Goal: Task Accomplishment & Management: Use online tool/utility

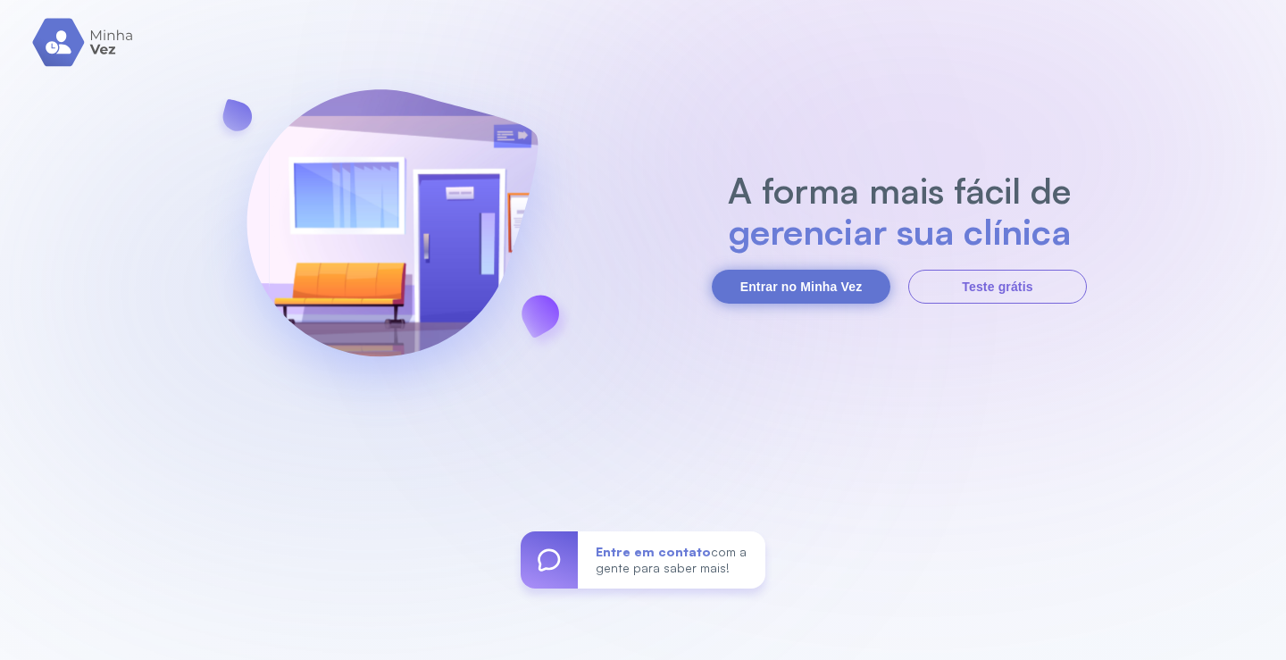
click at [762, 281] on button "Entrar no Minha Vez" at bounding box center [801, 287] width 179 height 34
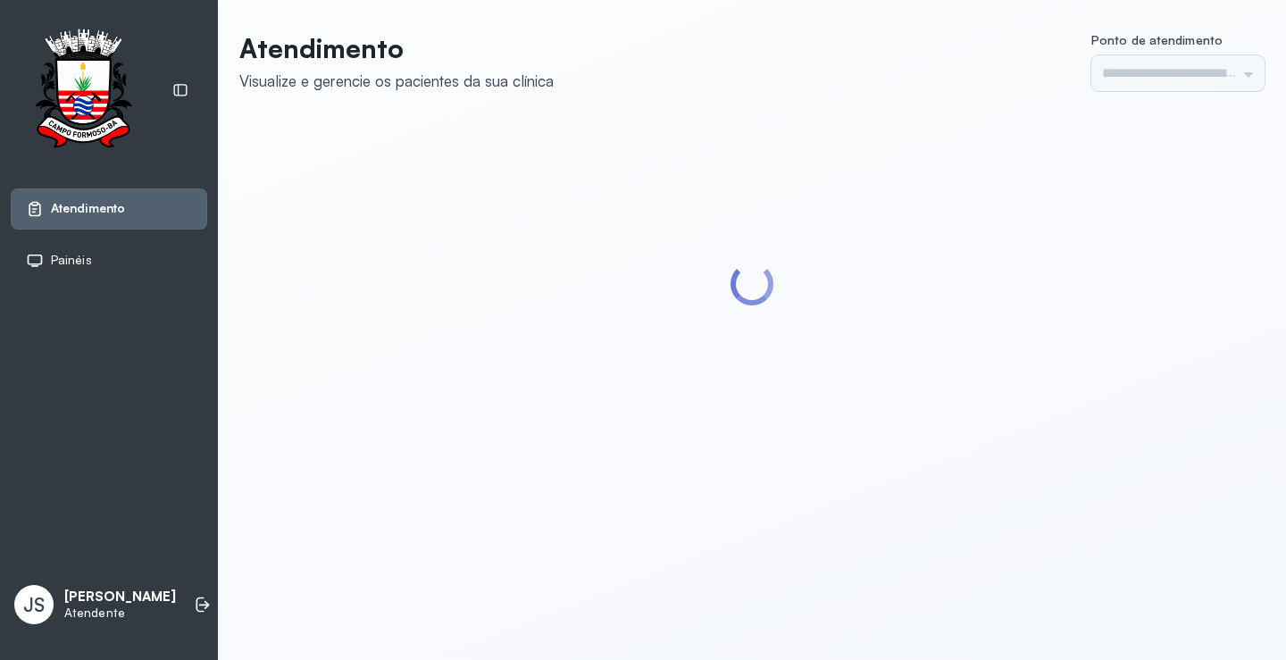
type input "*********"
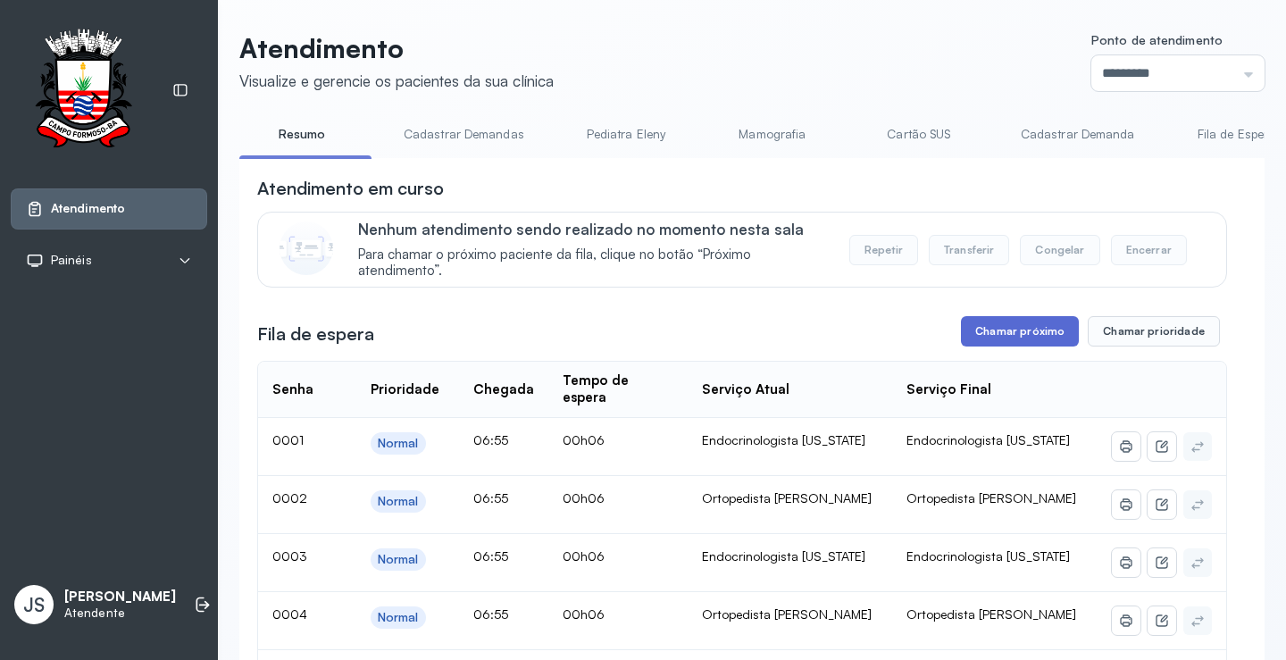
click at [1033, 335] on button "Chamar próximo" at bounding box center [1020, 331] width 118 height 30
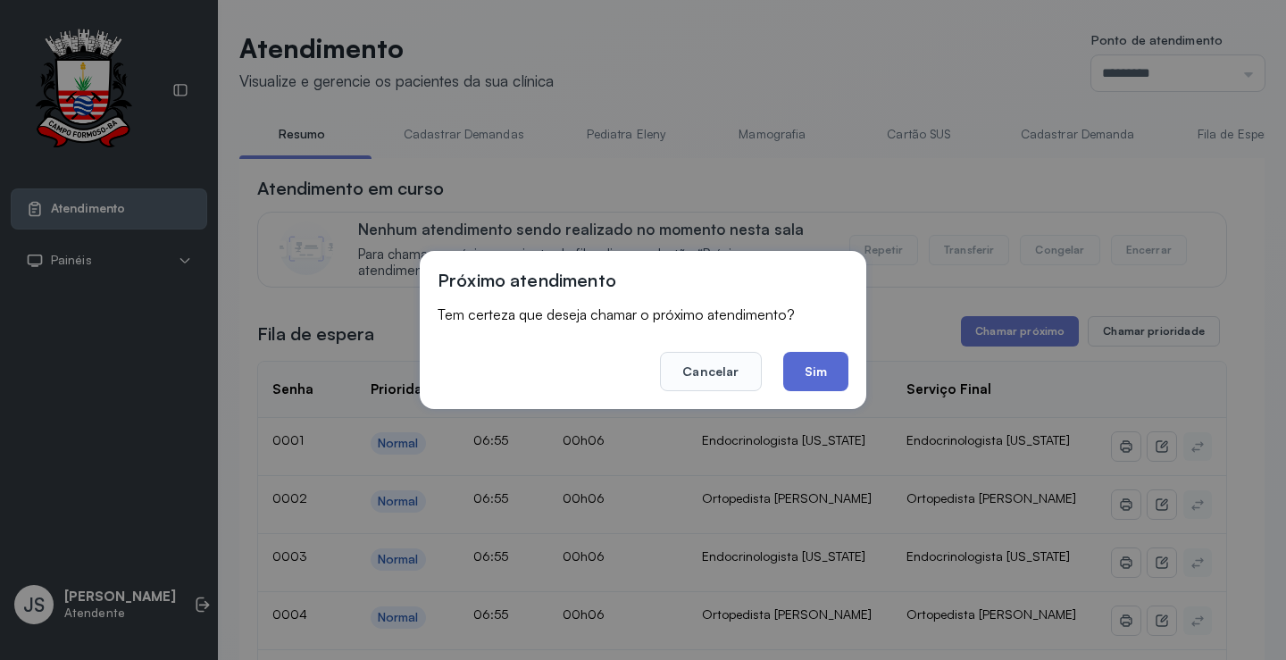
click at [833, 373] on button "Sim" at bounding box center [815, 371] width 65 height 39
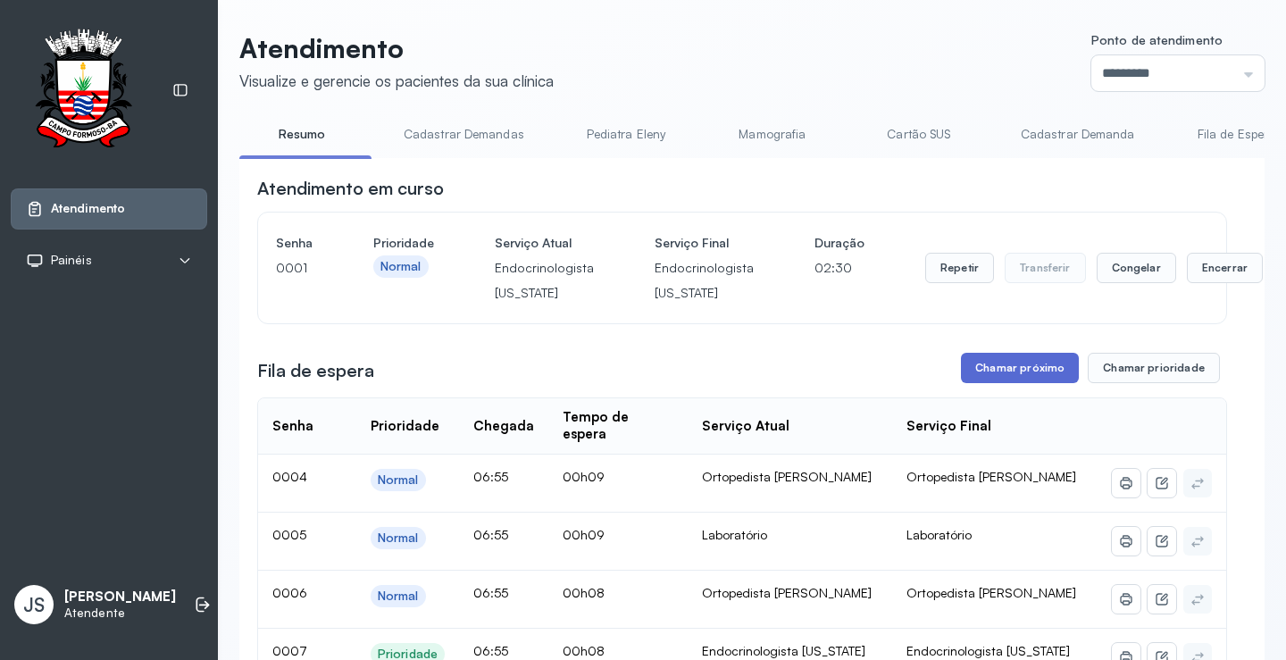
click at [1006, 372] on button "Chamar próximo" at bounding box center [1020, 368] width 118 height 30
click at [1013, 372] on button "Chamar próximo" at bounding box center [1020, 368] width 118 height 30
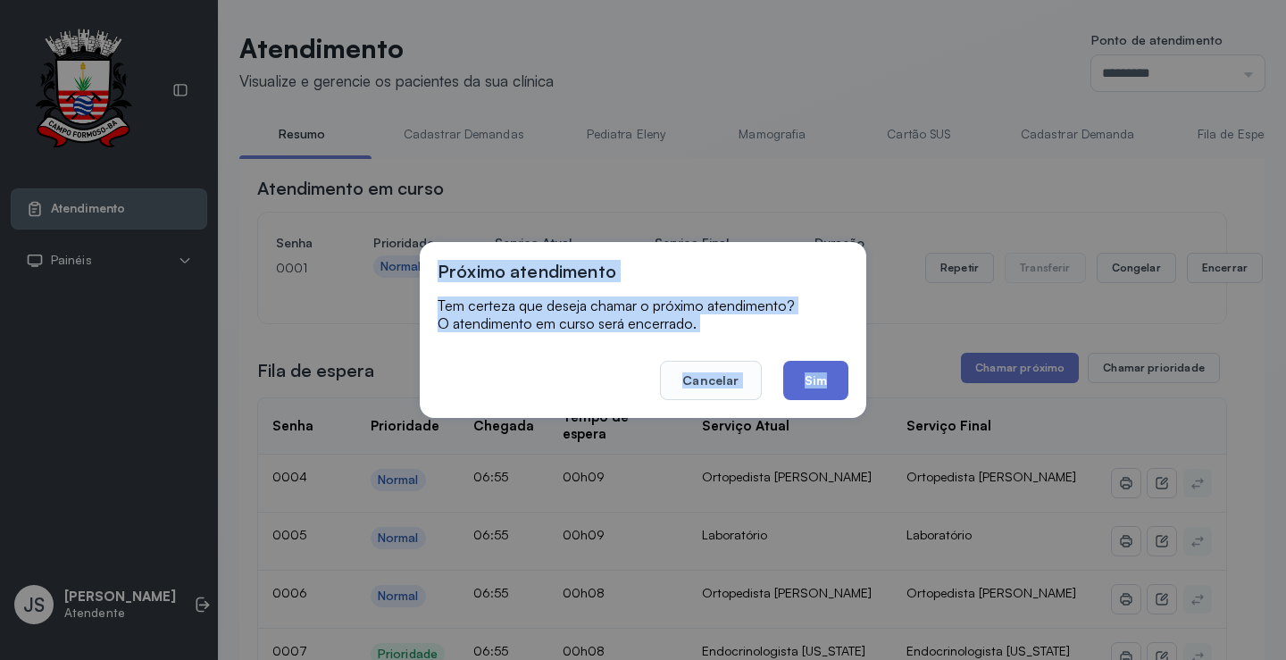
click at [818, 380] on button "Sim" at bounding box center [815, 380] width 65 height 39
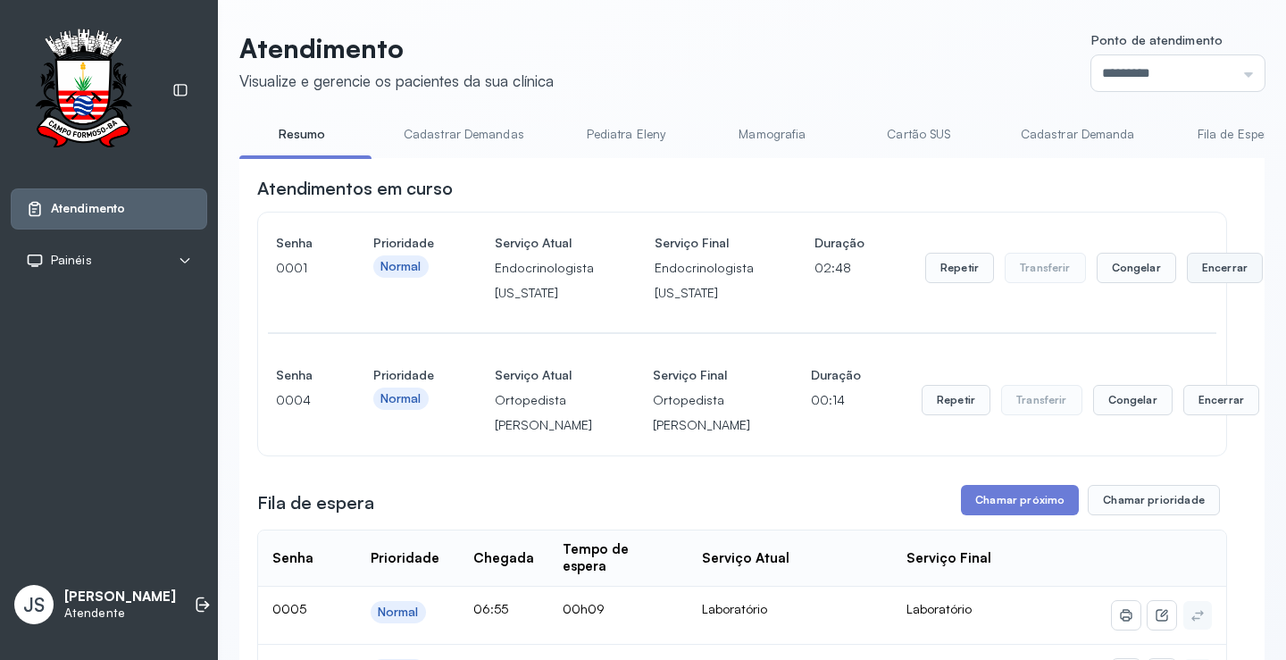
click at [1201, 274] on button "Encerrar" at bounding box center [1225, 268] width 76 height 30
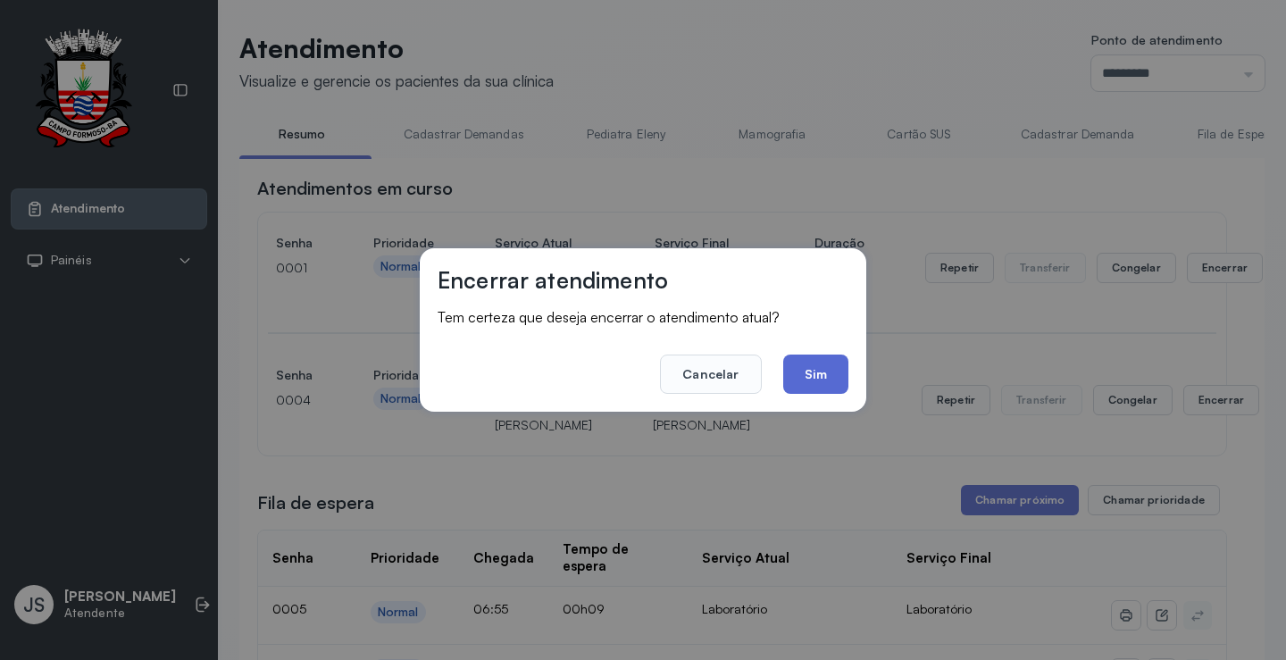
click at [836, 376] on button "Sim" at bounding box center [815, 374] width 65 height 39
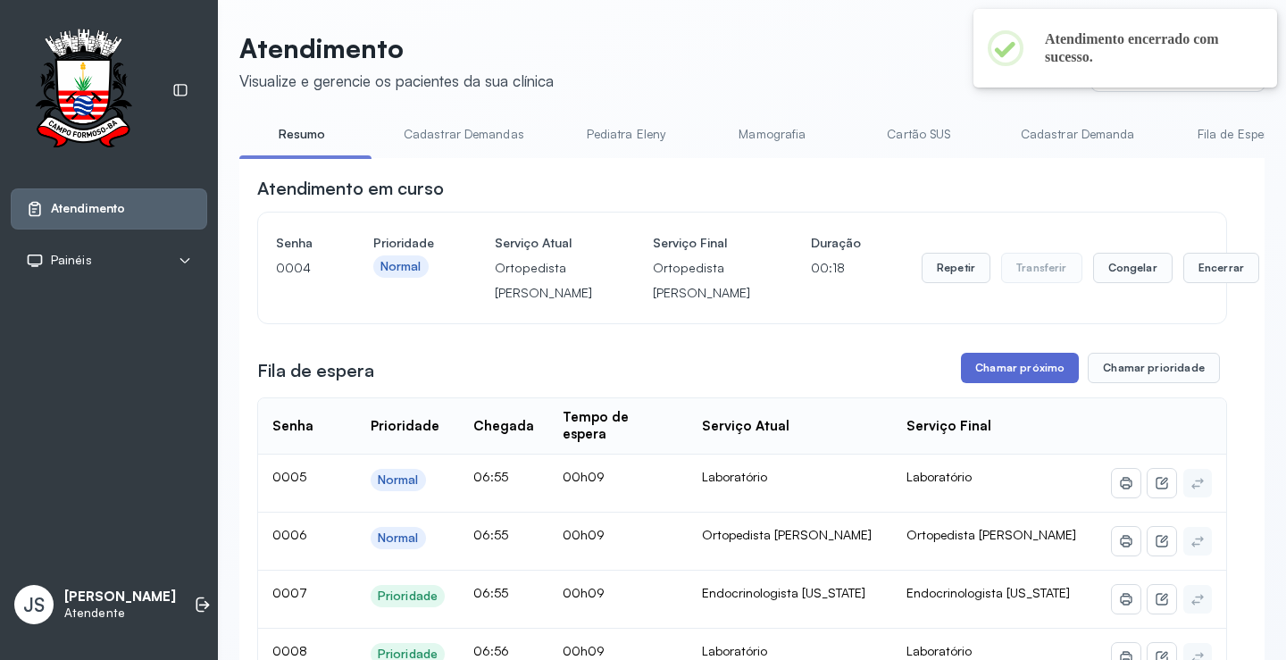
click at [1026, 383] on button "Chamar próximo" at bounding box center [1020, 368] width 118 height 30
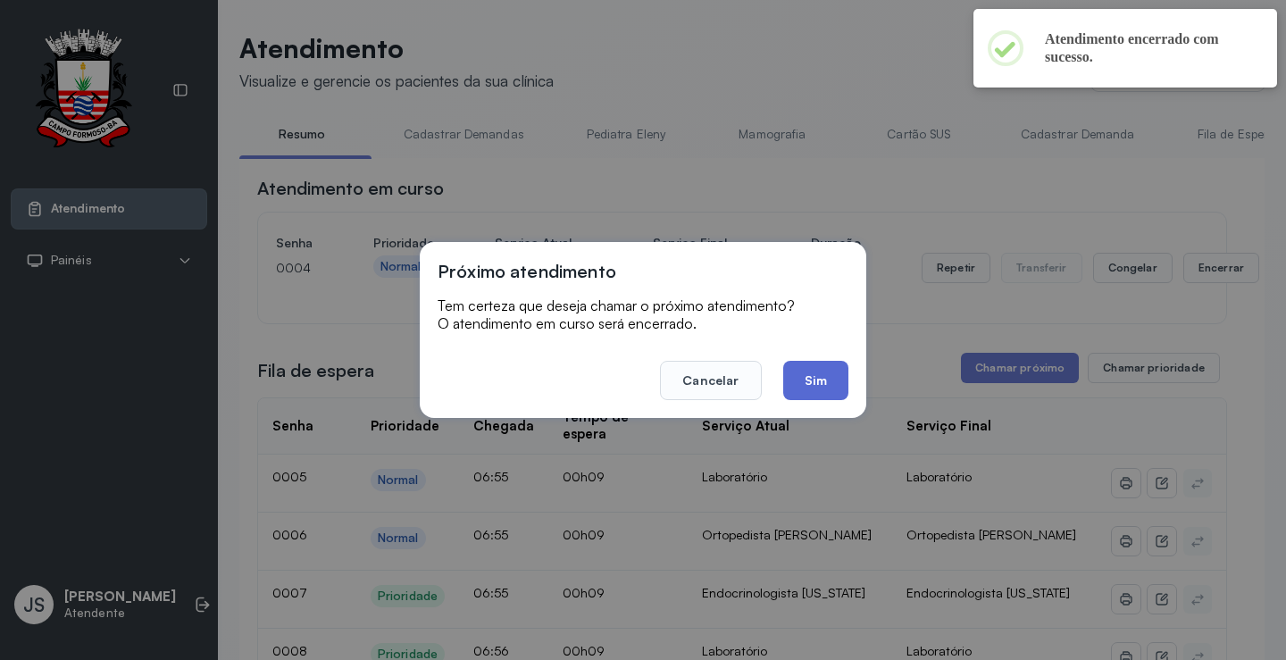
click at [835, 383] on button "Sim" at bounding box center [815, 380] width 65 height 39
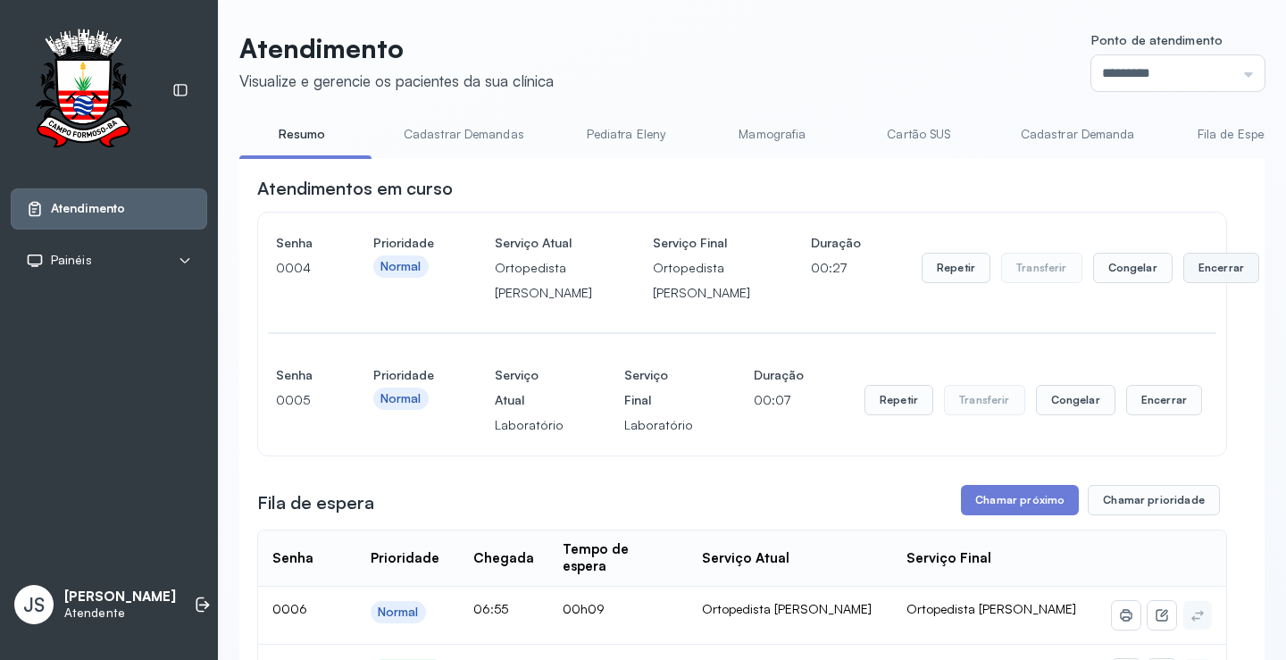
click at [1183, 282] on button "Encerrar" at bounding box center [1221, 268] width 76 height 30
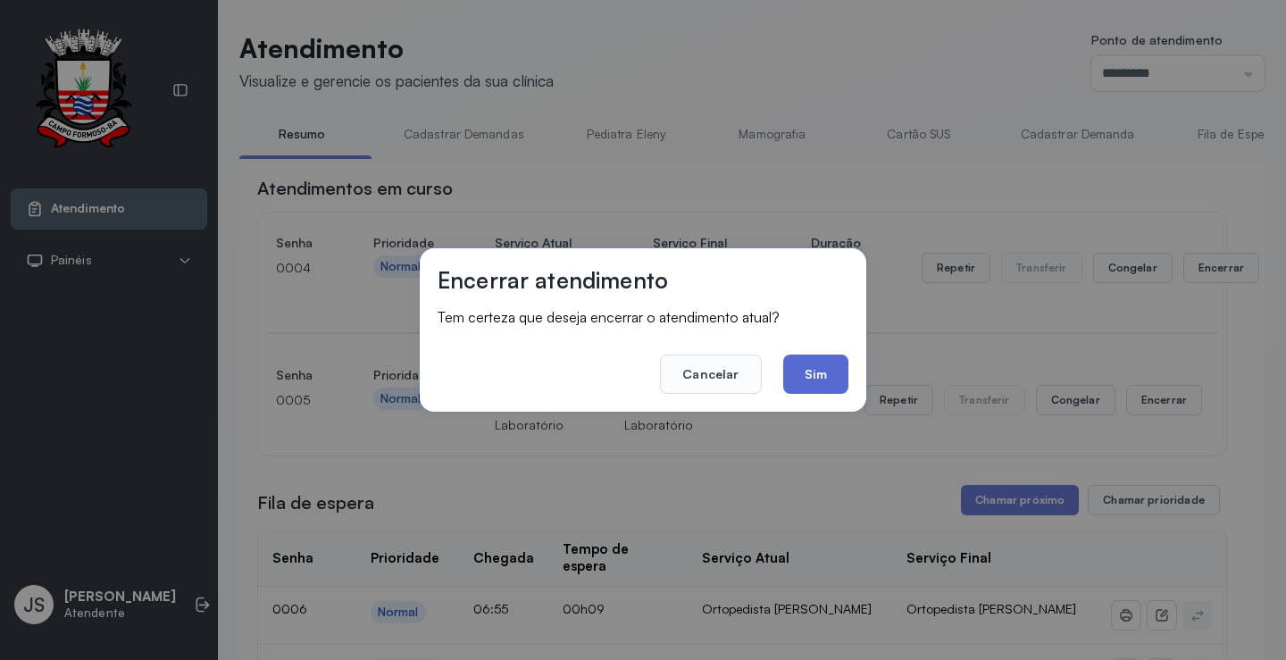
click at [815, 377] on button "Sim" at bounding box center [815, 374] width 65 height 39
click at [815, 377] on div "Senha [SECURITY_DATA] Prioridade Normal Serviço Atual Laboratório Serviço Final…" at bounding box center [742, 400] width 968 height 111
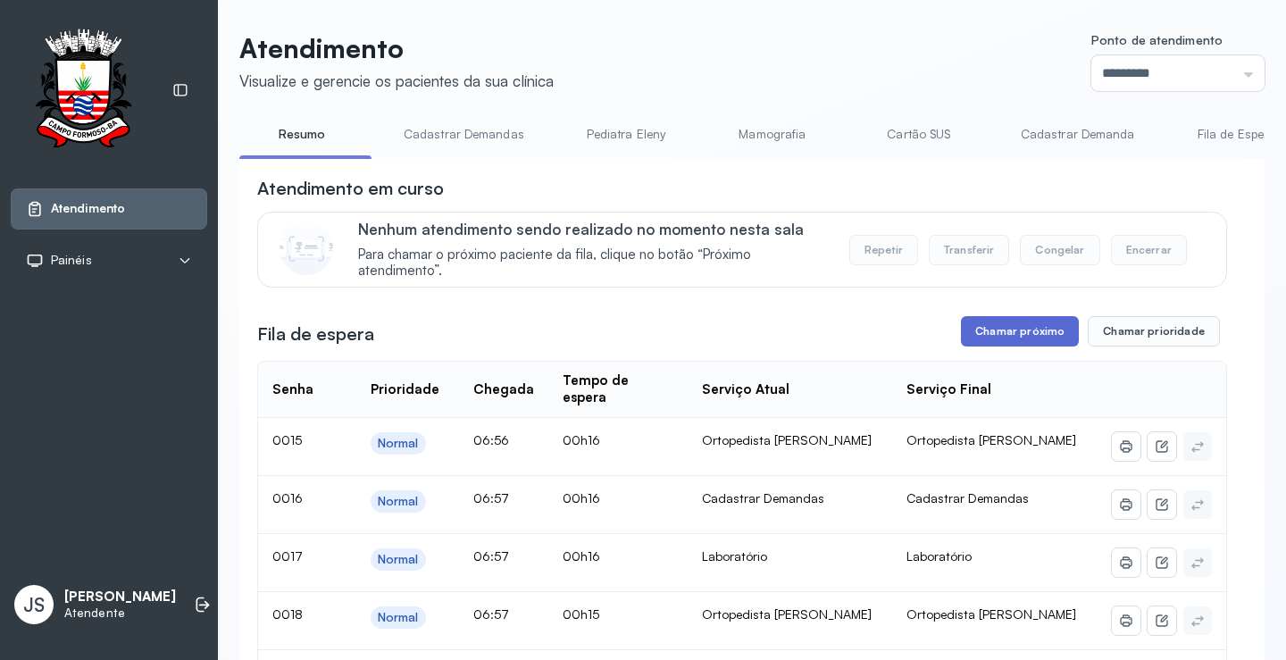
click at [1041, 338] on button "Chamar próximo" at bounding box center [1020, 331] width 118 height 30
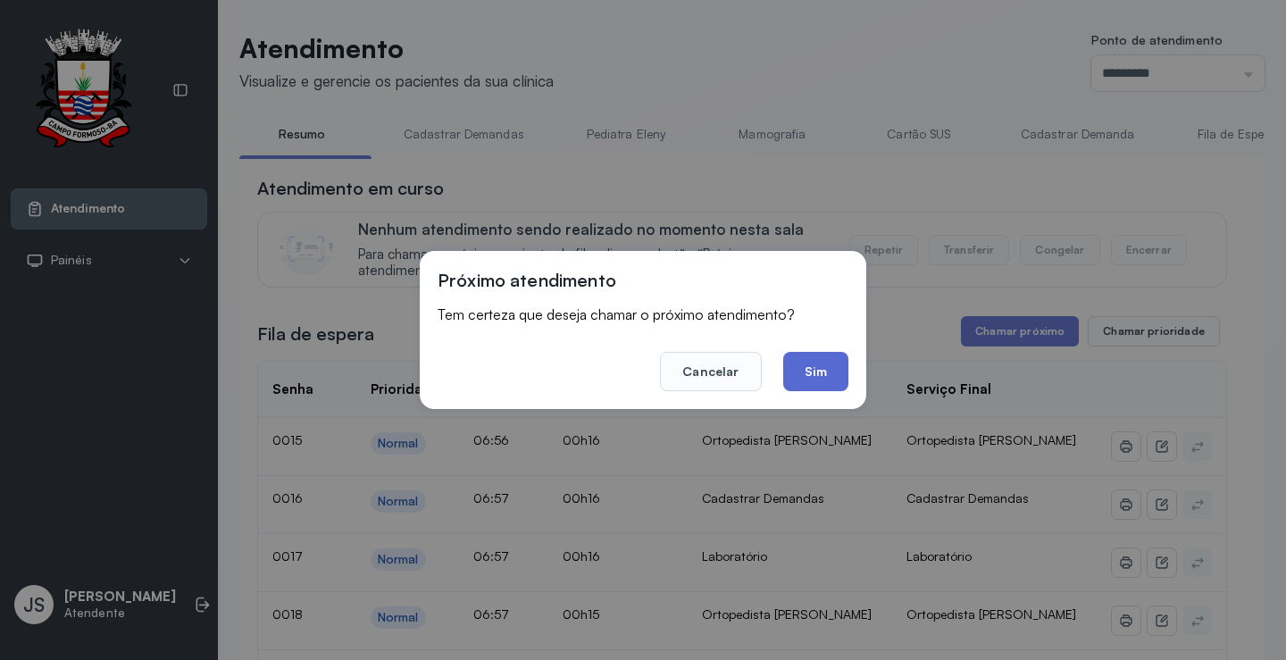
click at [810, 367] on button "Sim" at bounding box center [815, 371] width 65 height 39
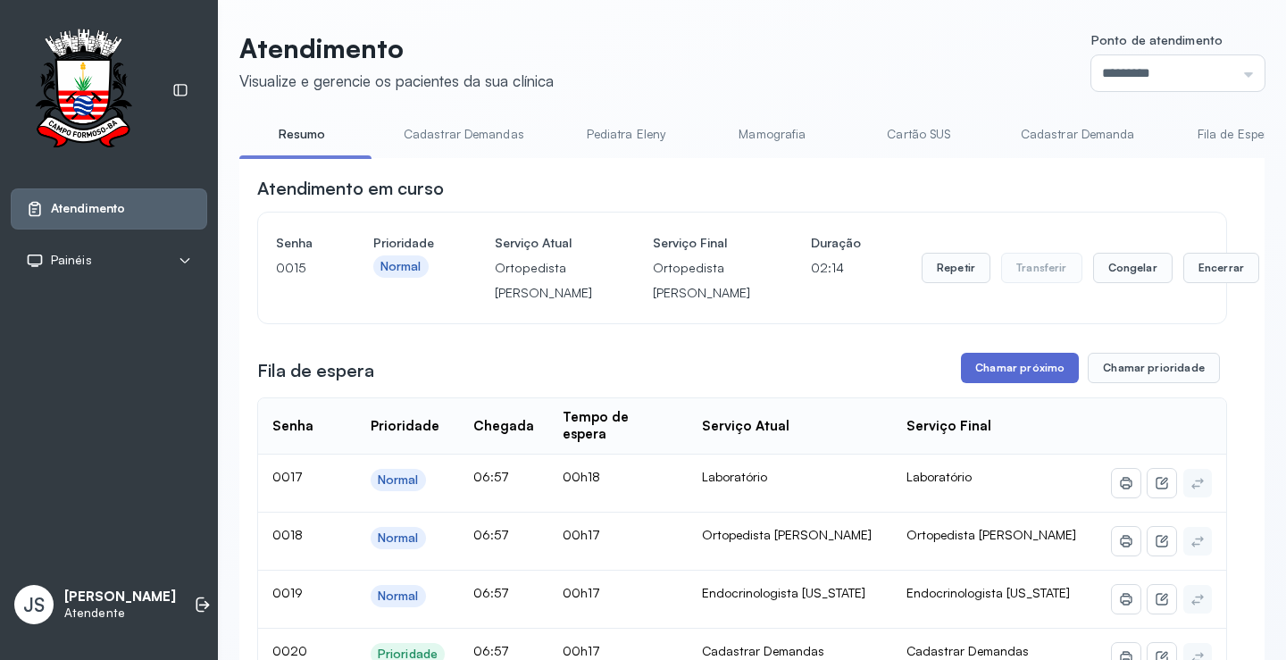
click at [1026, 383] on button "Chamar próximo" at bounding box center [1020, 368] width 118 height 30
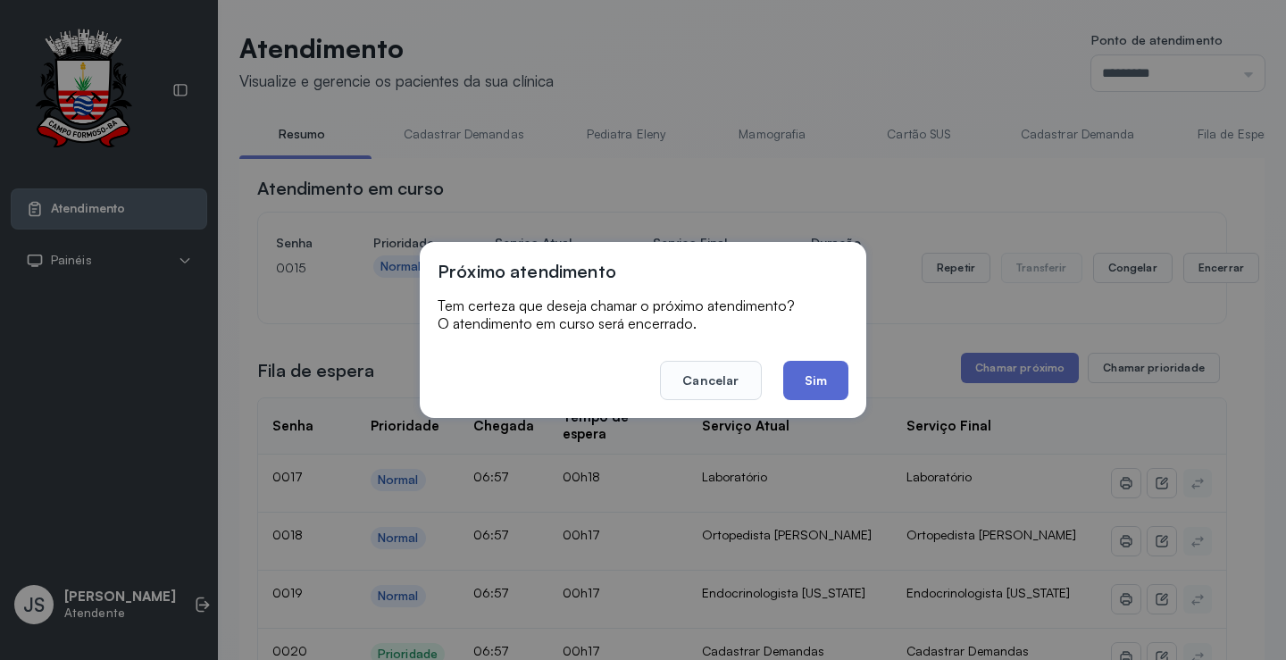
click at [830, 372] on button "Sim" at bounding box center [815, 380] width 65 height 39
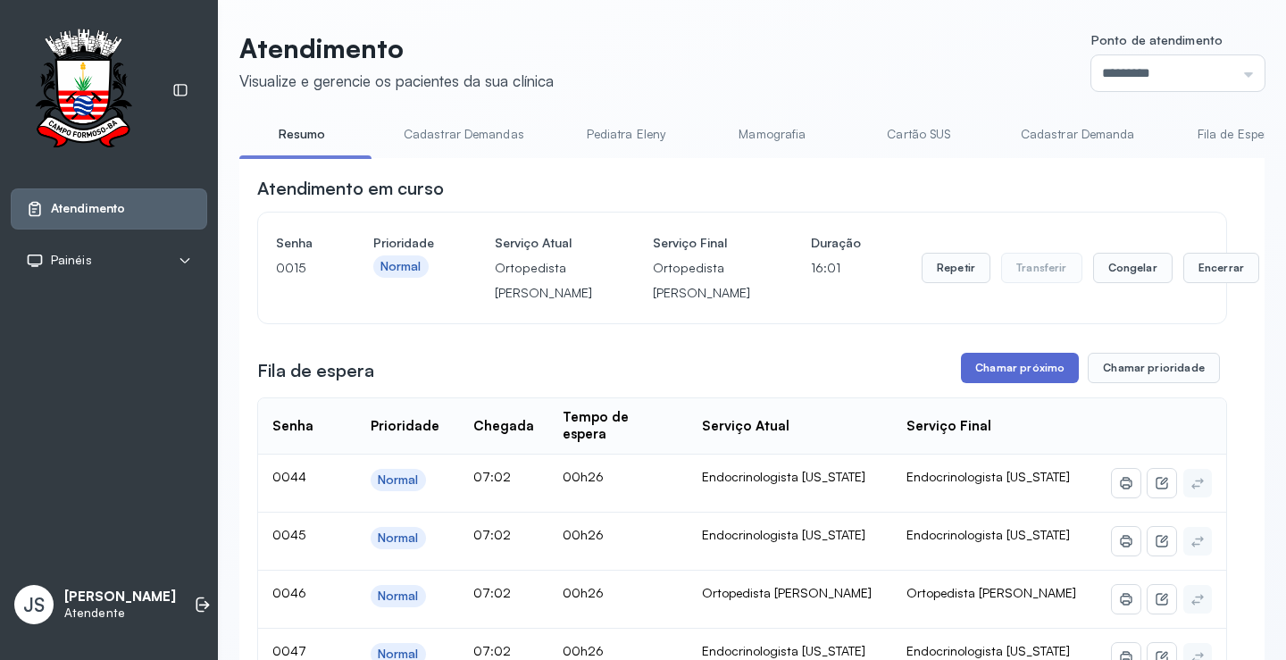
click at [1000, 383] on button "Chamar próximo" at bounding box center [1020, 368] width 118 height 30
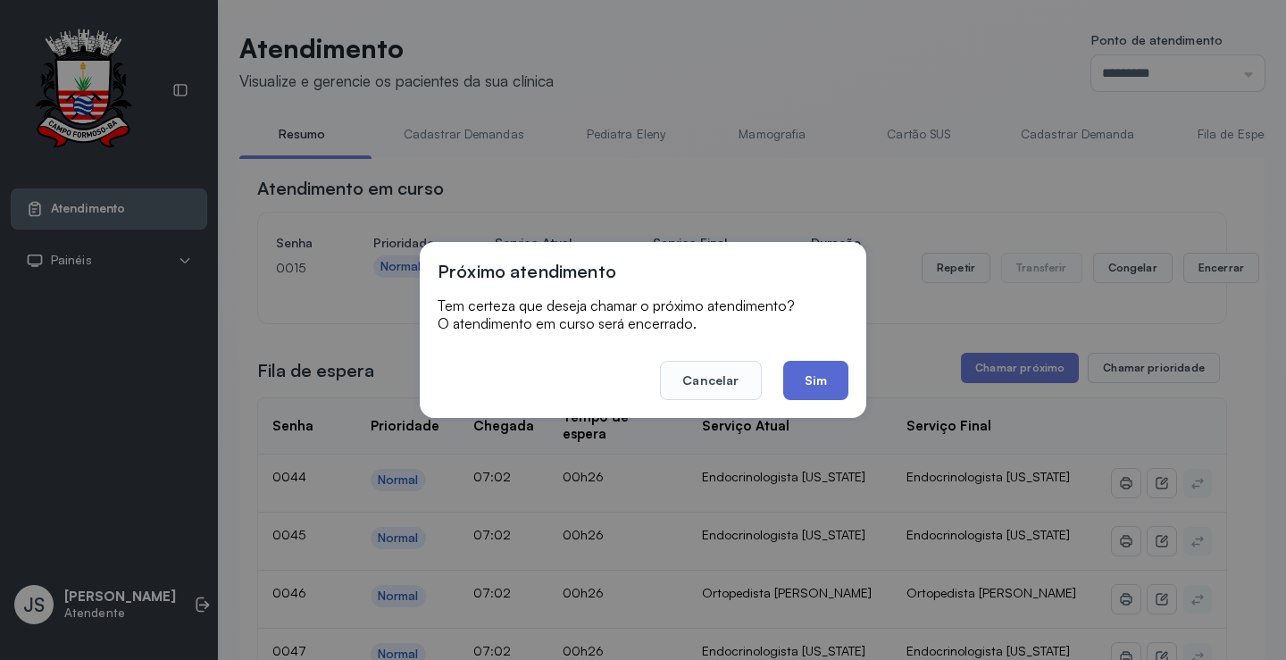
click at [814, 368] on button "Sim" at bounding box center [815, 380] width 65 height 39
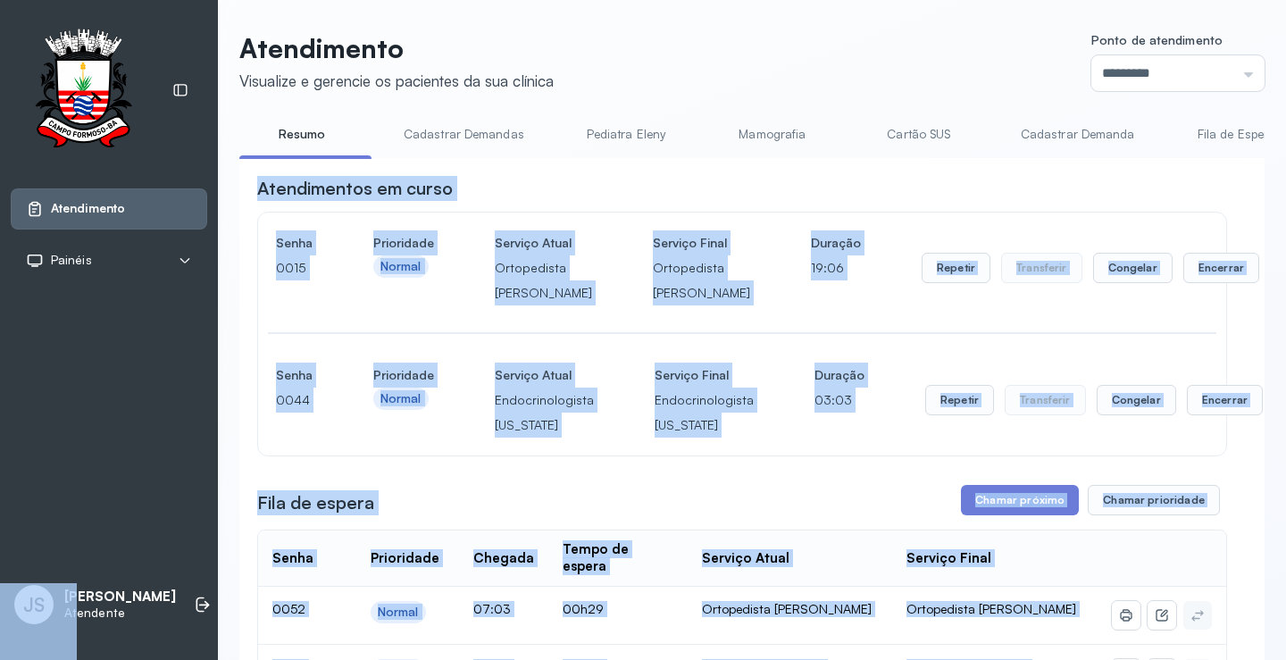
click at [1092, 201] on div "Atendimentos em curso" at bounding box center [742, 188] width 970 height 25
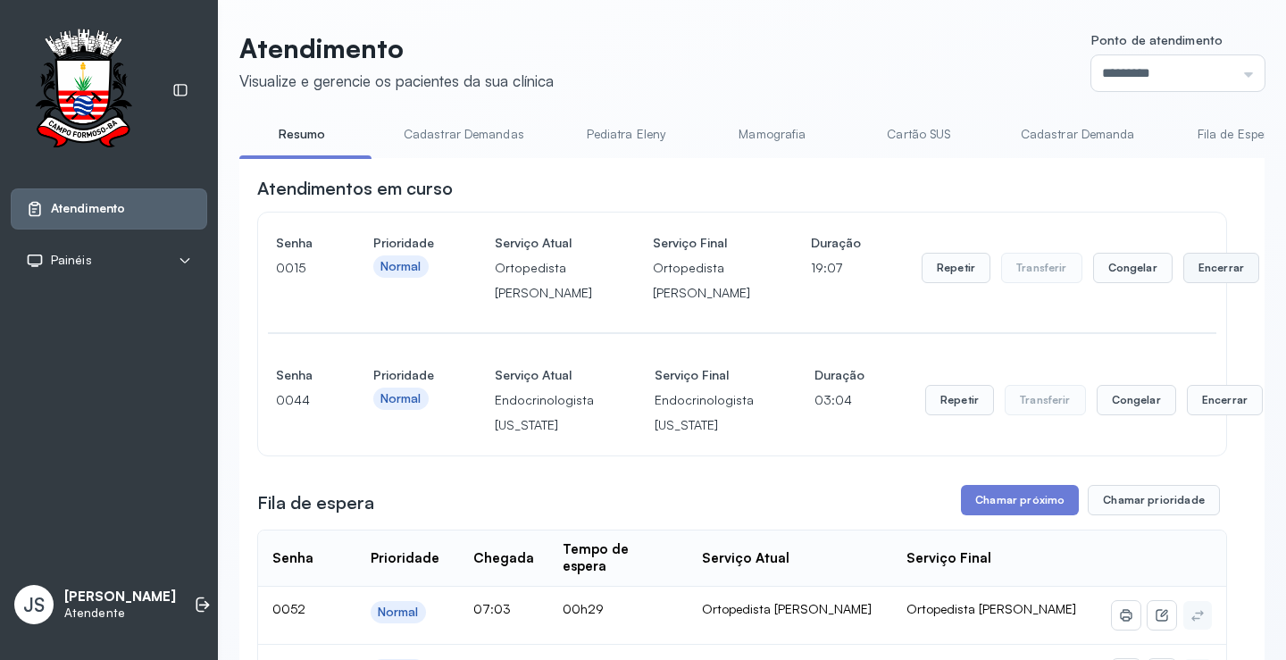
click at [1183, 283] on button "Encerrar" at bounding box center [1221, 268] width 76 height 30
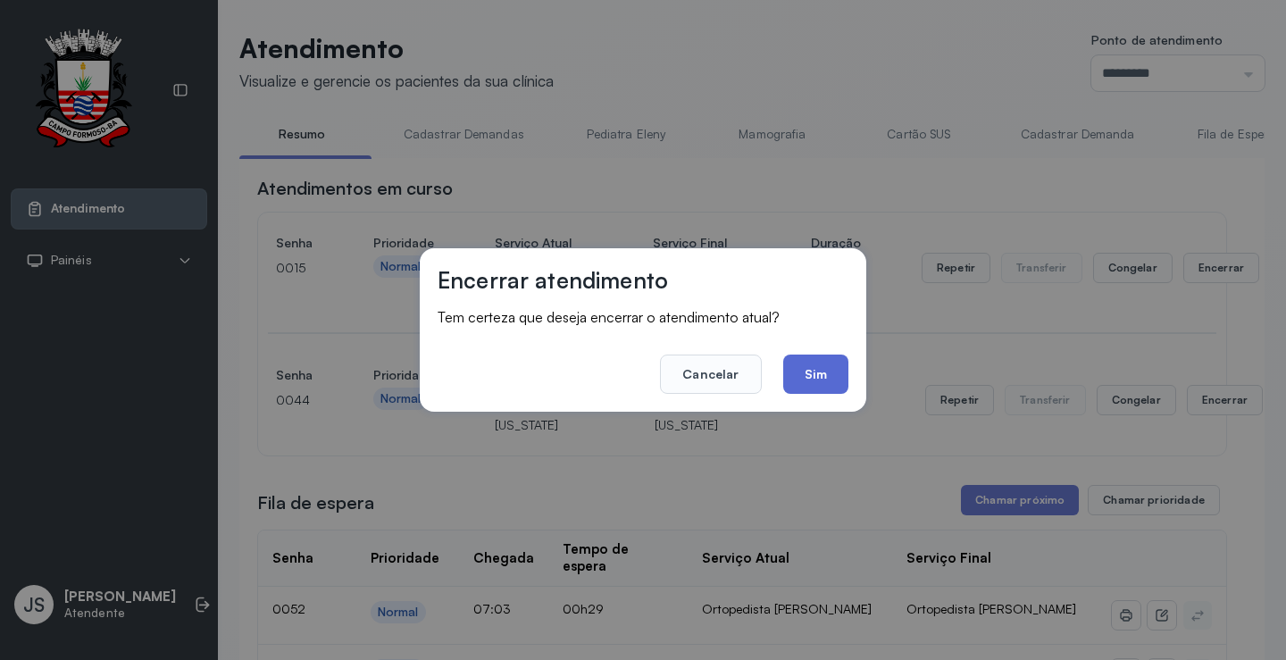
click at [828, 378] on button "Sim" at bounding box center [815, 374] width 65 height 39
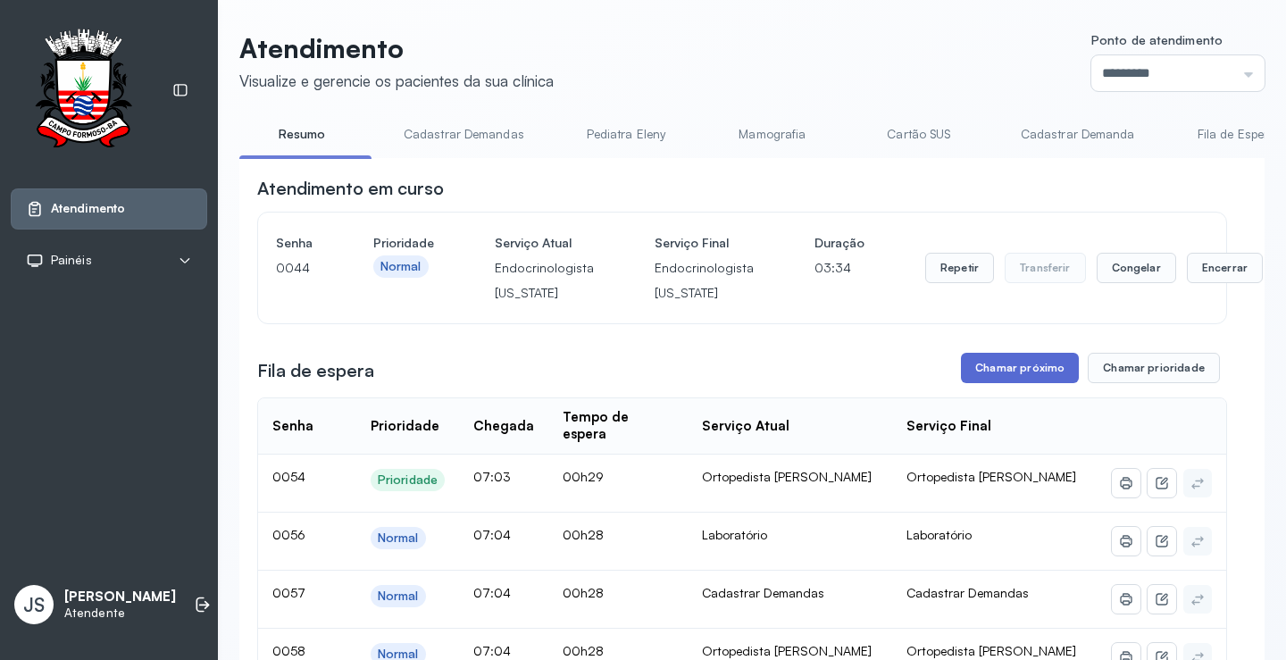
click at [1014, 378] on button "Chamar próximo" at bounding box center [1020, 368] width 118 height 30
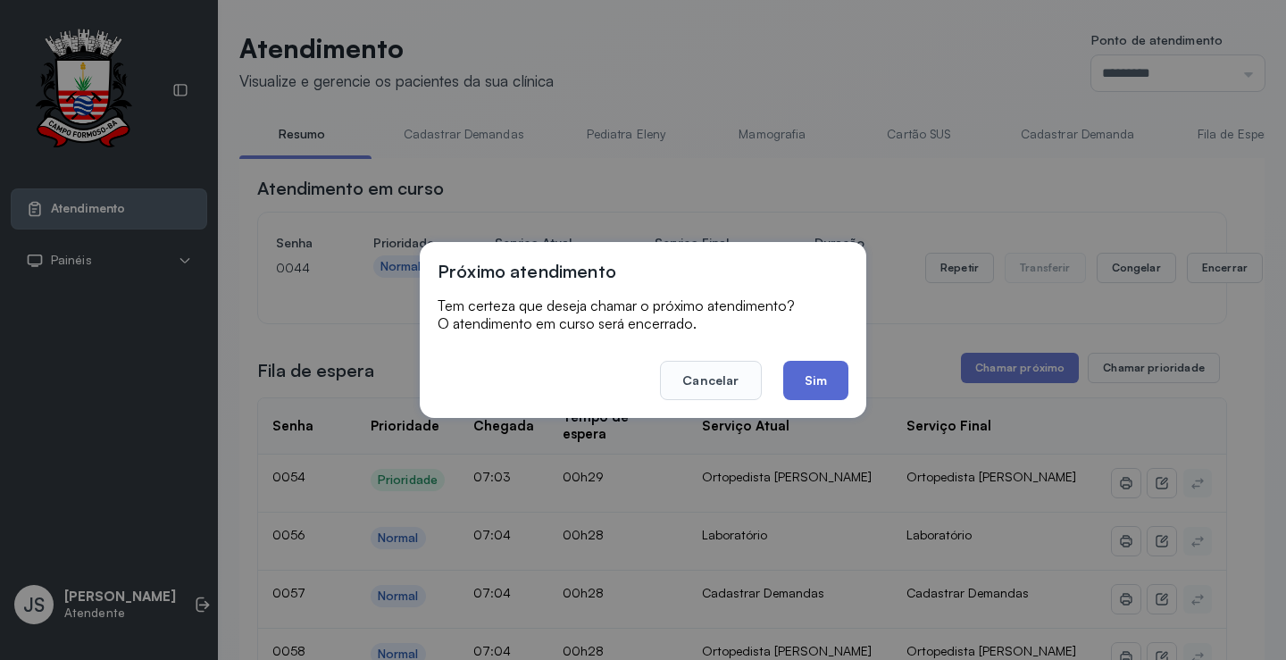
click at [837, 385] on button "Sim" at bounding box center [815, 380] width 65 height 39
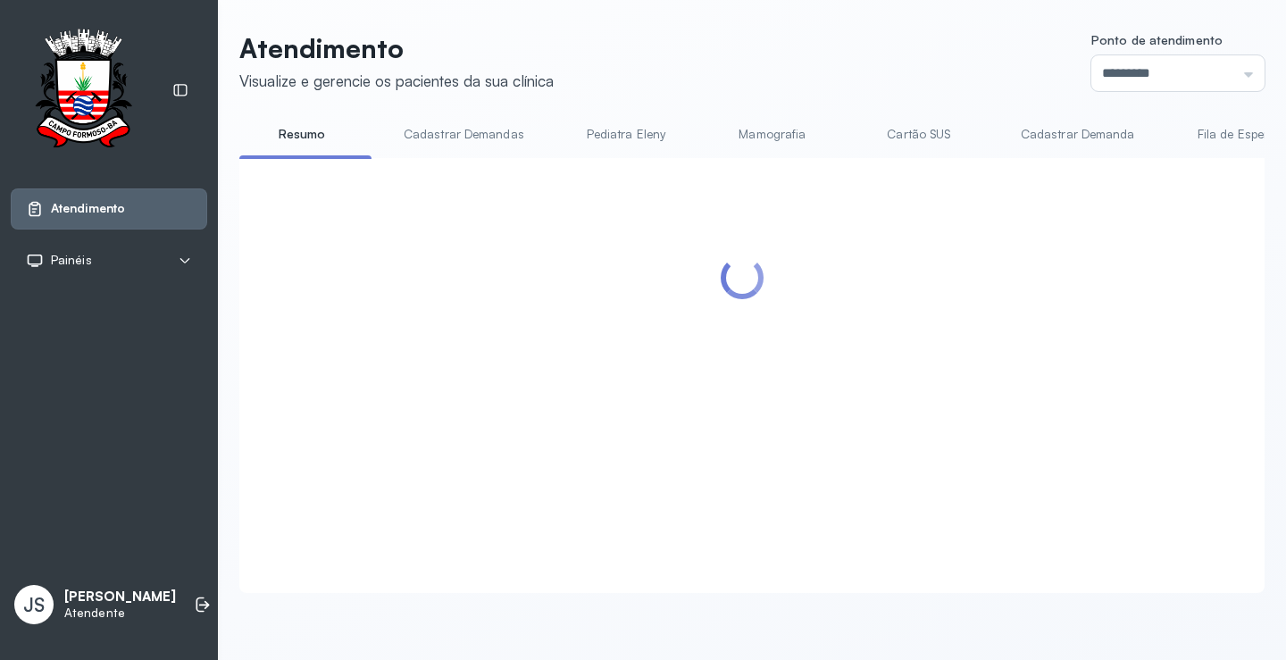
click at [1189, 273] on div at bounding box center [742, 354] width 970 height 356
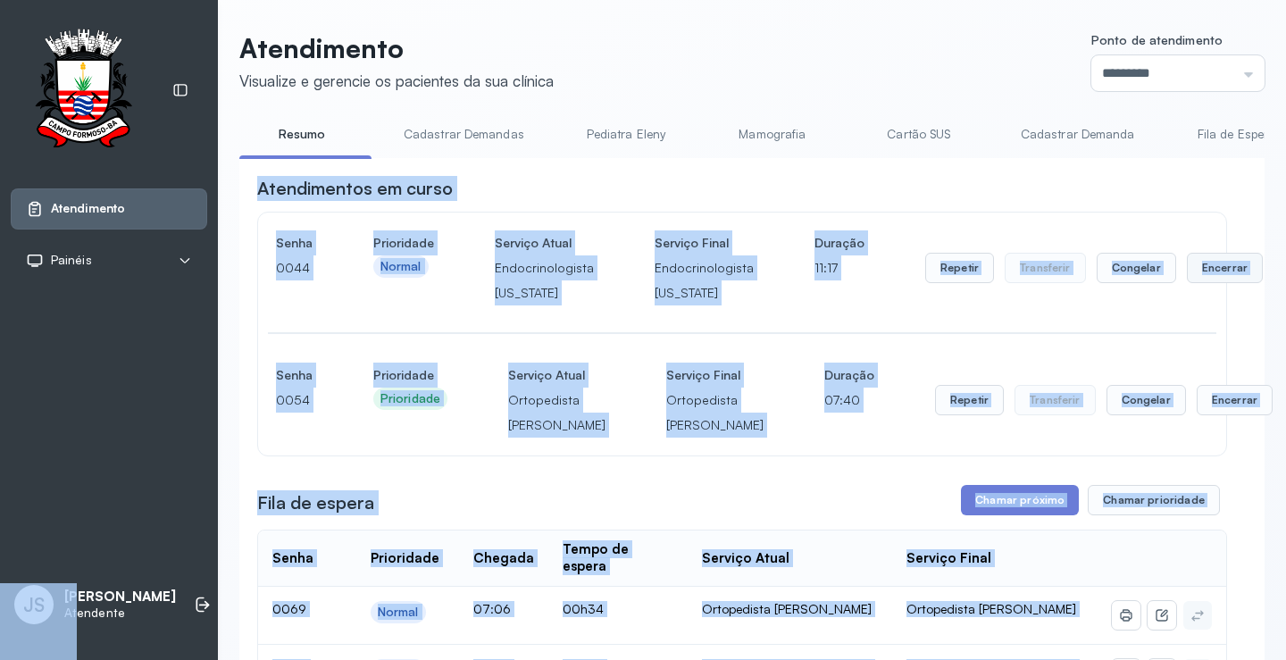
click at [1211, 272] on button "Encerrar" at bounding box center [1225, 268] width 76 height 30
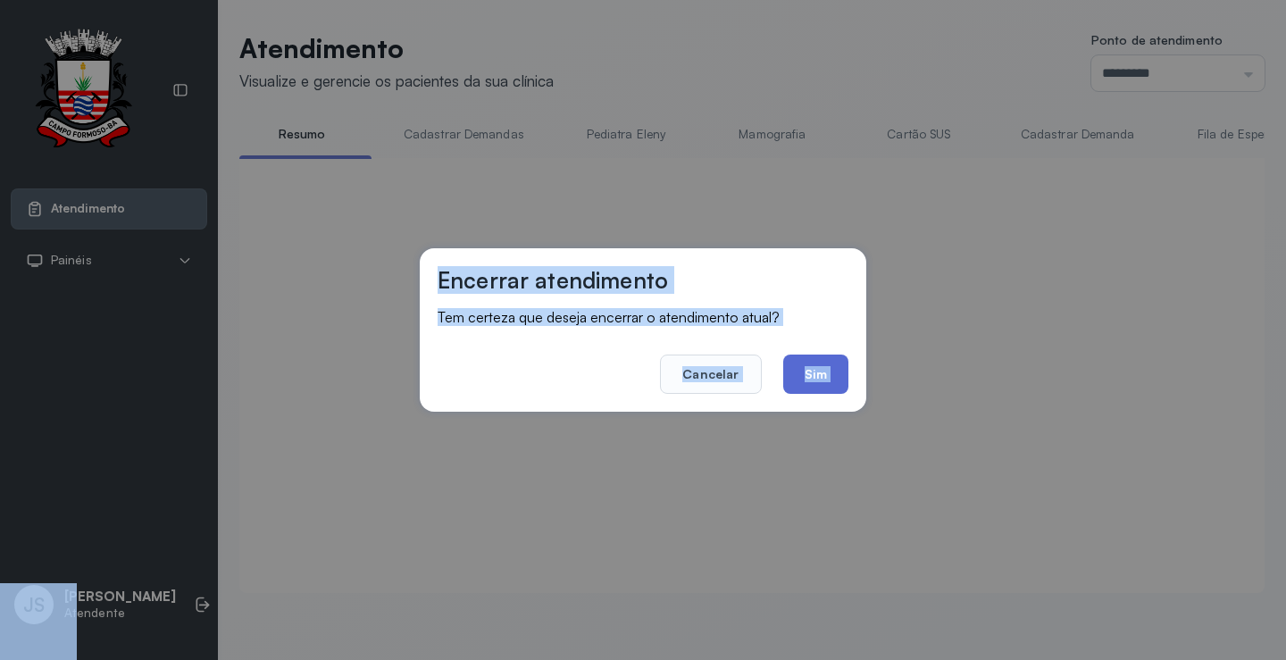
click at [838, 364] on button "Sim" at bounding box center [815, 374] width 65 height 39
click at [838, 364] on div at bounding box center [742, 354] width 970 height 356
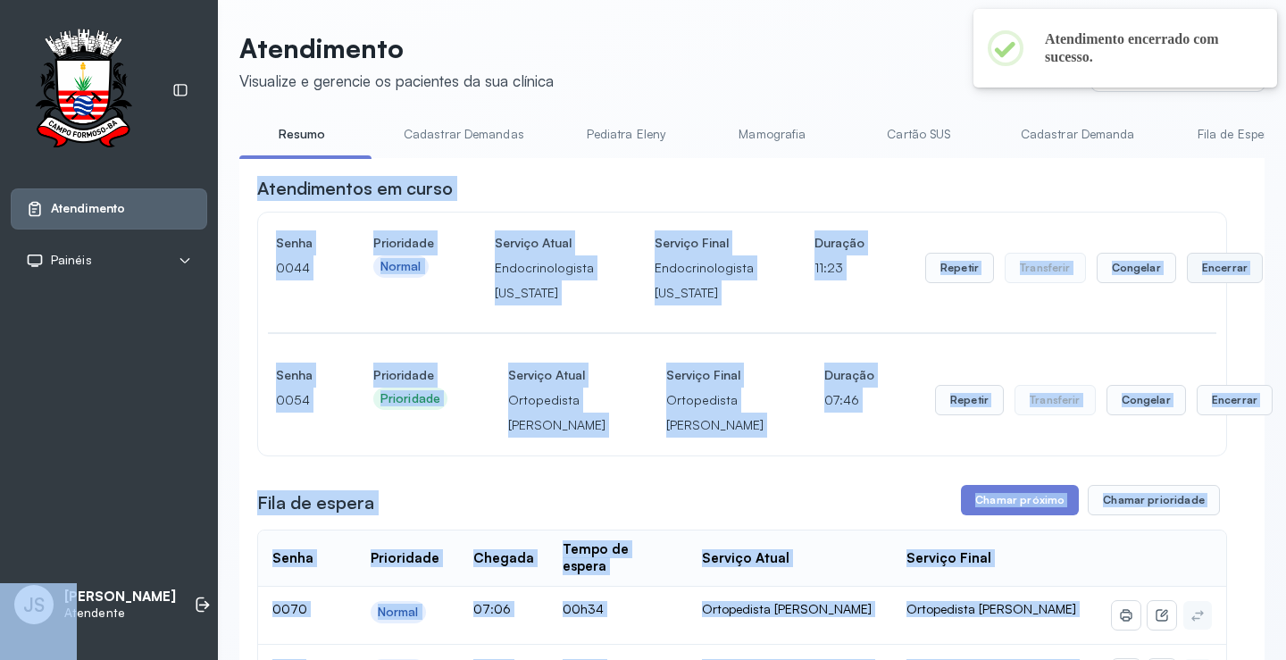
click at [1211, 266] on button "Encerrar" at bounding box center [1225, 268] width 76 height 30
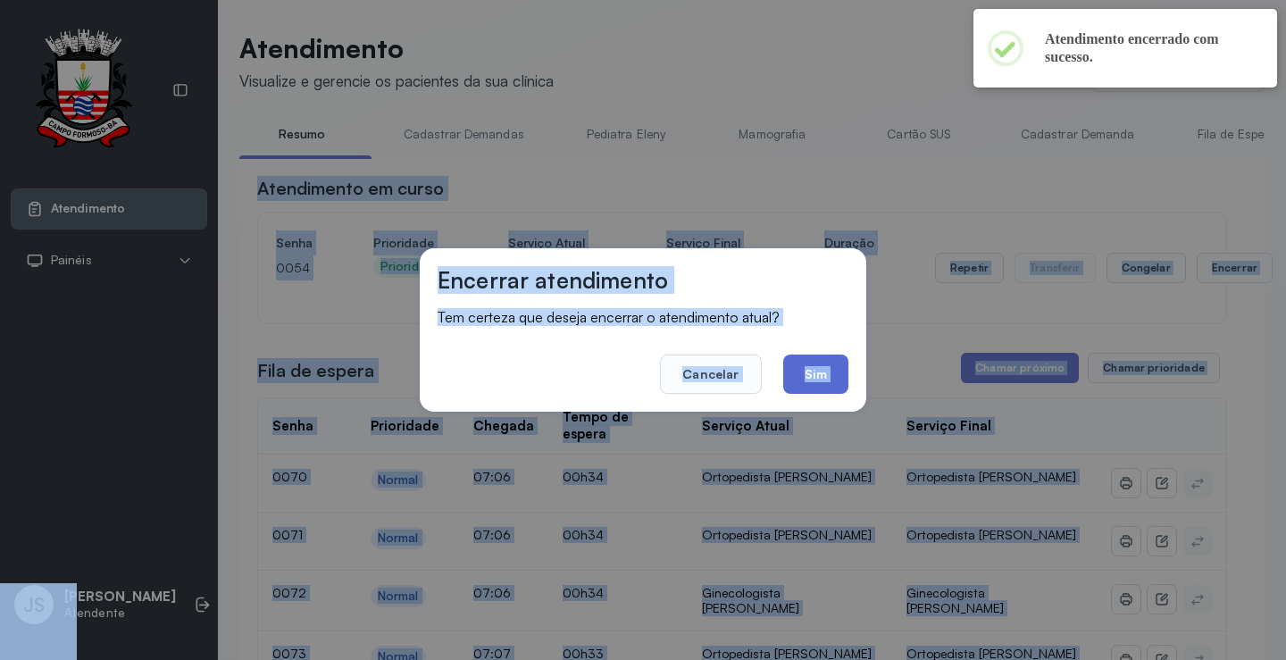
click at [829, 365] on button "Sim" at bounding box center [815, 374] width 65 height 39
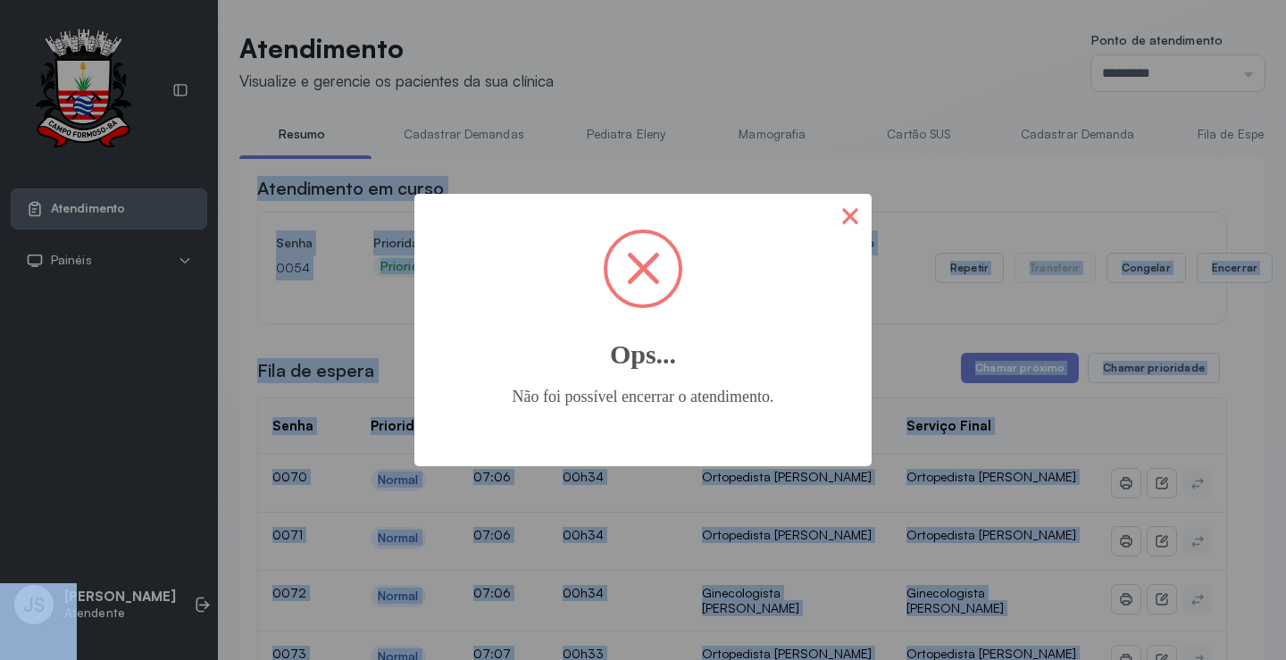
click at [858, 211] on button "×" at bounding box center [850, 215] width 43 height 43
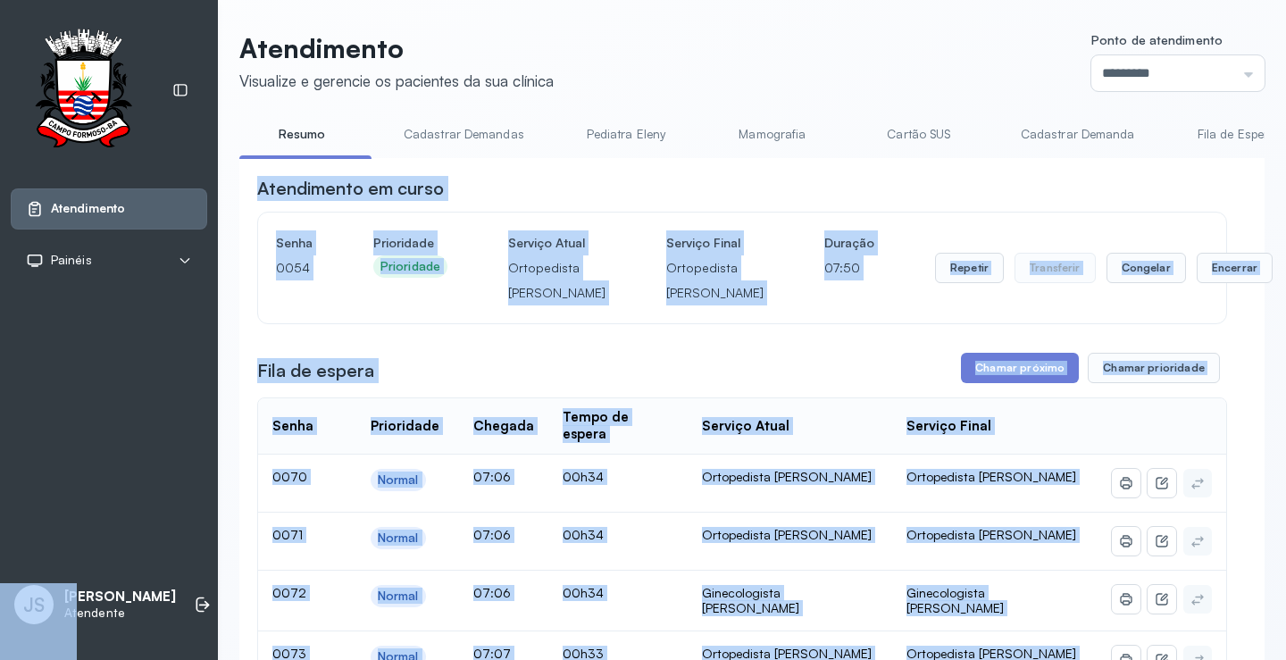
click at [921, 190] on div "Atendimento em curso" at bounding box center [742, 188] width 970 height 25
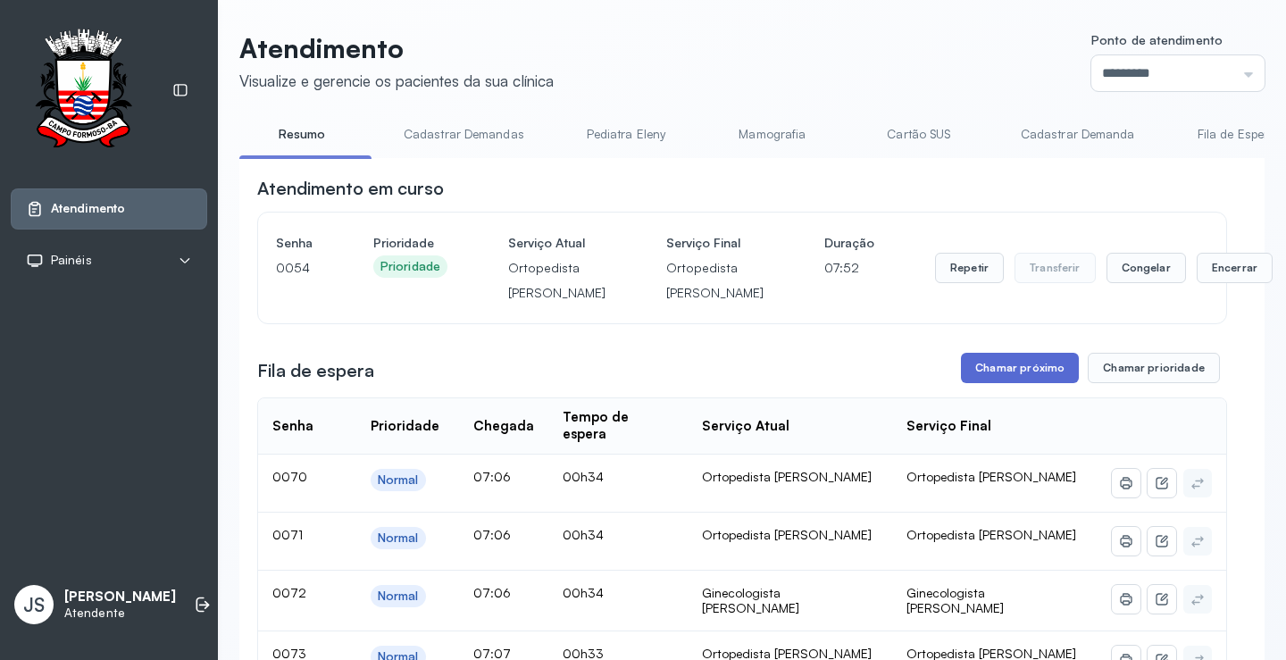
click at [1017, 383] on button "Chamar próximo" at bounding box center [1020, 368] width 118 height 30
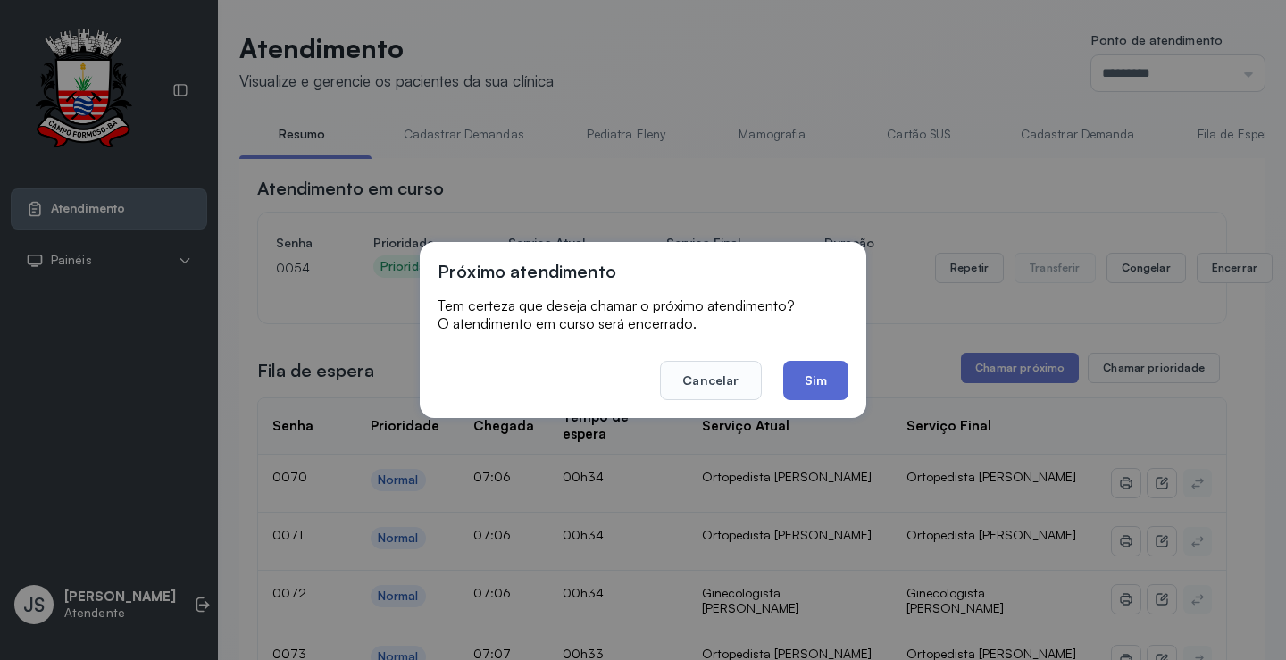
click at [821, 384] on button "Sim" at bounding box center [815, 380] width 65 height 39
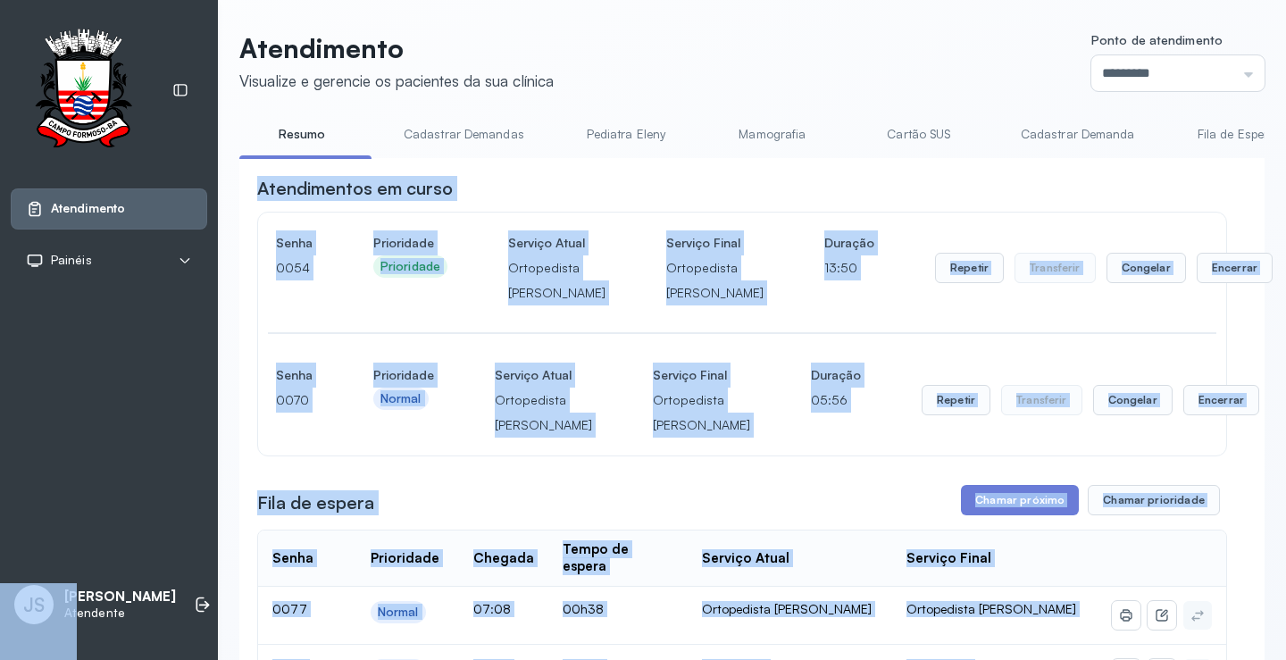
click at [866, 186] on div "Atendimentos em curso" at bounding box center [742, 188] width 970 height 25
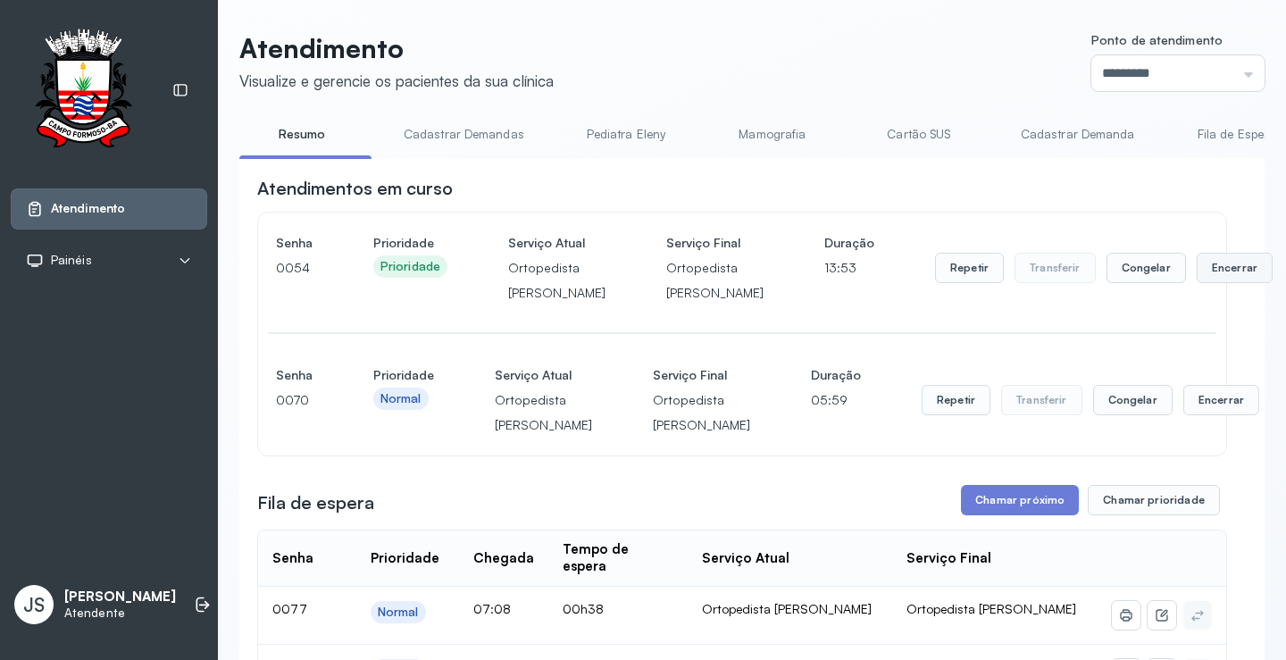
click at [1197, 283] on button "Encerrar" at bounding box center [1235, 268] width 76 height 30
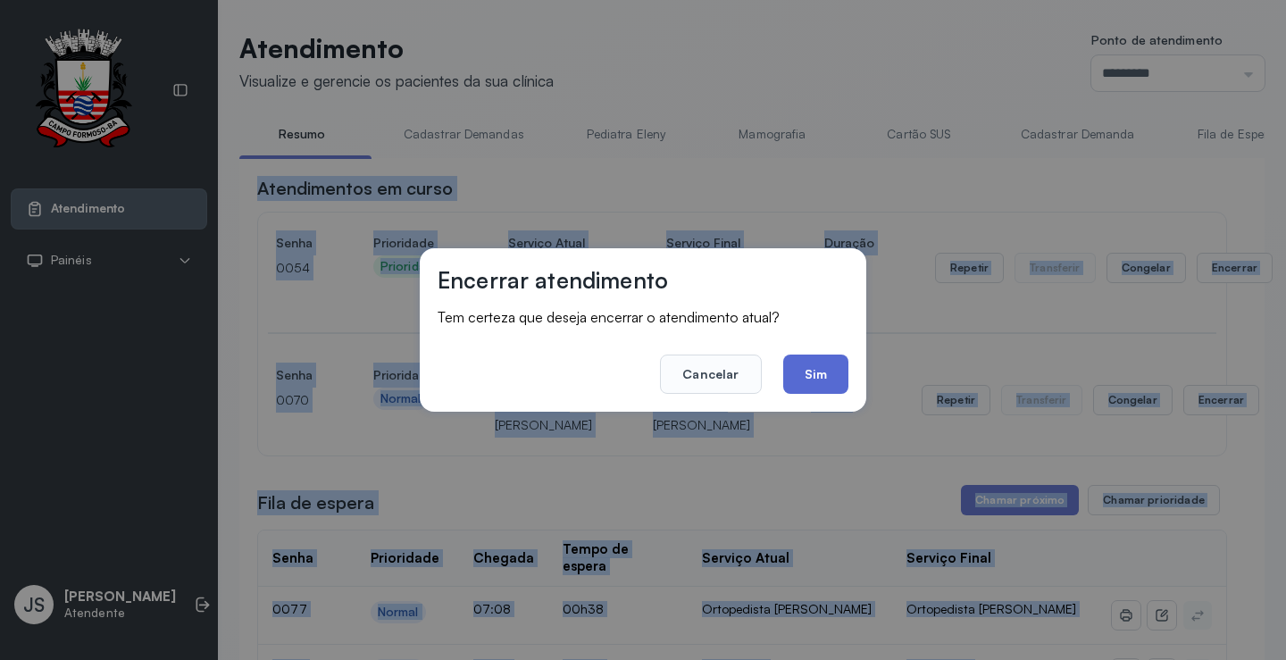
click at [824, 374] on button "Sim" at bounding box center [815, 374] width 65 height 39
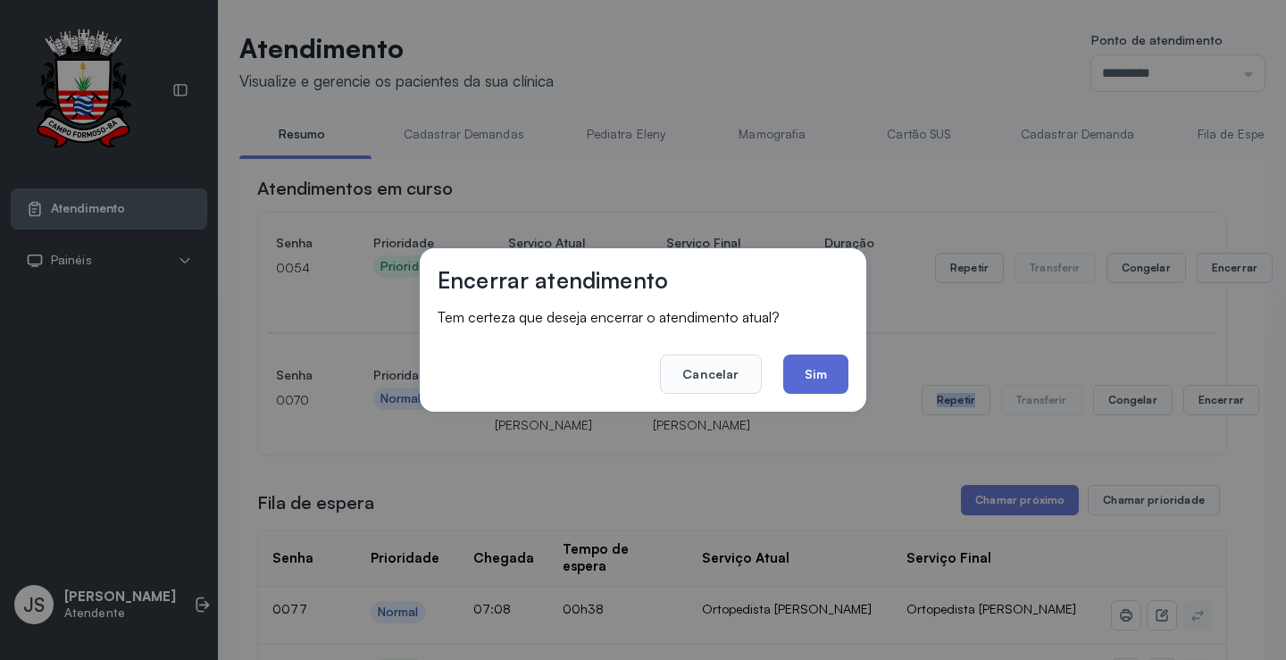
click at [824, 374] on div "Senha [SECURITY_DATA] Prioridade Normal Serviço Atual Ortopedista [PERSON_NAME]…" at bounding box center [742, 400] width 968 height 111
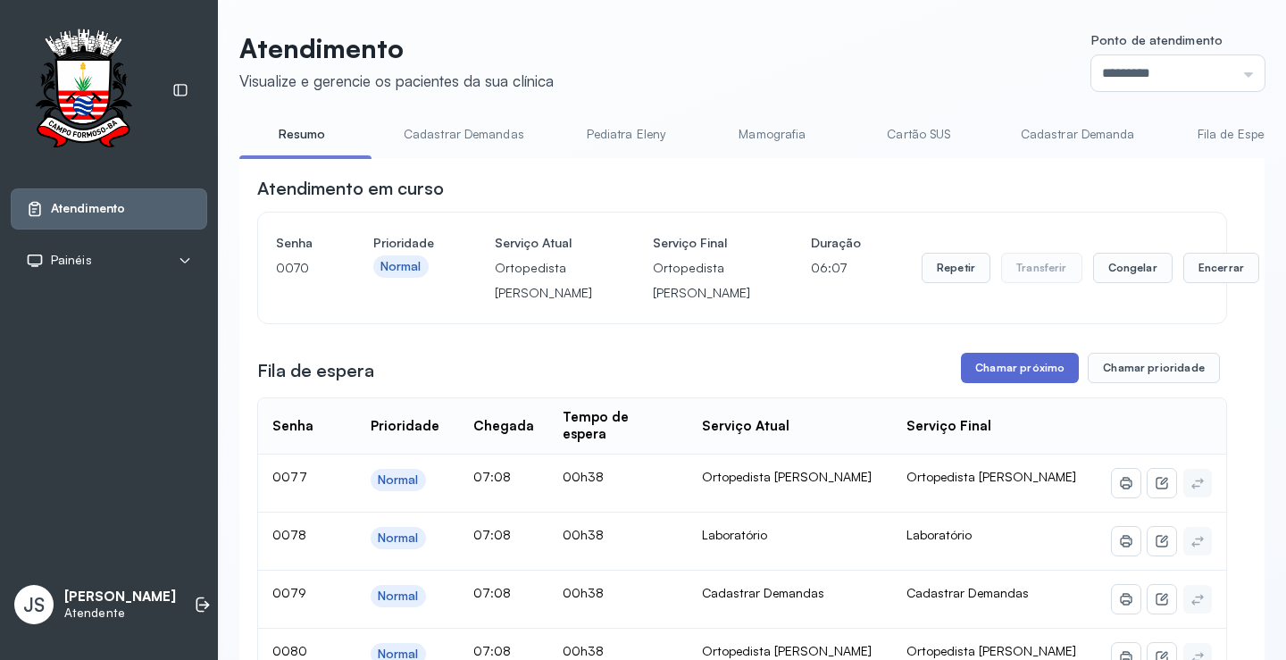
click at [1002, 383] on button "Chamar próximo" at bounding box center [1020, 368] width 118 height 30
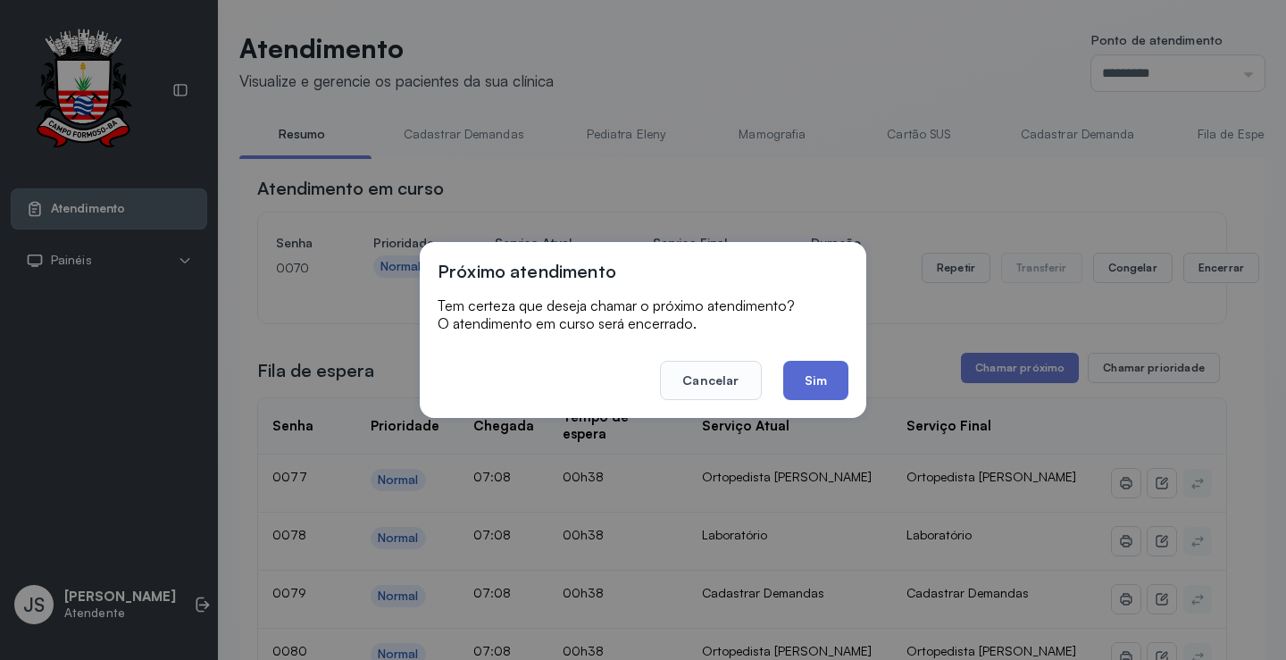
click at [814, 372] on button "Sim" at bounding box center [815, 380] width 65 height 39
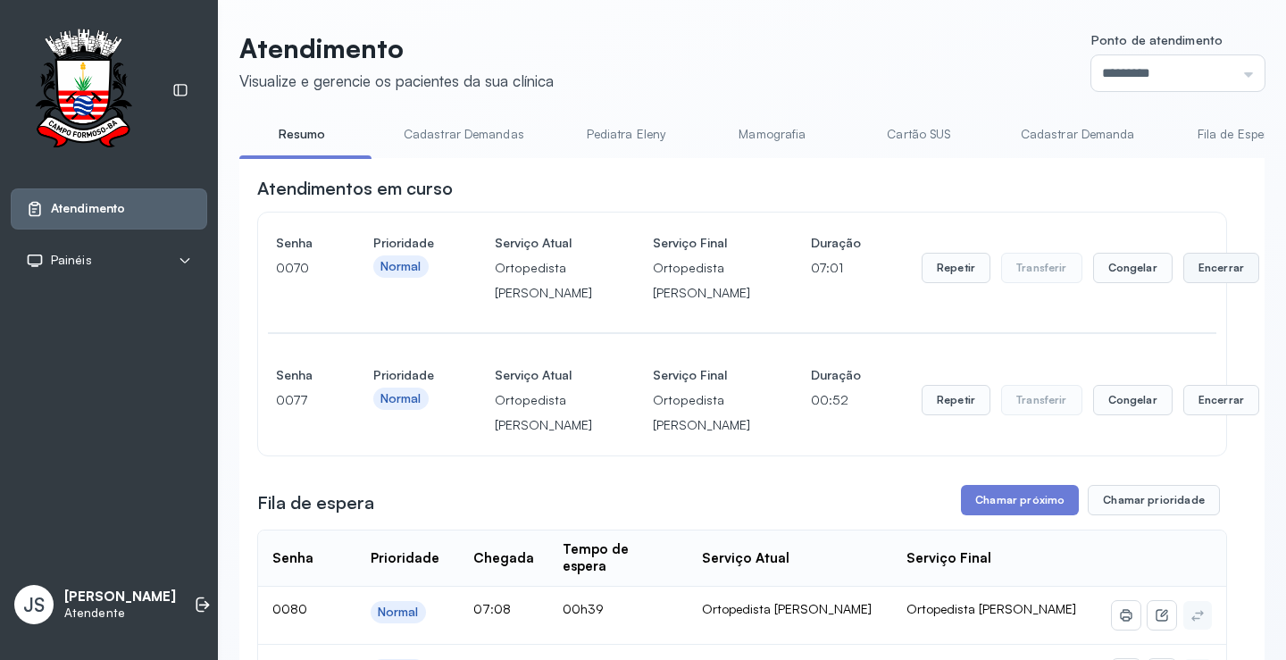
click at [1183, 281] on button "Encerrar" at bounding box center [1221, 268] width 76 height 30
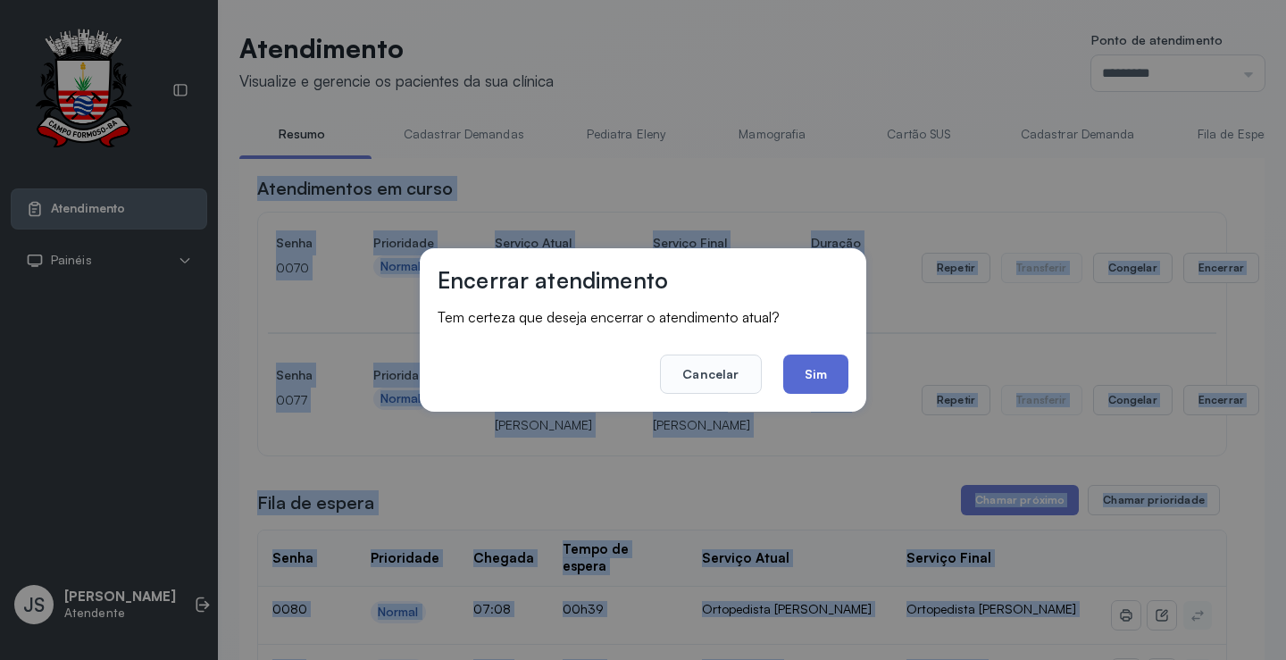
click at [825, 377] on button "Sim" at bounding box center [815, 374] width 65 height 39
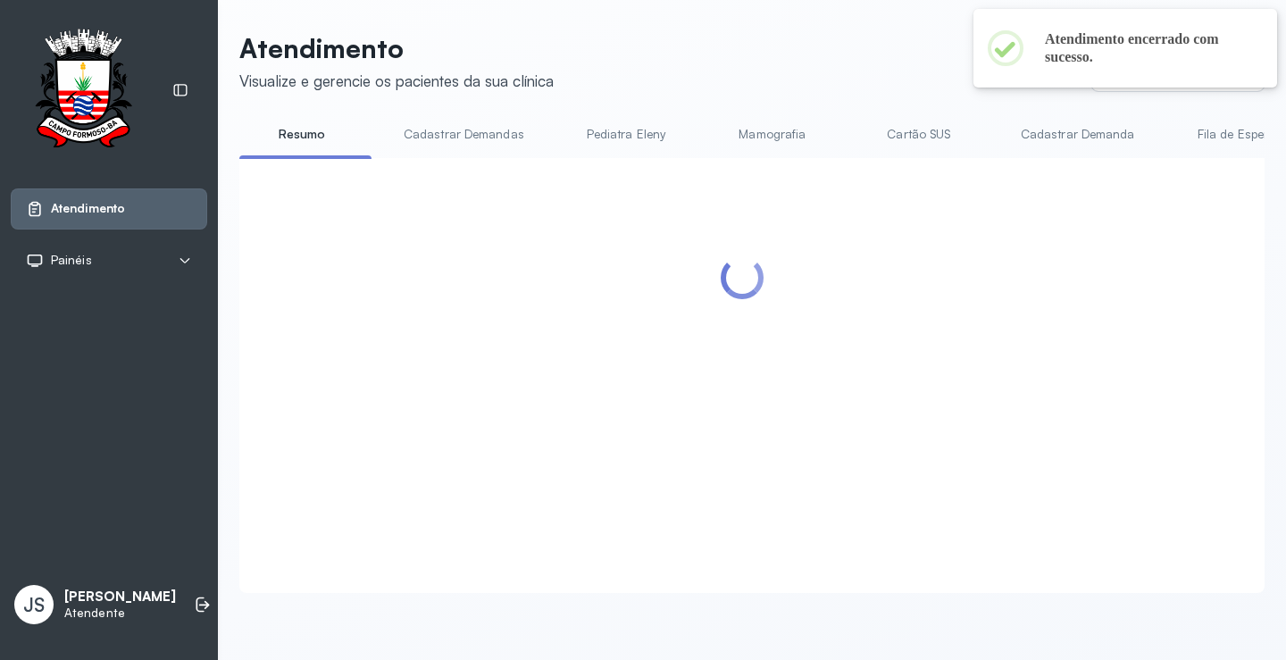
click at [1003, 390] on div at bounding box center [742, 354] width 970 height 356
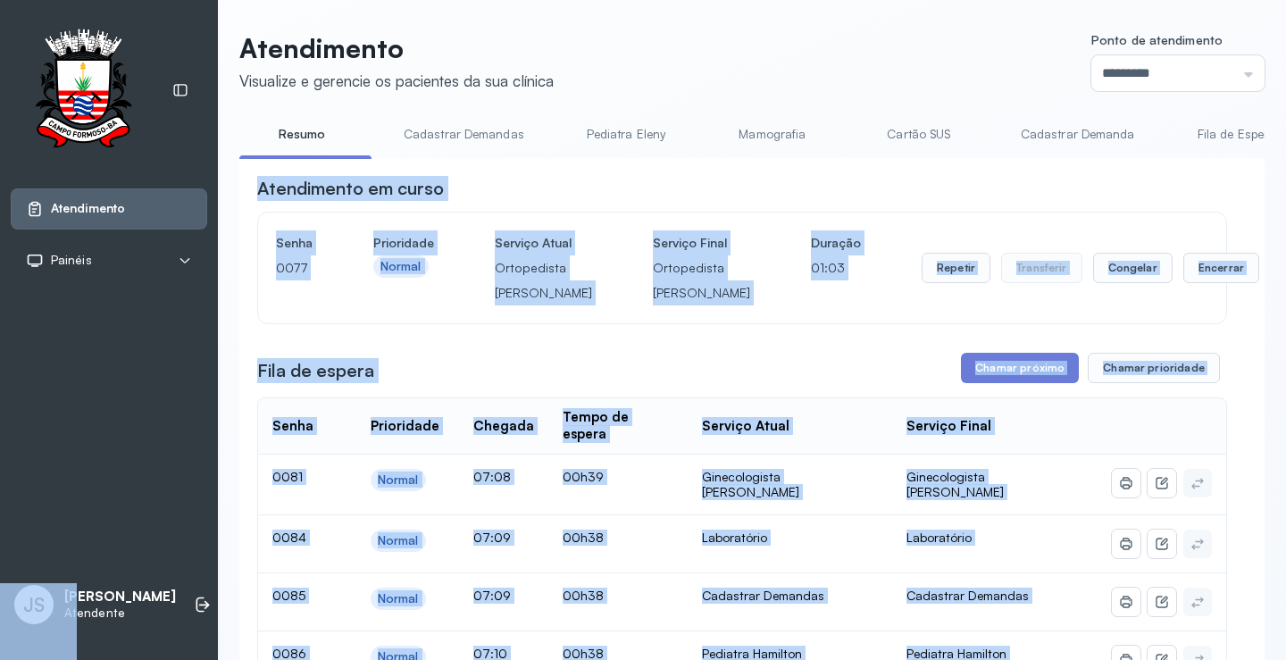
click at [1116, 217] on div "Senha [SECURITY_DATA] Prioridade Normal Serviço Atual Ortopedista [PERSON_NAME]…" at bounding box center [742, 268] width 968 height 111
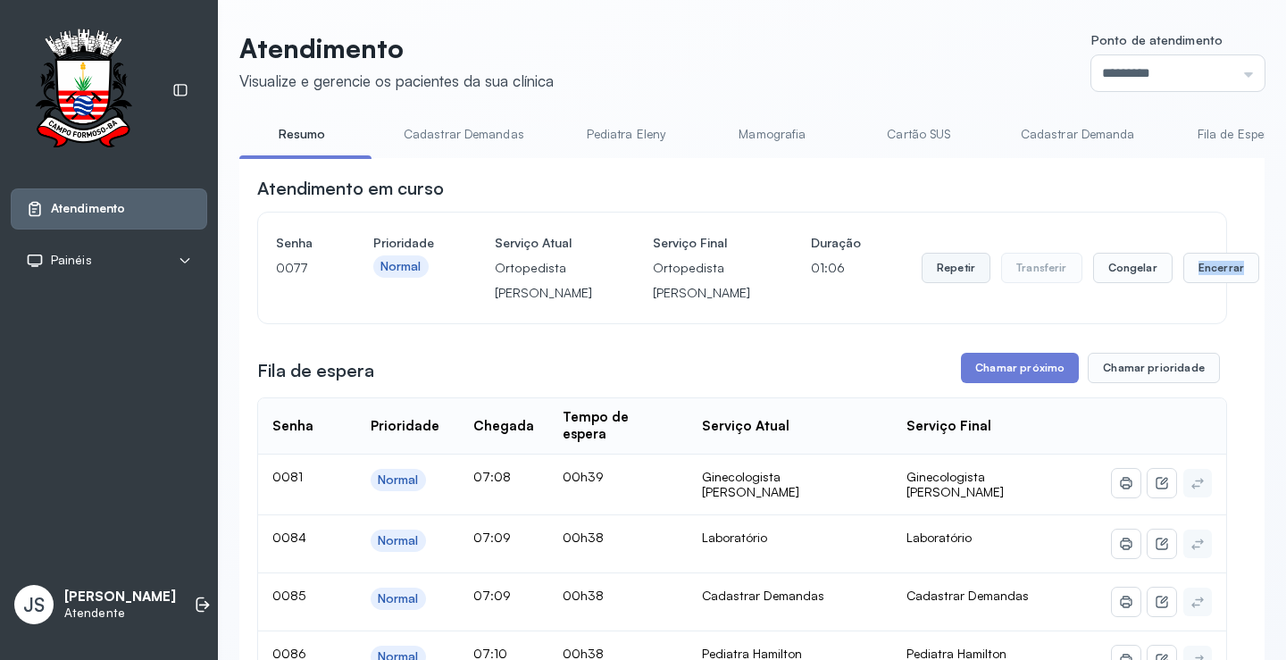
click at [922, 282] on button "Repetir" at bounding box center [956, 268] width 69 height 30
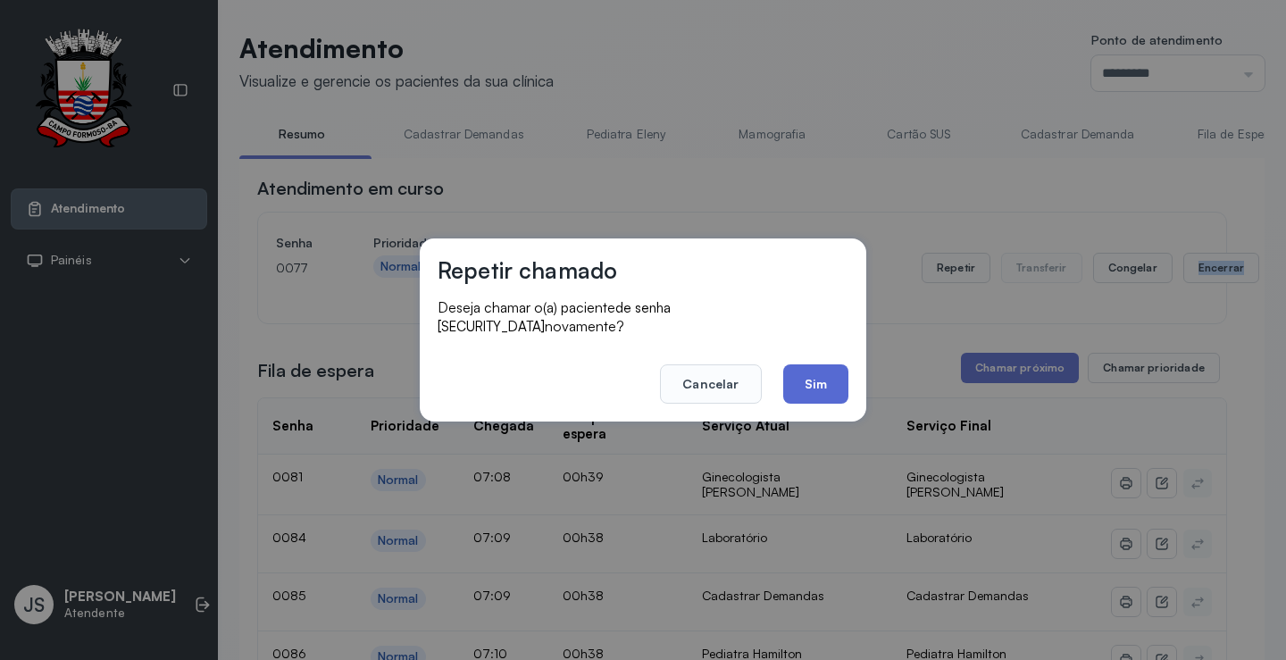
click at [809, 373] on button "Sim" at bounding box center [815, 383] width 65 height 39
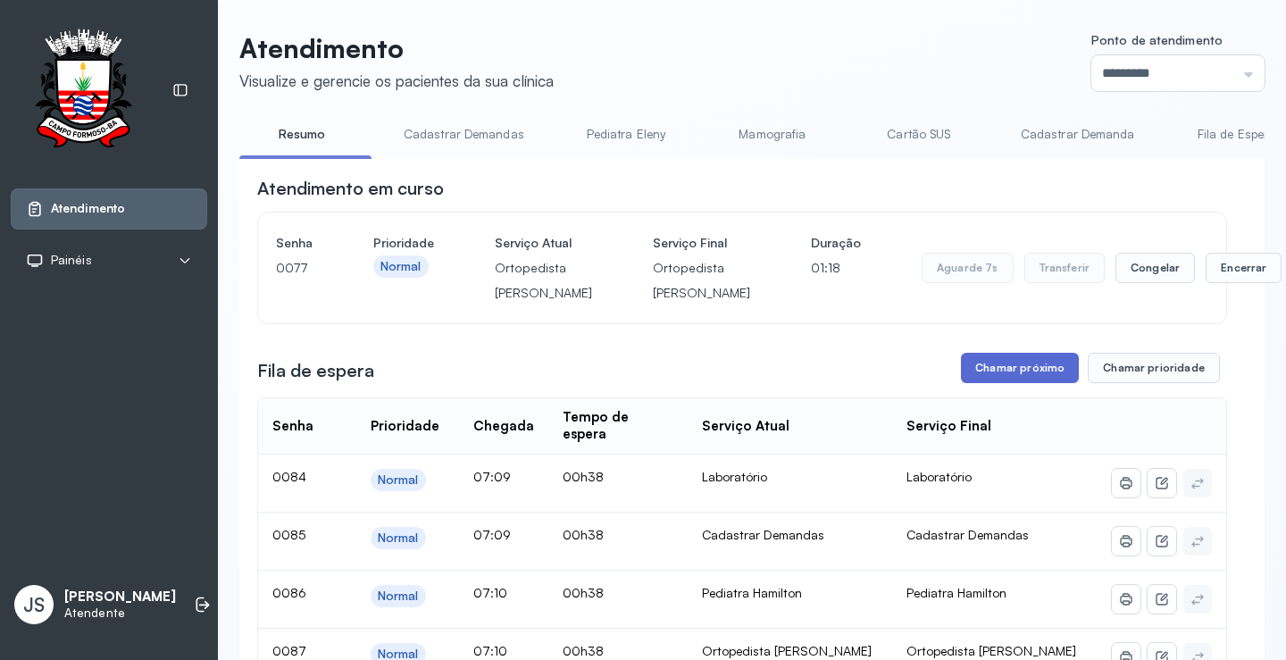
click at [1018, 383] on button "Chamar próximo" at bounding box center [1020, 368] width 118 height 30
click at [993, 383] on button "Chamar próximo" at bounding box center [1020, 368] width 118 height 30
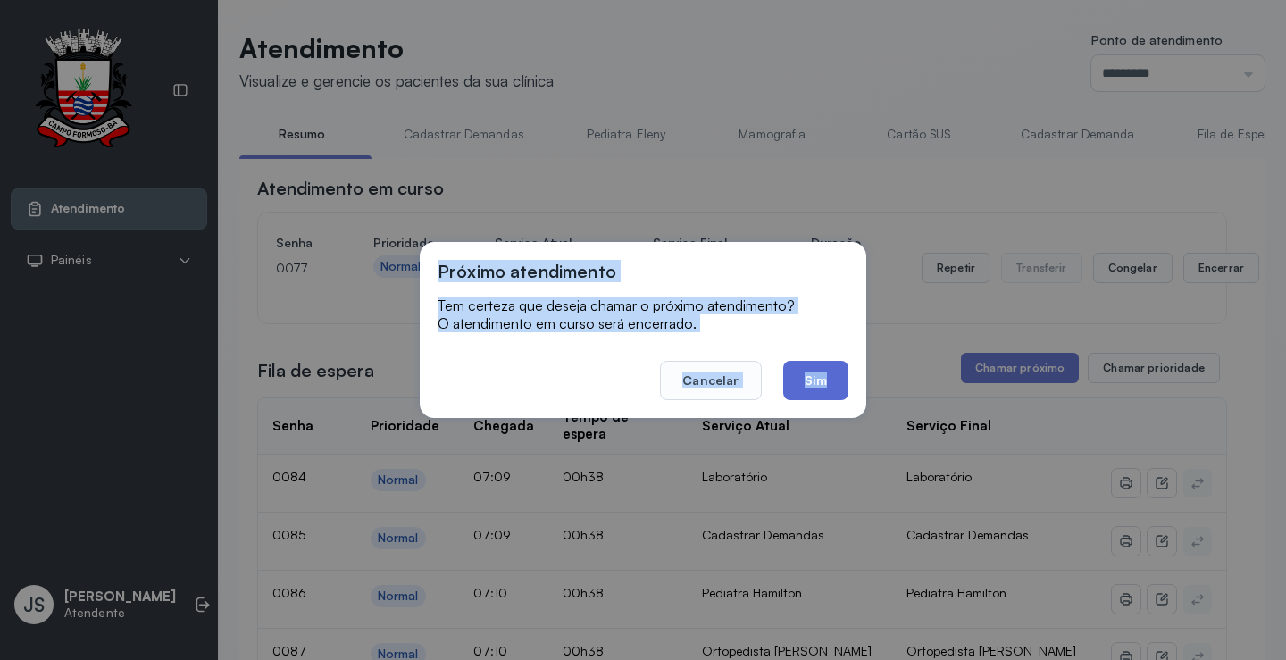
click at [823, 373] on button "Sim" at bounding box center [815, 380] width 65 height 39
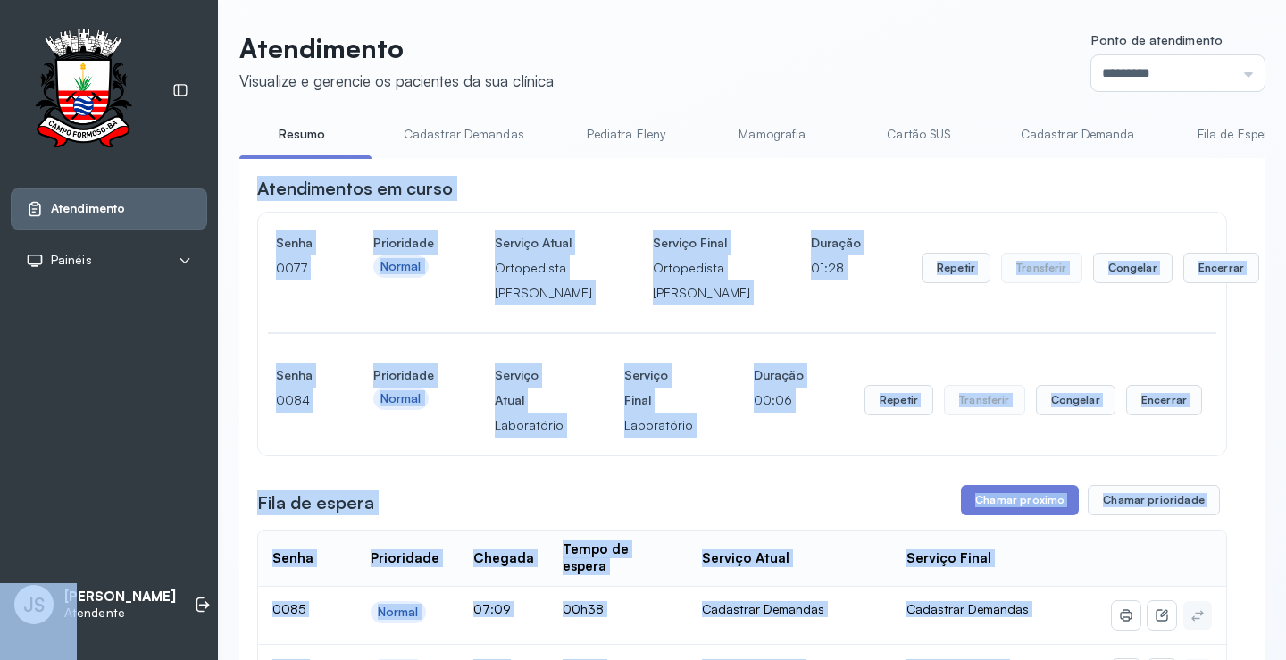
click at [1191, 189] on div "Atendimentos em curso" at bounding box center [742, 188] width 970 height 25
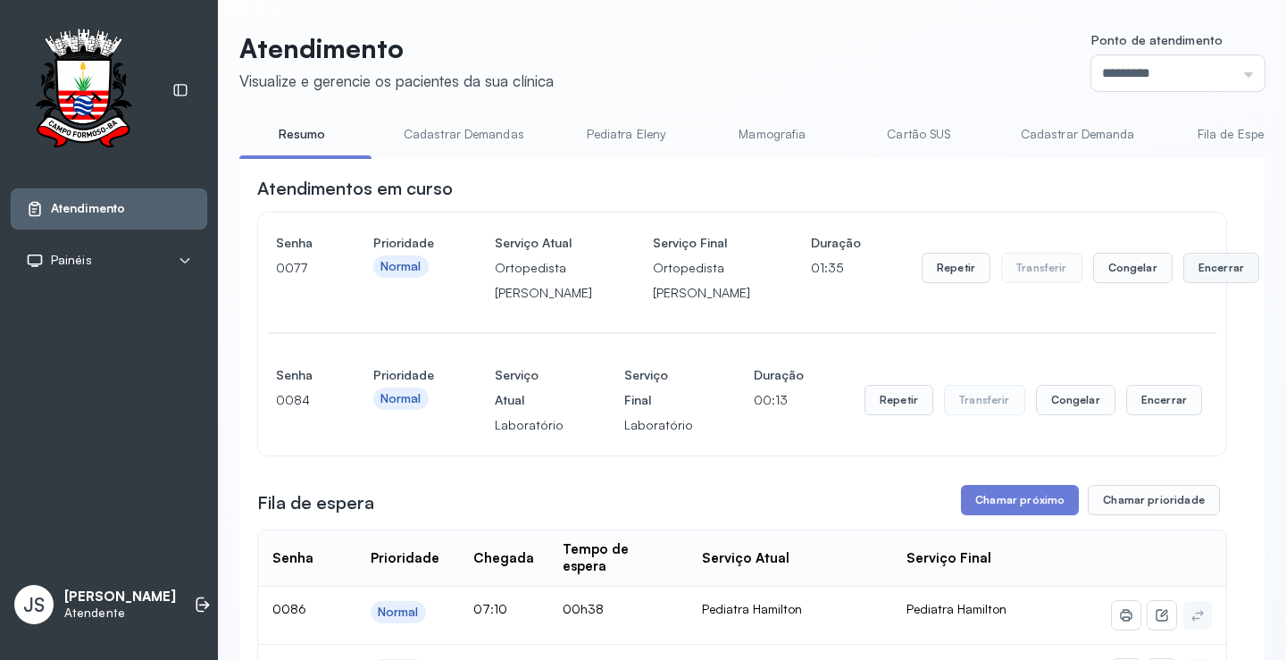
click at [1183, 283] on button "Encerrar" at bounding box center [1221, 268] width 76 height 30
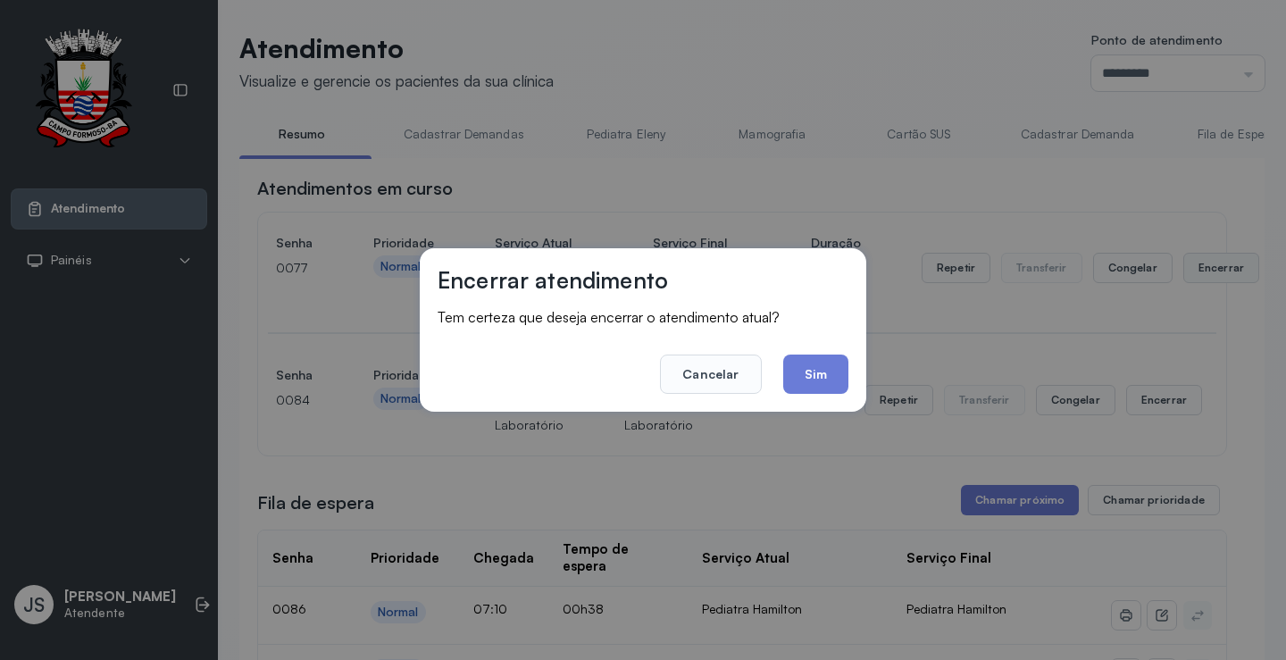
click at [1145, 288] on div "Encerrar atendimento Tem certeza que deseja encerrar o atendimento atual? Cance…" at bounding box center [643, 330] width 1286 height 660
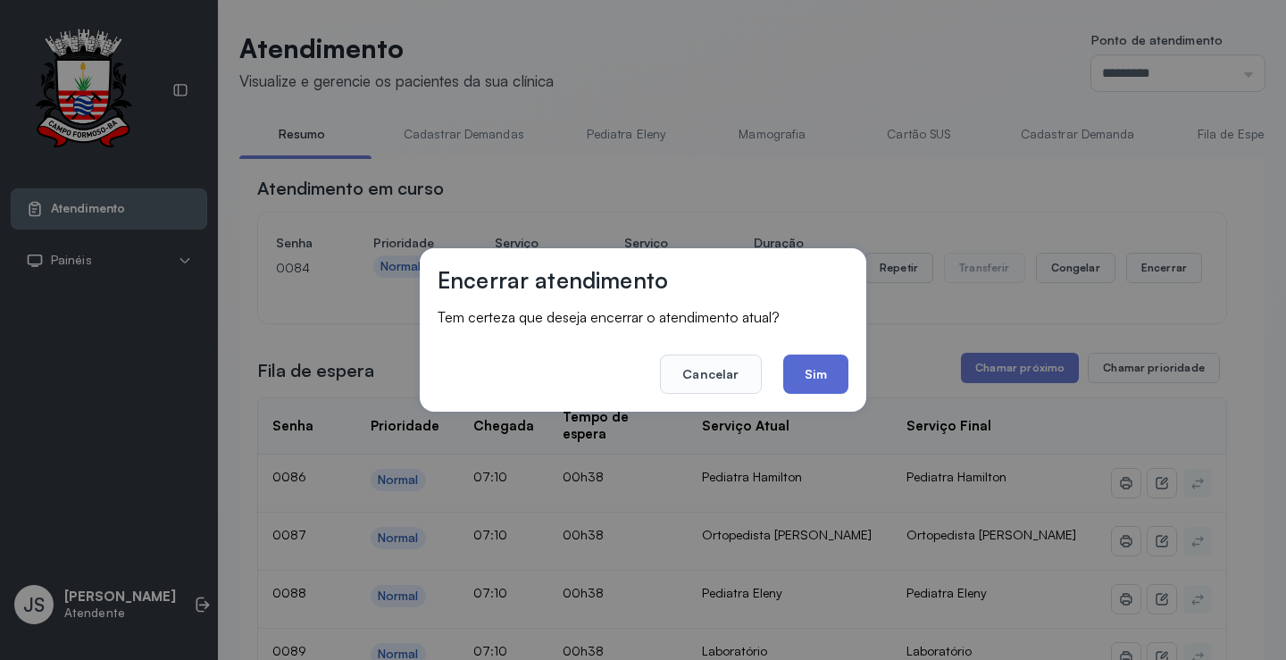
click at [827, 366] on button "Sim" at bounding box center [815, 374] width 65 height 39
click at [827, 366] on div "Fila de espera Chamar próximo Chamar prioridade" at bounding box center [742, 368] width 970 height 30
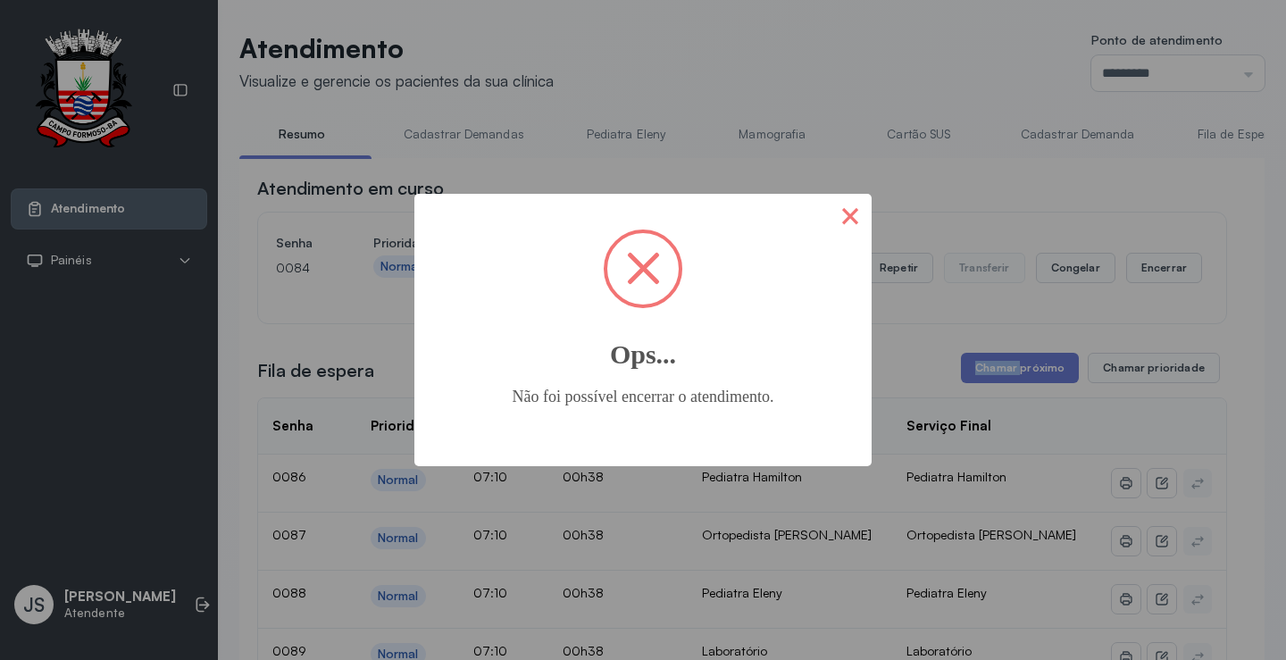
click at [848, 214] on button "×" at bounding box center [850, 215] width 43 height 43
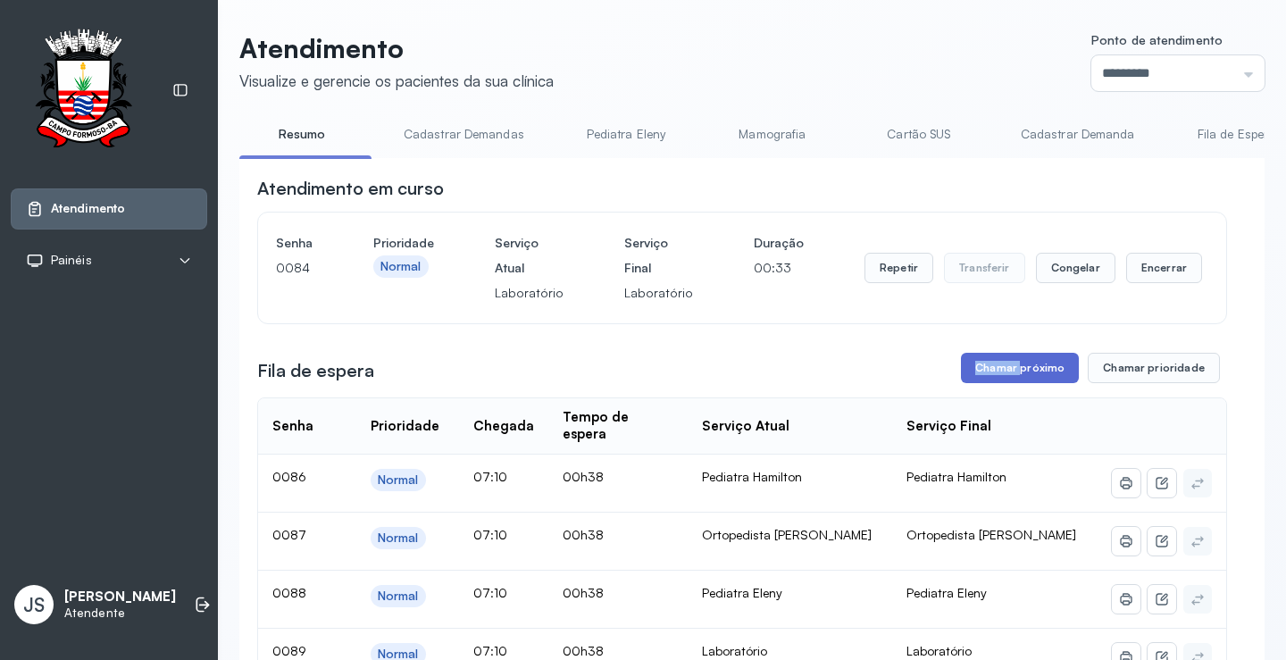
click at [1034, 364] on button "Chamar próximo" at bounding box center [1020, 368] width 118 height 30
click at [890, 270] on button "Repetir" at bounding box center [899, 268] width 69 height 30
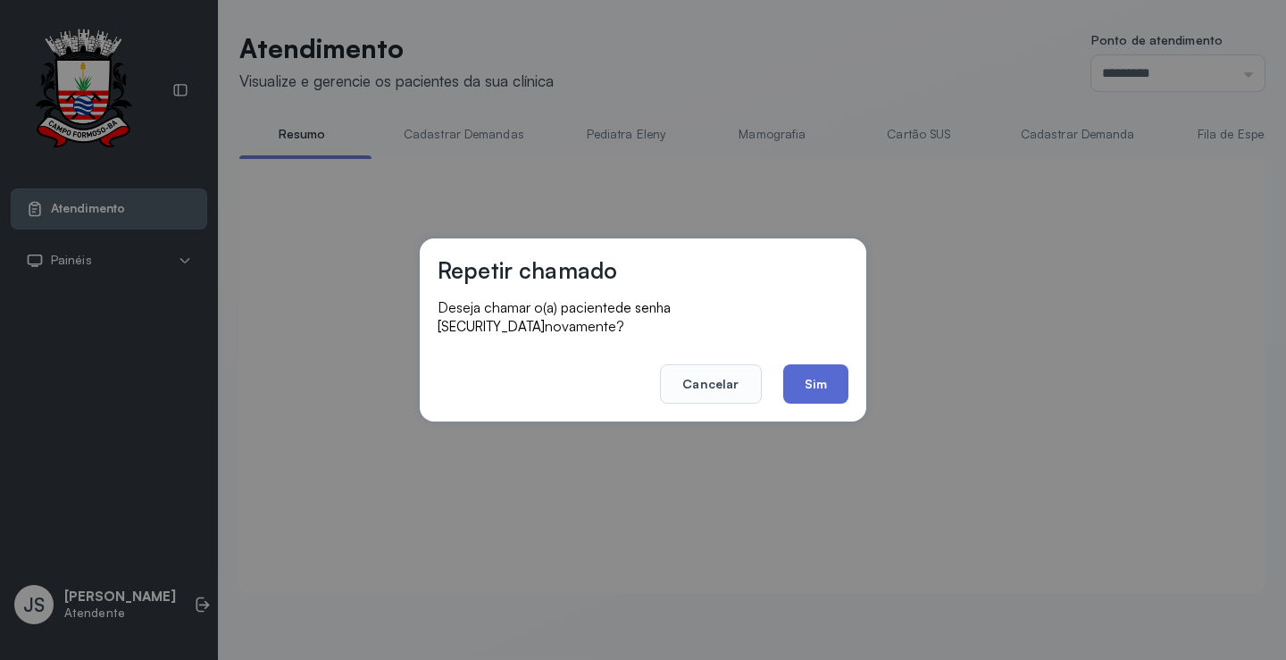
click at [819, 368] on button "Sim" at bounding box center [815, 383] width 65 height 39
click at [819, 368] on div at bounding box center [742, 354] width 970 height 356
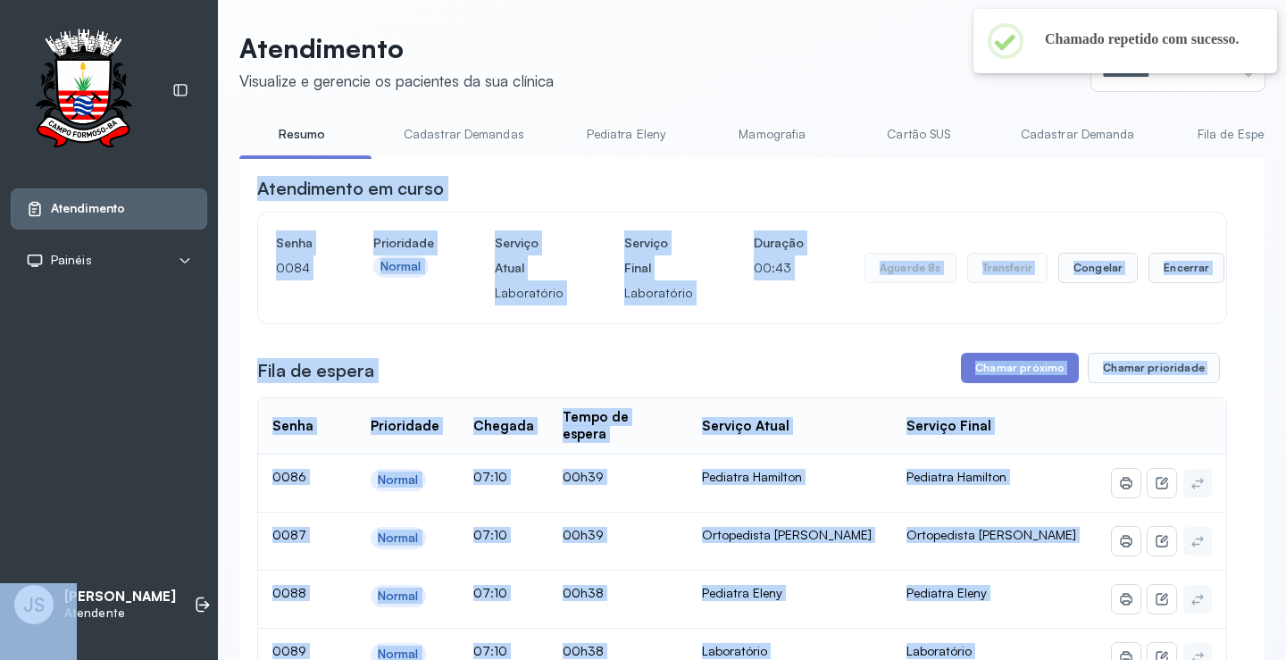
click at [897, 188] on div "Atendimento em curso" at bounding box center [742, 188] width 970 height 25
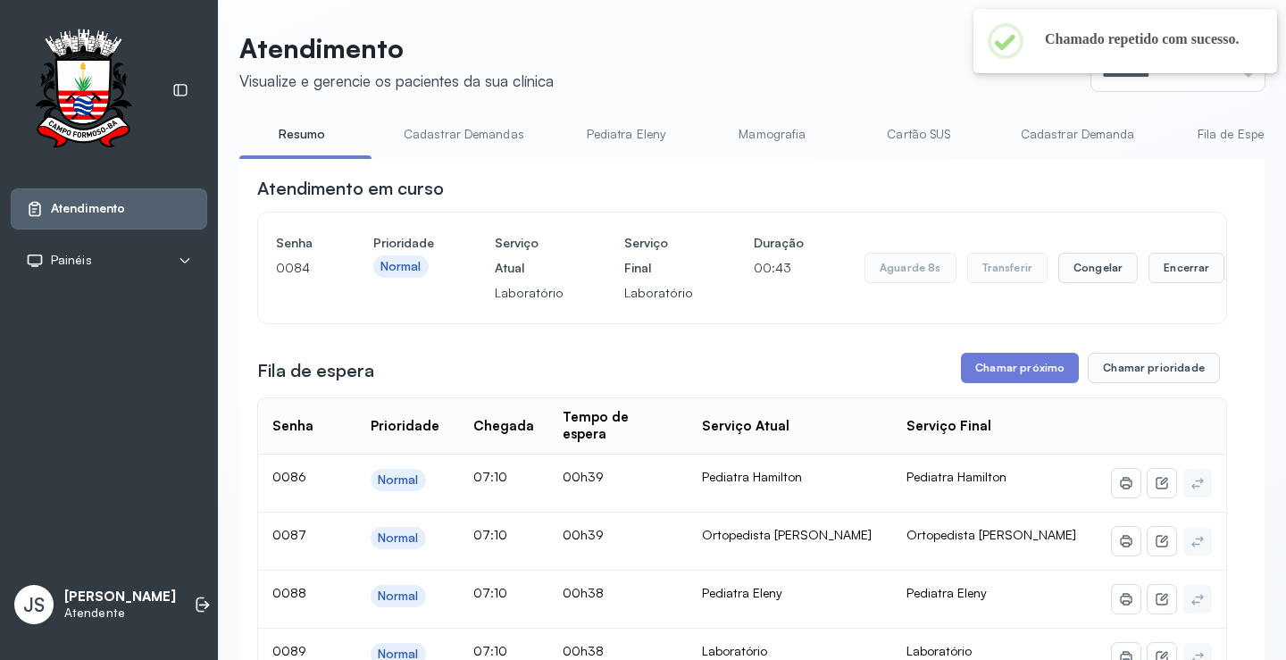
click at [897, 188] on div "Atendimento em curso" at bounding box center [742, 188] width 970 height 25
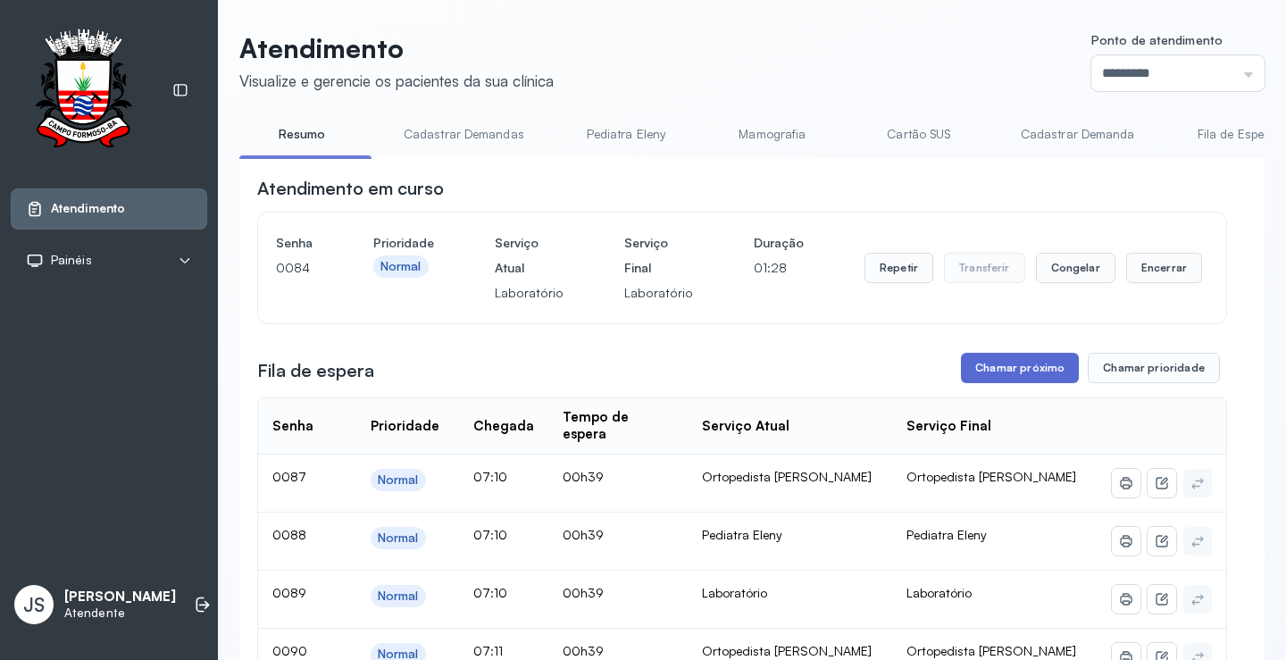
click at [999, 365] on button "Chamar próximo" at bounding box center [1020, 368] width 118 height 30
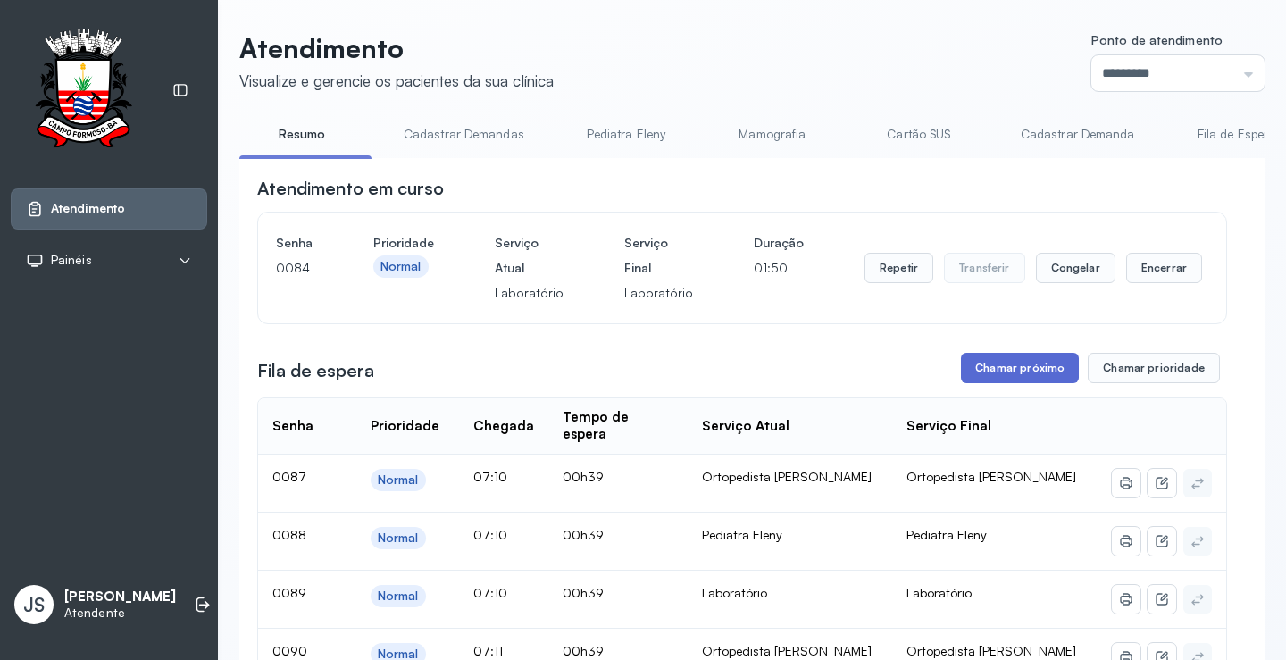
click at [1021, 370] on button "Chamar próximo" at bounding box center [1020, 368] width 118 height 30
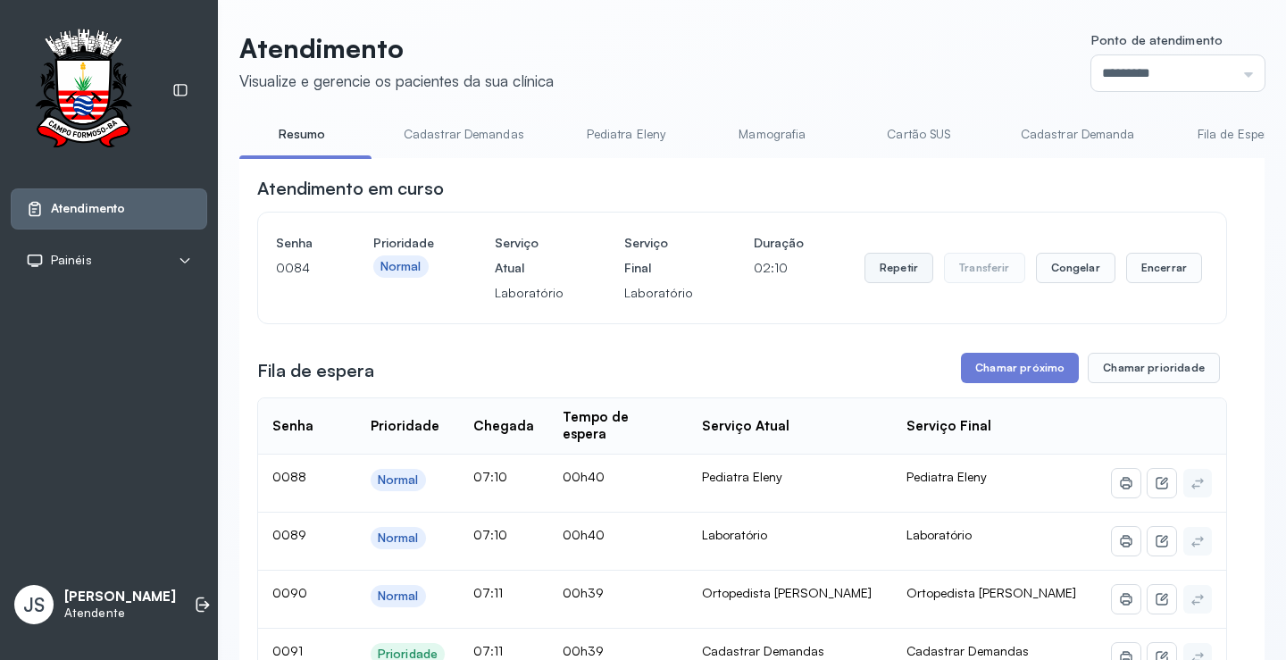
click at [884, 271] on button "Repetir" at bounding box center [899, 268] width 69 height 30
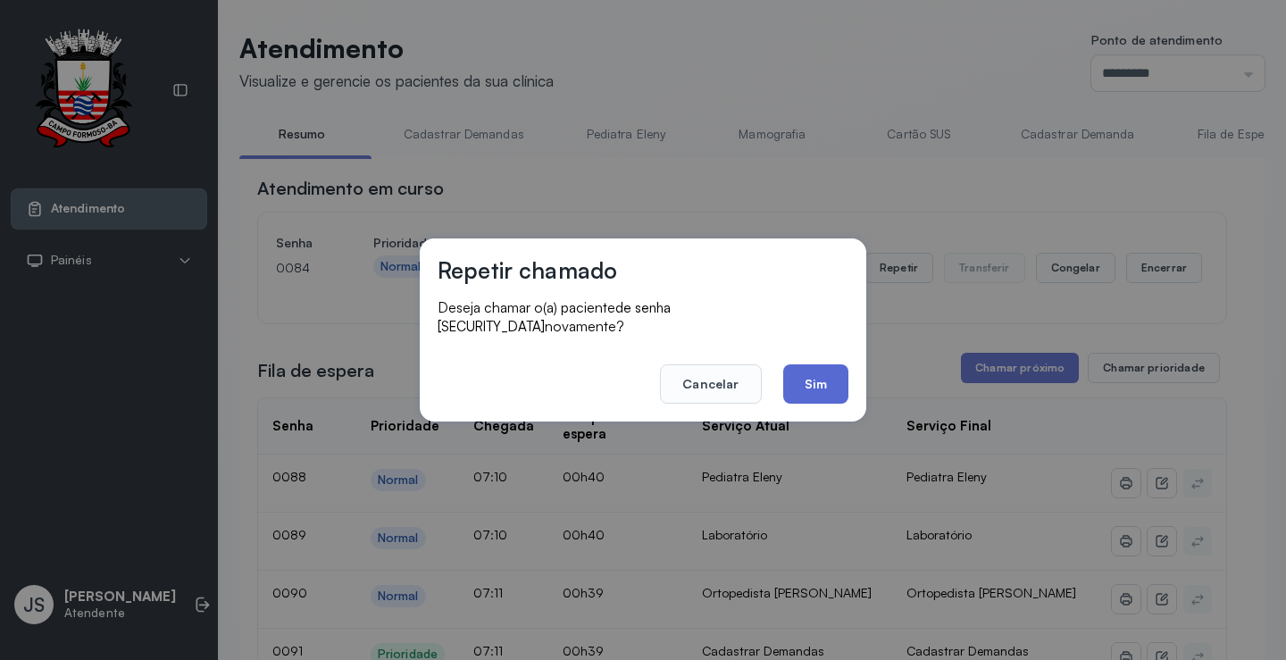
click at [832, 364] on button "Sim" at bounding box center [815, 383] width 65 height 39
click at [832, 363] on div "Fila de espera Chamar próximo Chamar prioridade" at bounding box center [742, 368] width 970 height 30
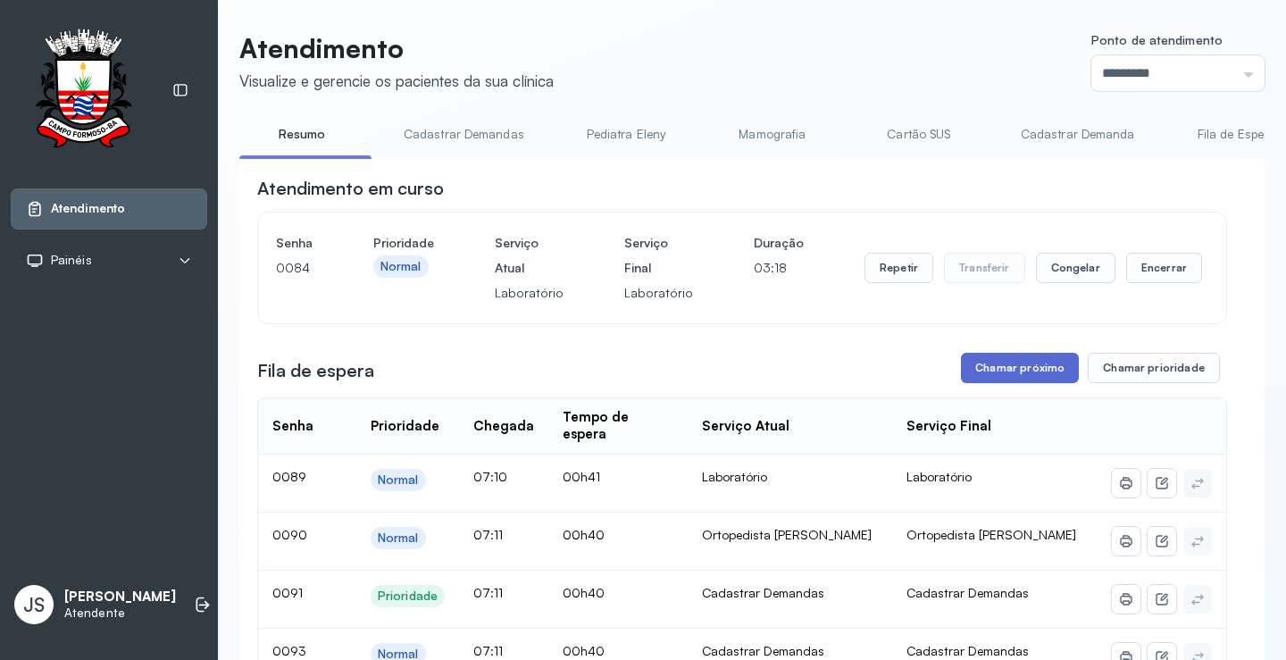
click at [1027, 380] on button "Chamar próximo" at bounding box center [1020, 368] width 118 height 30
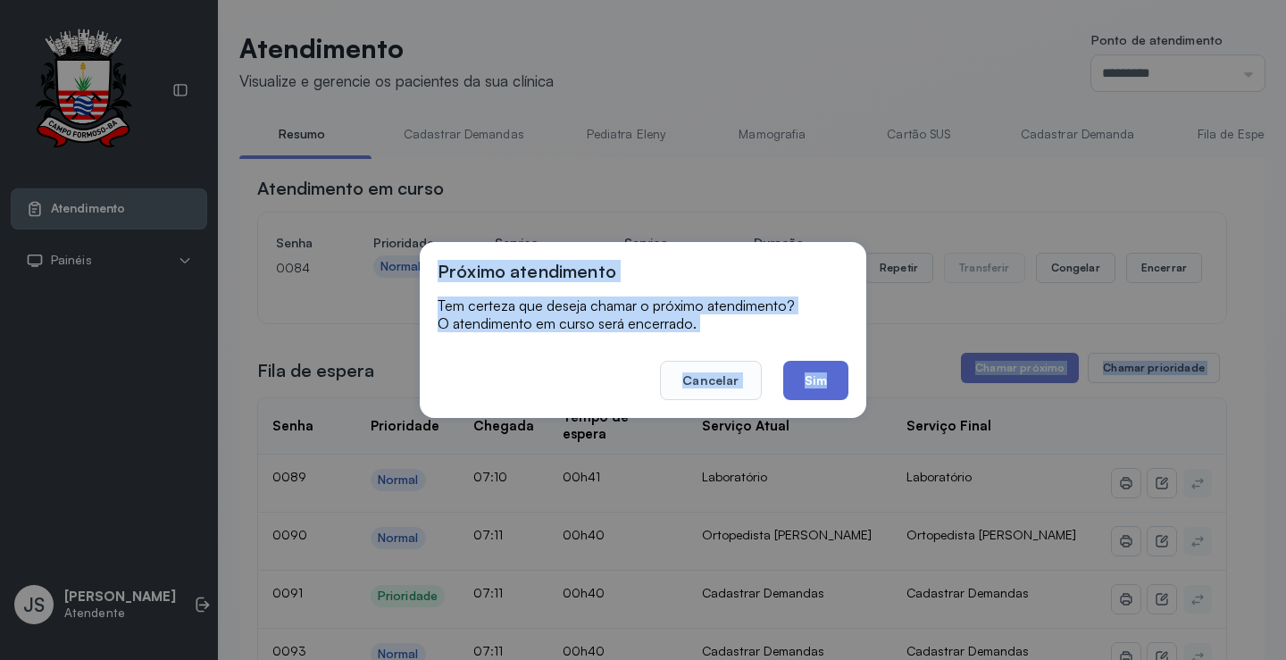
click at [822, 380] on button "Sim" at bounding box center [815, 380] width 65 height 39
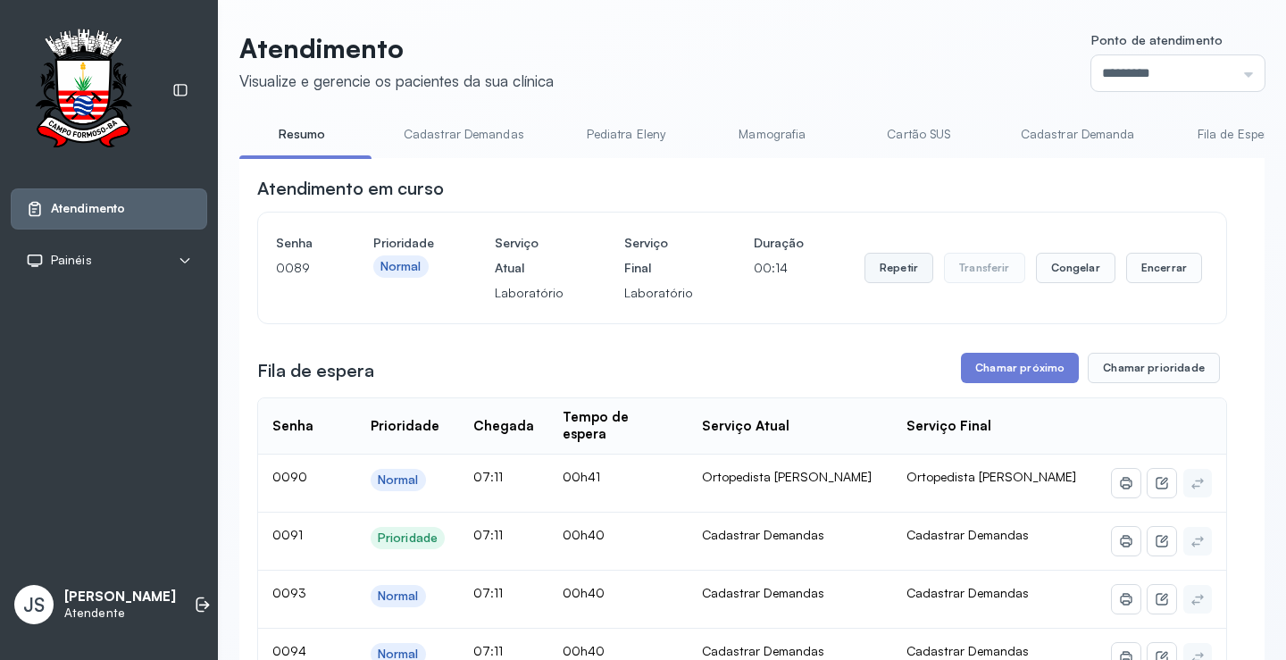
click at [890, 275] on button "Repetir" at bounding box center [899, 268] width 69 height 30
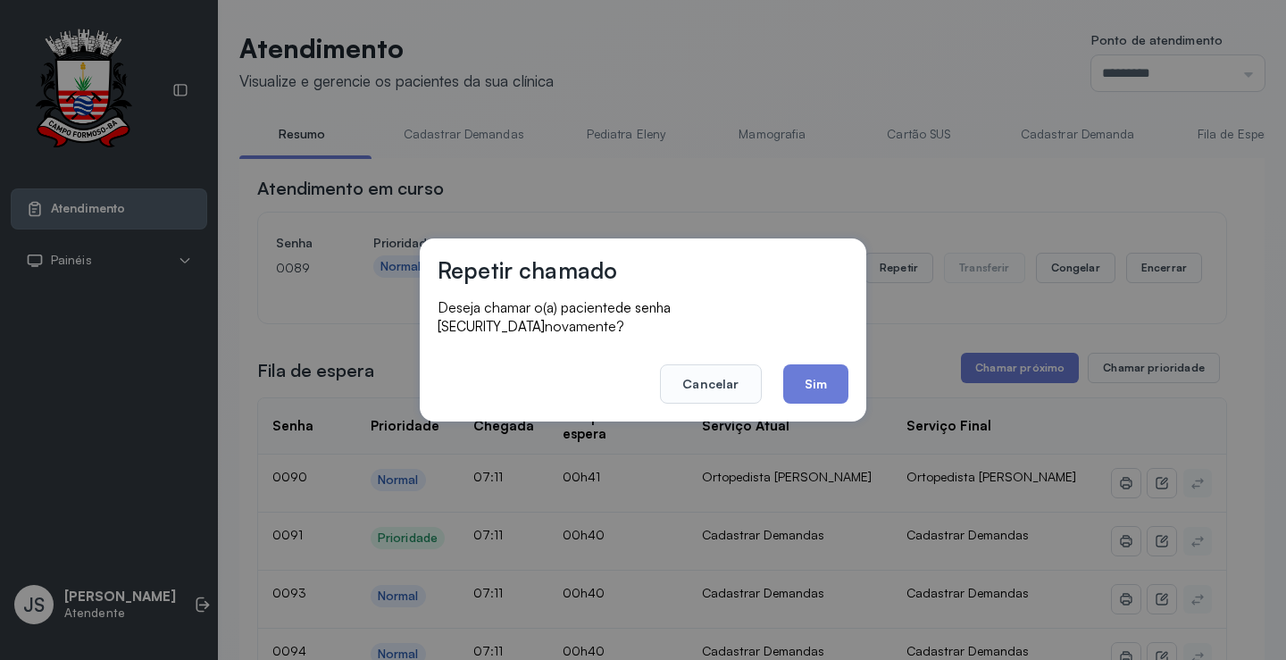
click at [816, 378] on button "Sim" at bounding box center [815, 383] width 65 height 39
click at [816, 378] on div "Fila de espera Chamar próximo Chamar prioridade" at bounding box center [742, 368] width 970 height 30
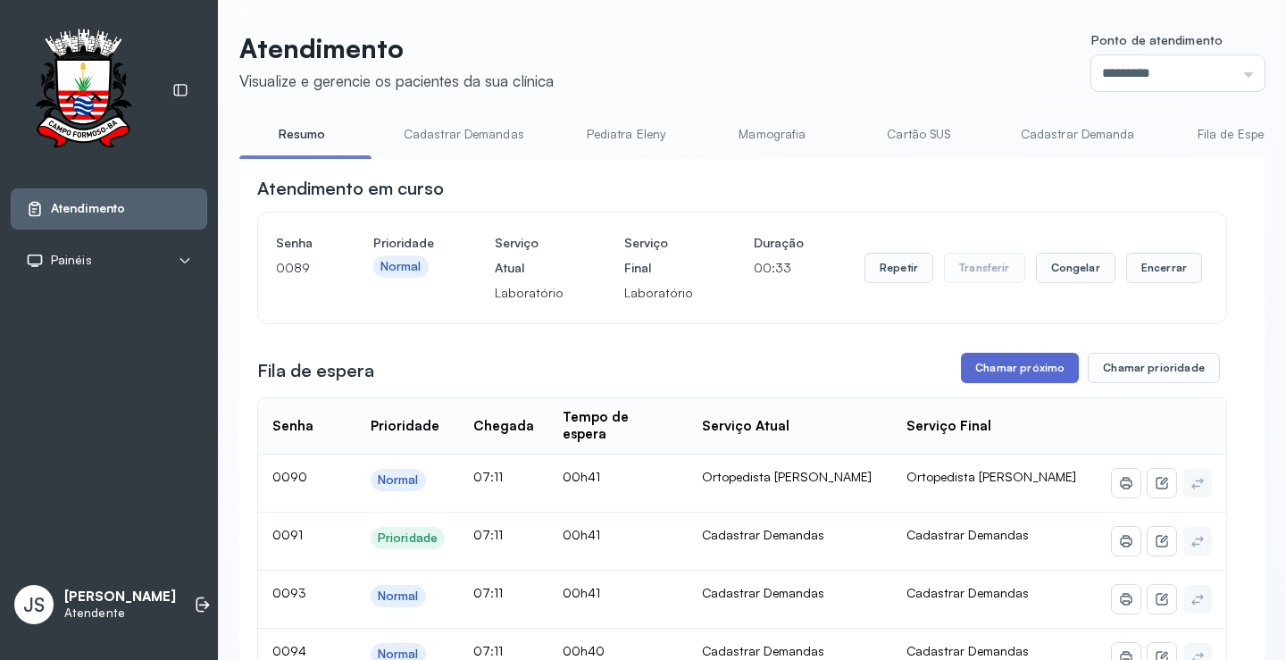
click at [1010, 366] on button "Chamar próximo" at bounding box center [1020, 368] width 118 height 30
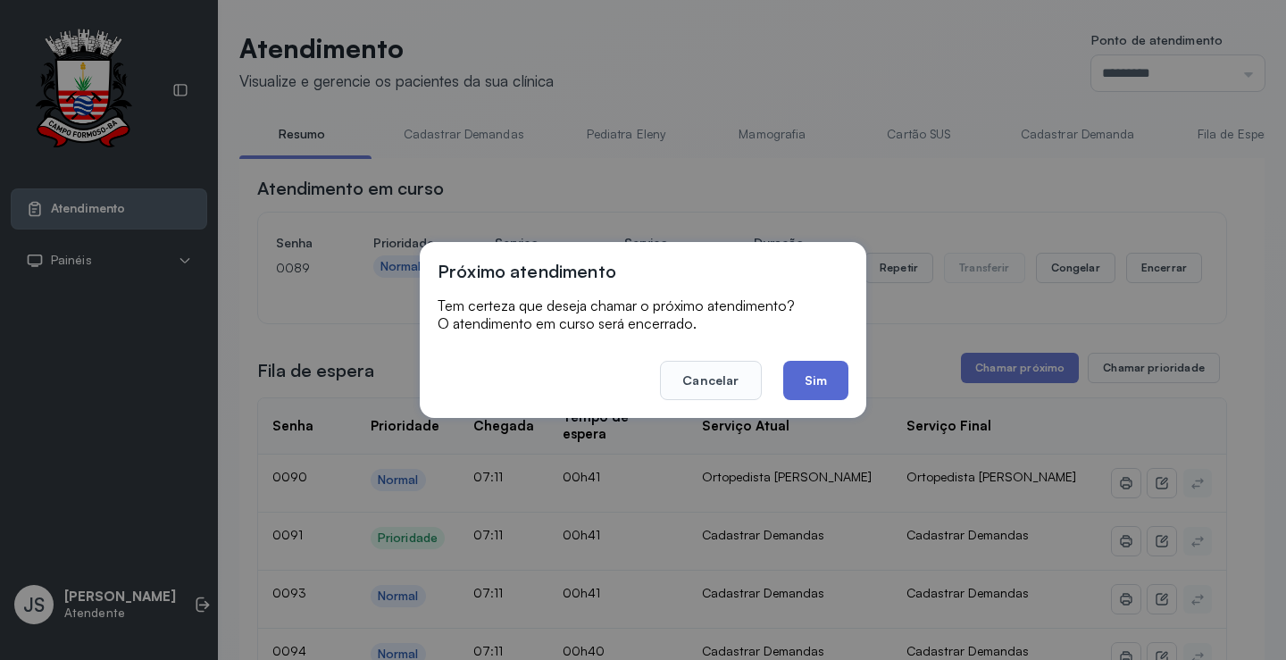
click at [816, 380] on button "Sim" at bounding box center [815, 380] width 65 height 39
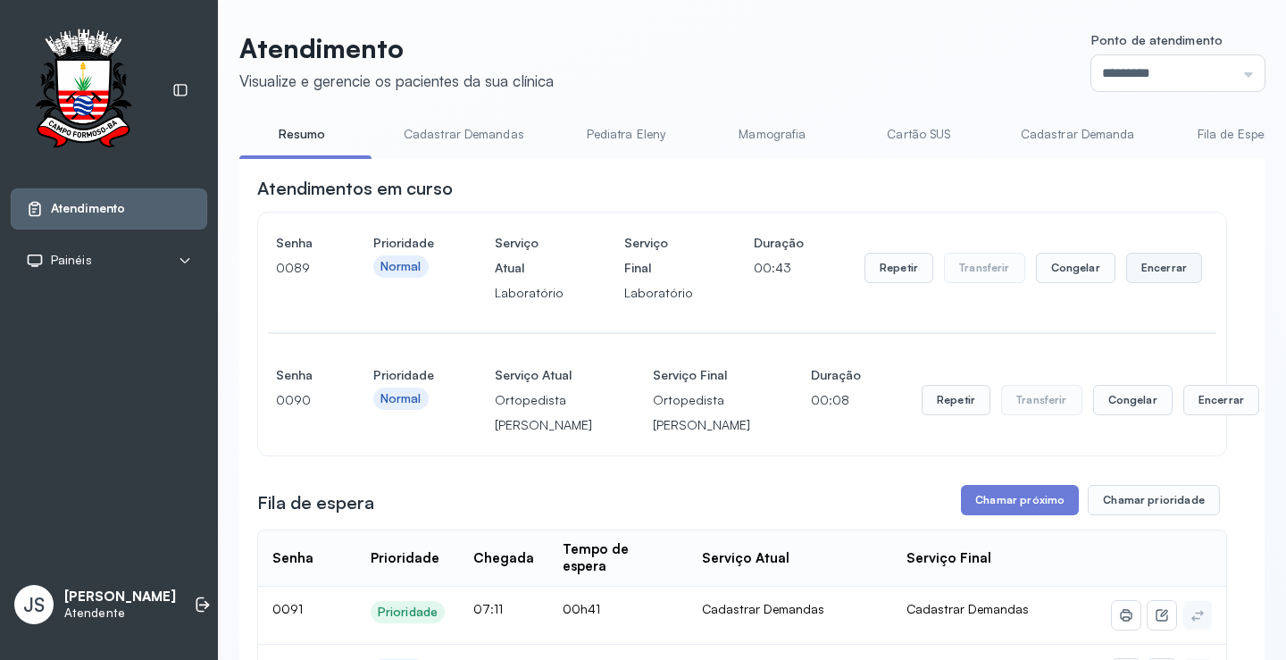
click at [1132, 270] on button "Encerrar" at bounding box center [1164, 268] width 76 height 30
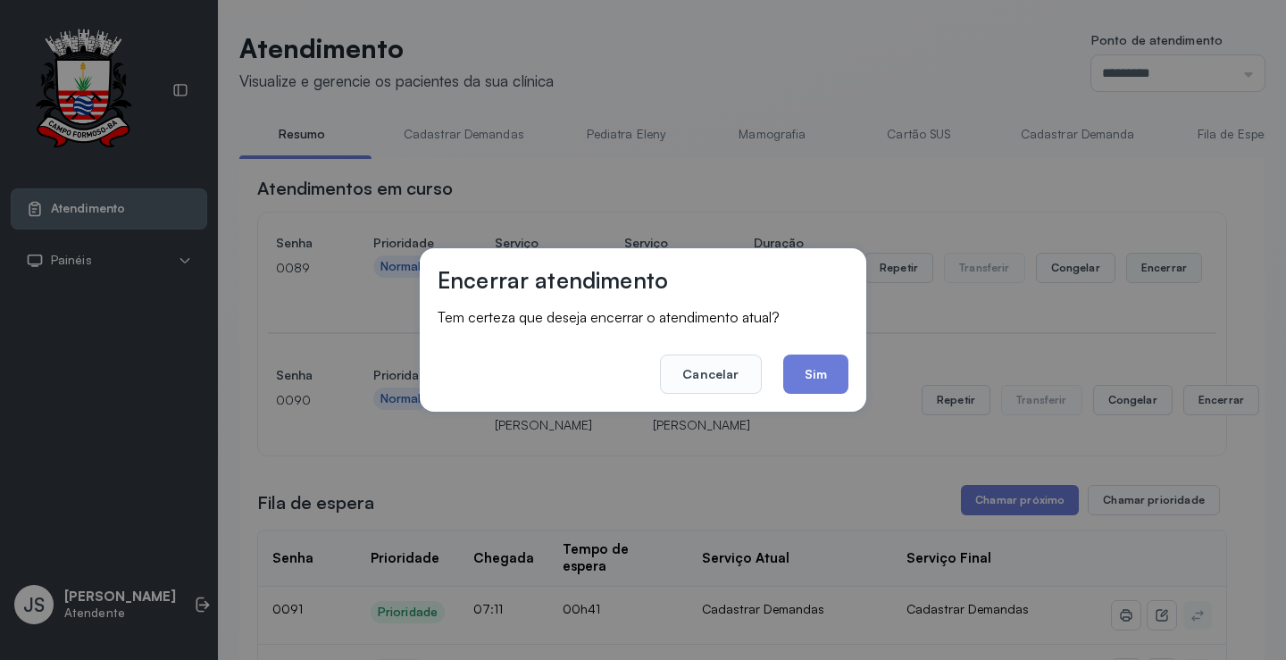
click at [1132, 270] on div "Encerrar atendimento Tem certeza que deseja encerrar o atendimento atual? Cance…" at bounding box center [643, 330] width 1286 height 660
click at [817, 364] on button "Sim" at bounding box center [815, 374] width 65 height 39
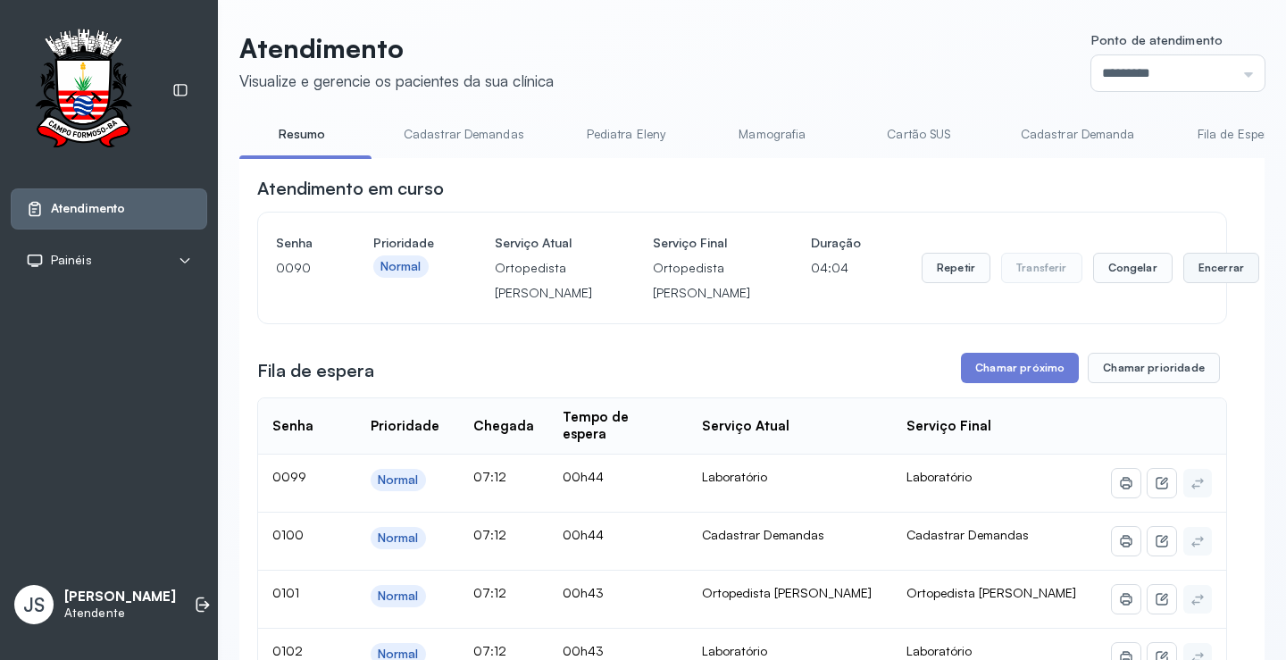
click at [1183, 283] on button "Encerrar" at bounding box center [1221, 268] width 76 height 30
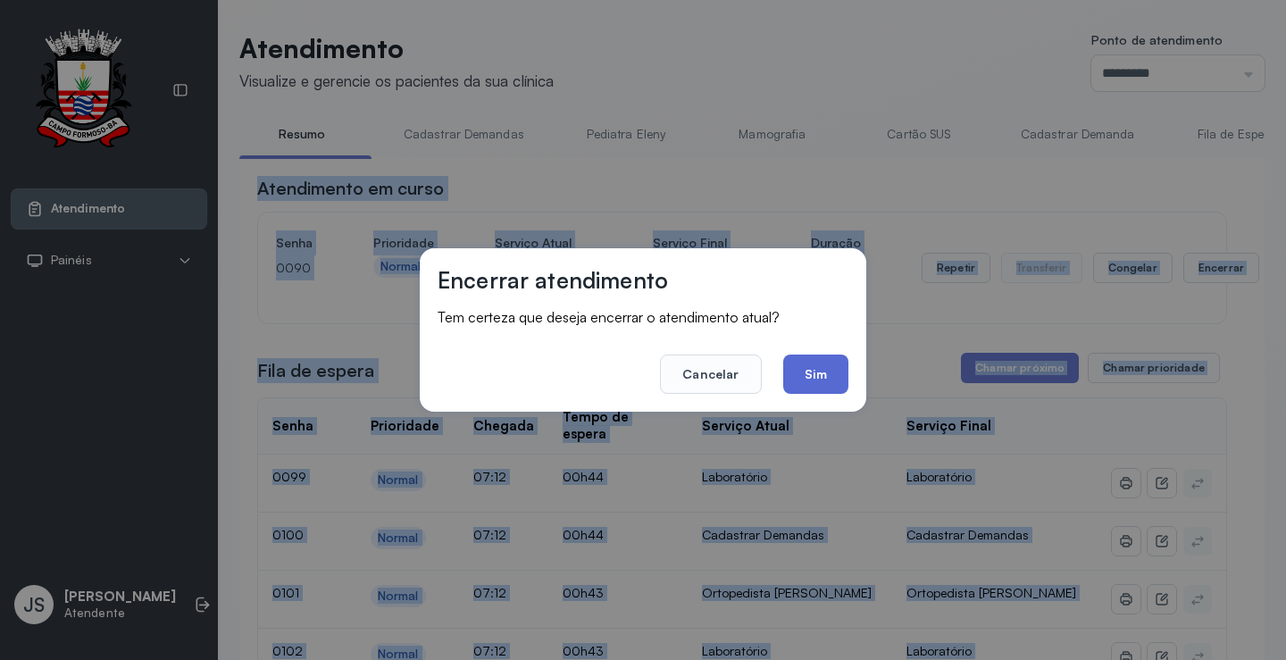
click at [830, 372] on button "Sim" at bounding box center [815, 374] width 65 height 39
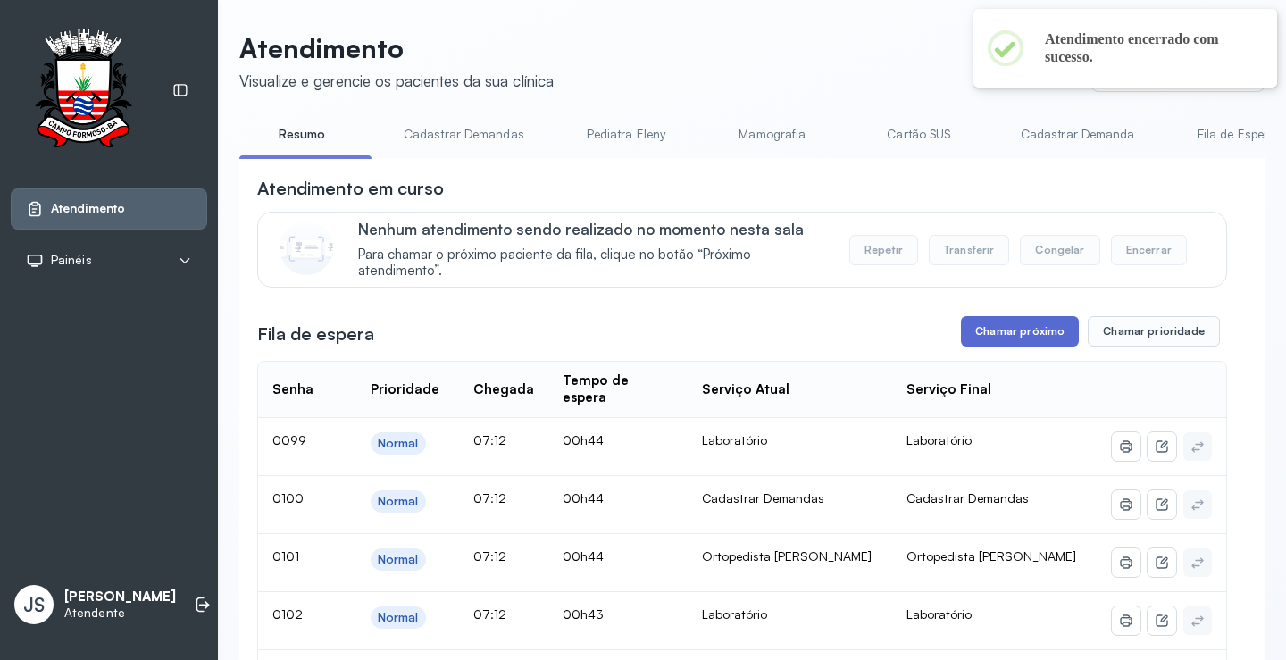
click at [1015, 325] on button "Chamar próximo" at bounding box center [1020, 331] width 118 height 30
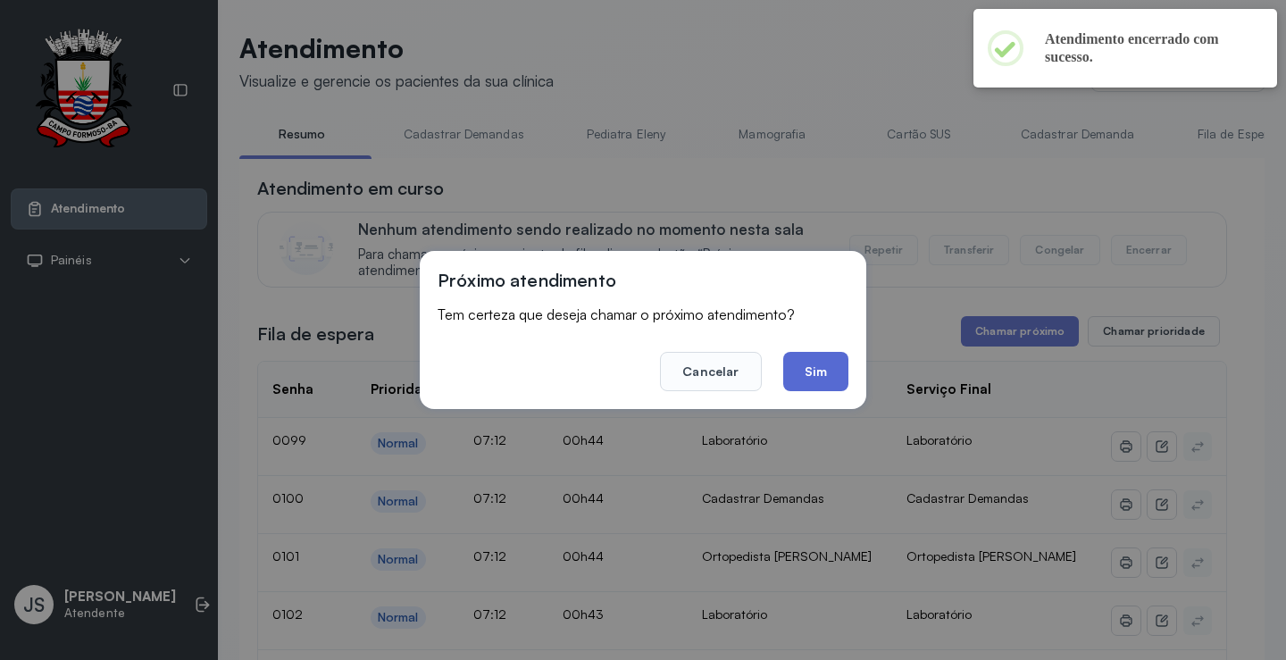
click at [844, 365] on button "Sim" at bounding box center [815, 371] width 65 height 39
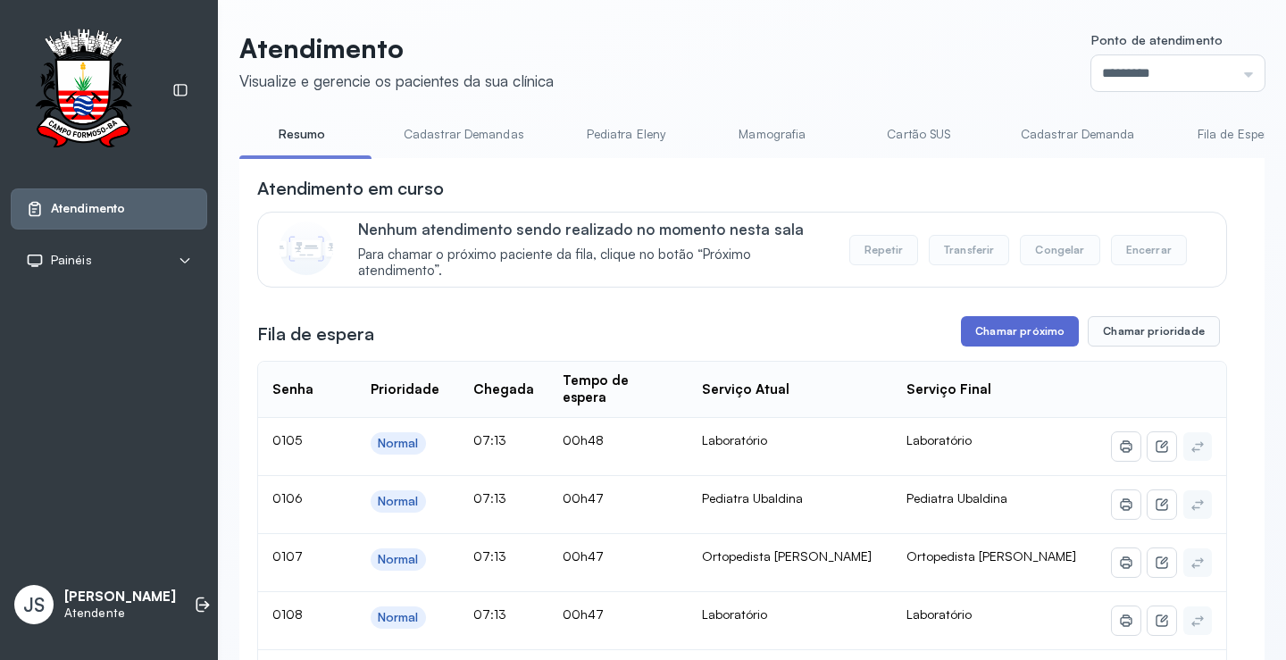
click at [1051, 340] on button "Chamar próximo" at bounding box center [1020, 331] width 118 height 30
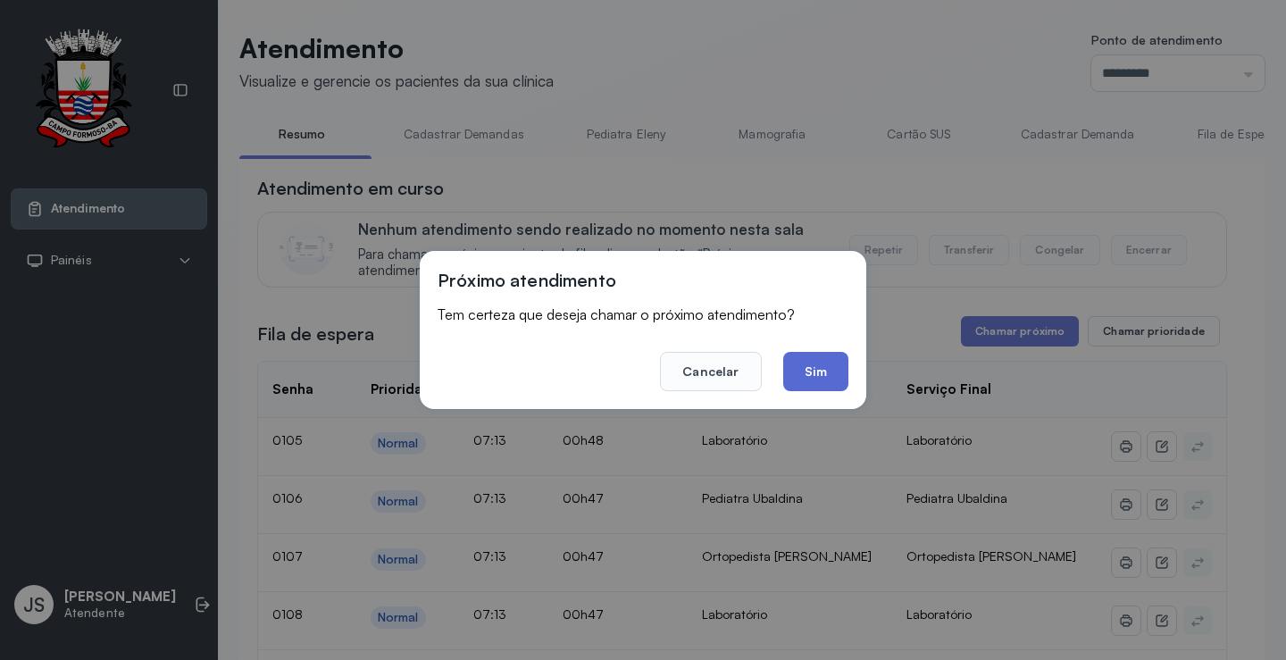
click at [810, 369] on button "Sim" at bounding box center [815, 371] width 65 height 39
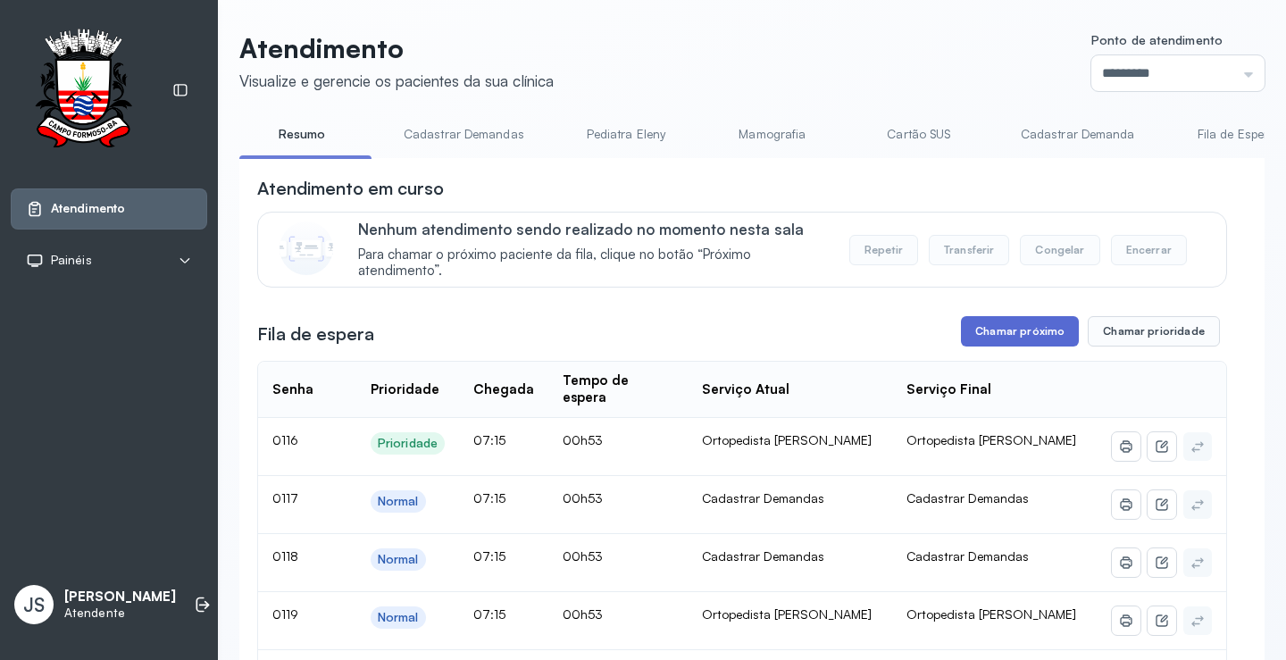
click at [1034, 340] on button "Chamar próximo" at bounding box center [1020, 331] width 118 height 30
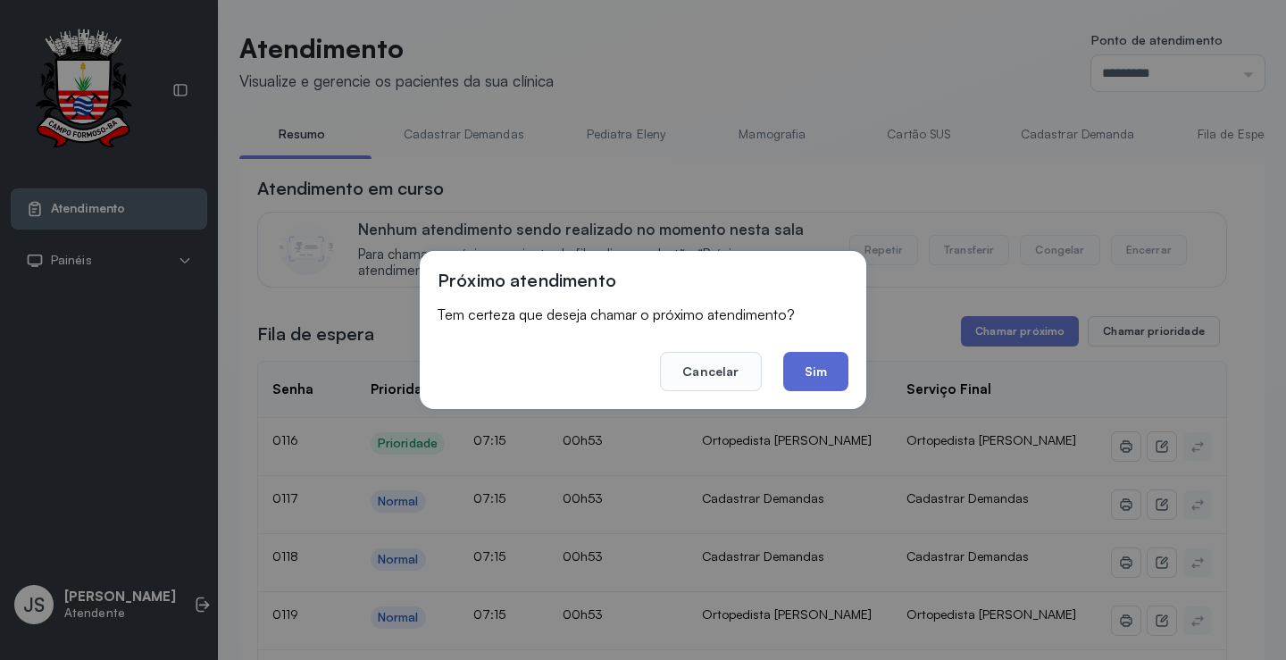
click at [830, 370] on button "Sim" at bounding box center [815, 371] width 65 height 39
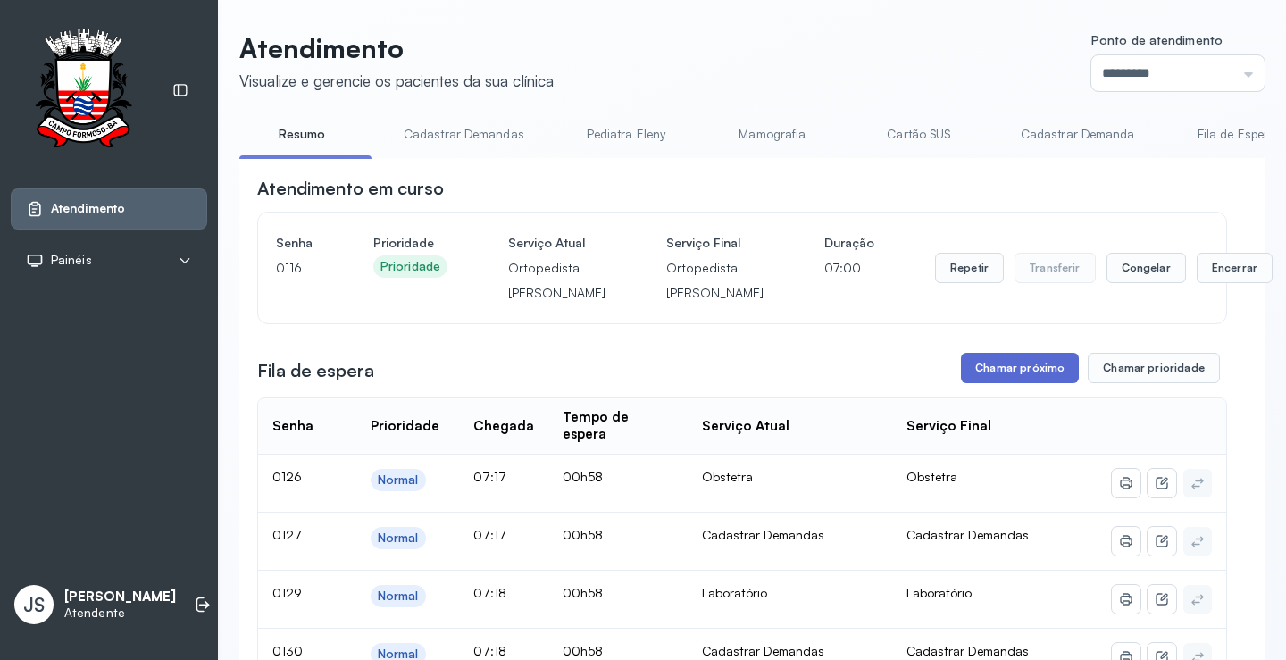
click at [1016, 383] on button "Chamar próximo" at bounding box center [1020, 368] width 118 height 30
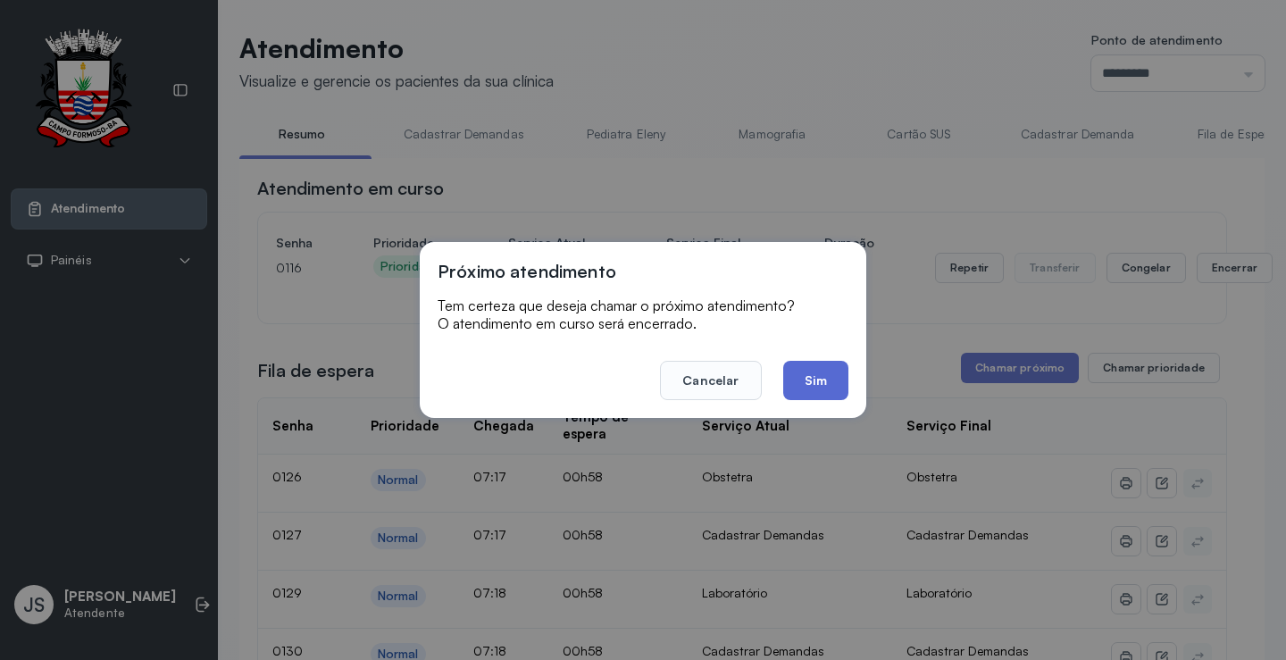
click at [829, 371] on button "Sim" at bounding box center [815, 380] width 65 height 39
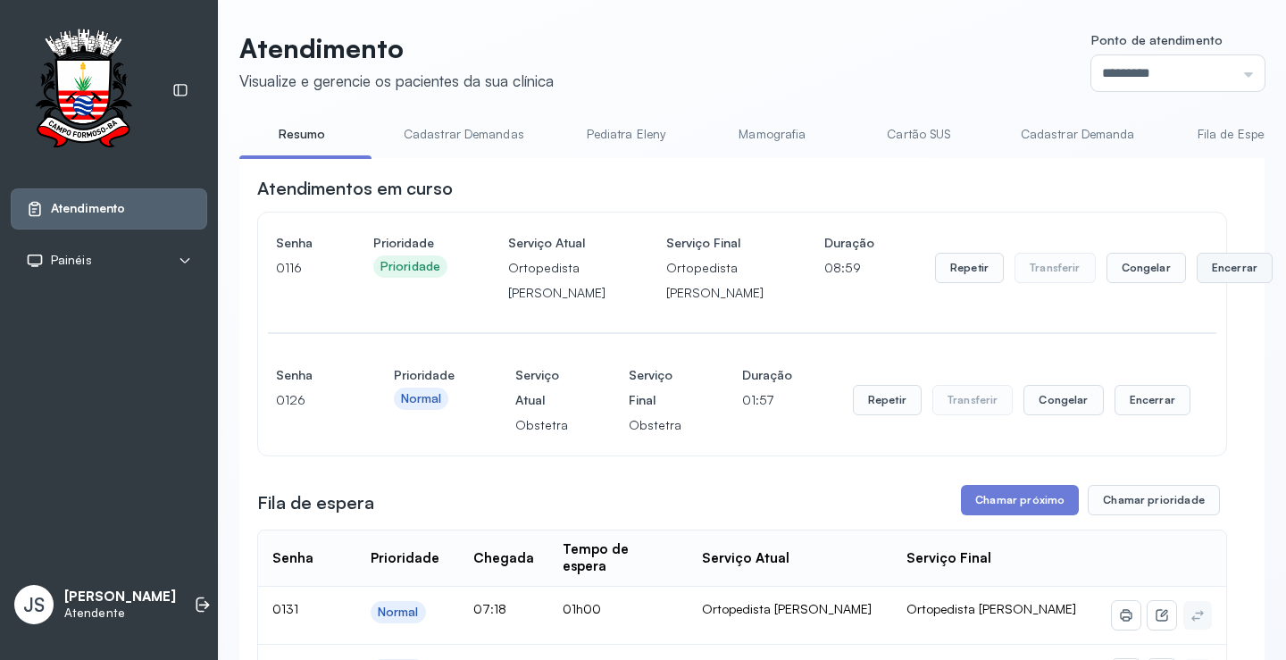
click at [1197, 283] on button "Encerrar" at bounding box center [1235, 268] width 76 height 30
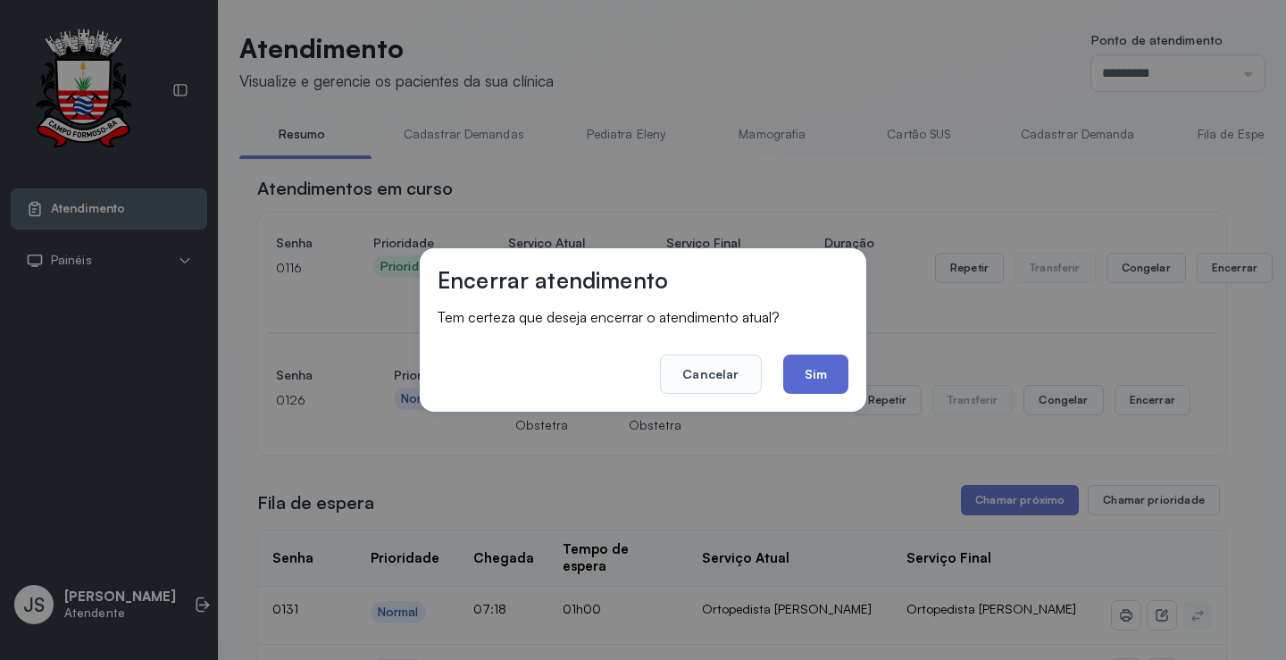
click at [836, 379] on button "Sim" at bounding box center [815, 374] width 65 height 39
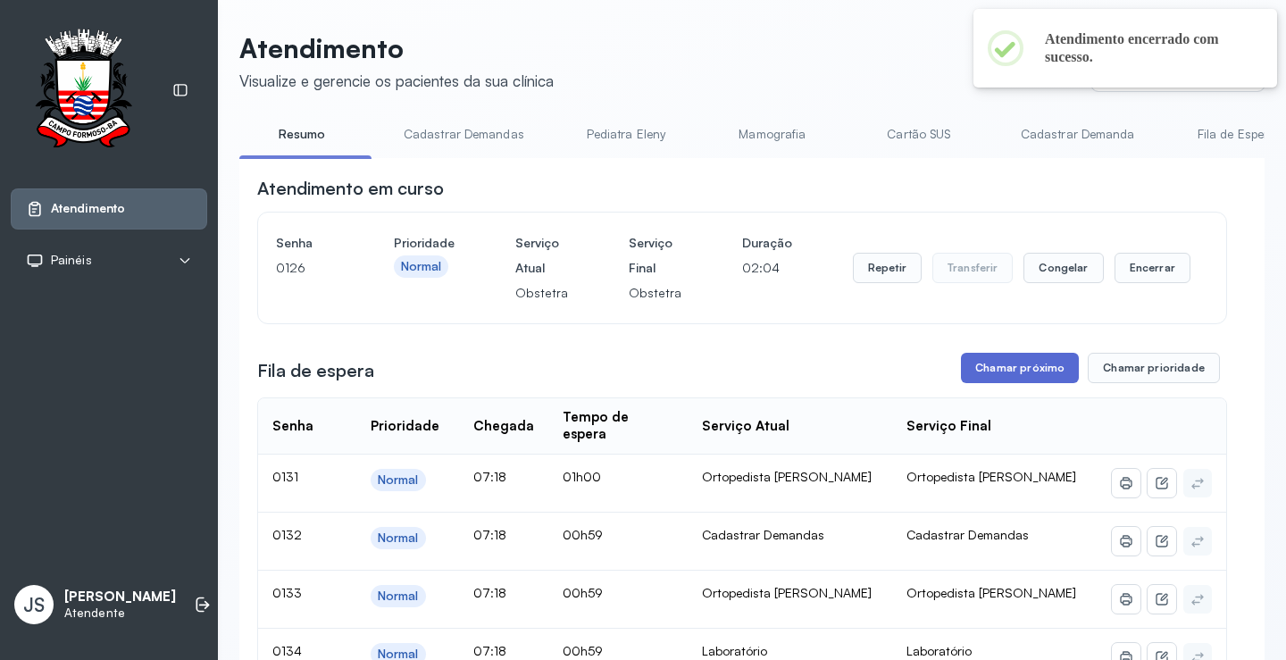
click at [1019, 375] on button "Chamar próximo" at bounding box center [1020, 368] width 118 height 30
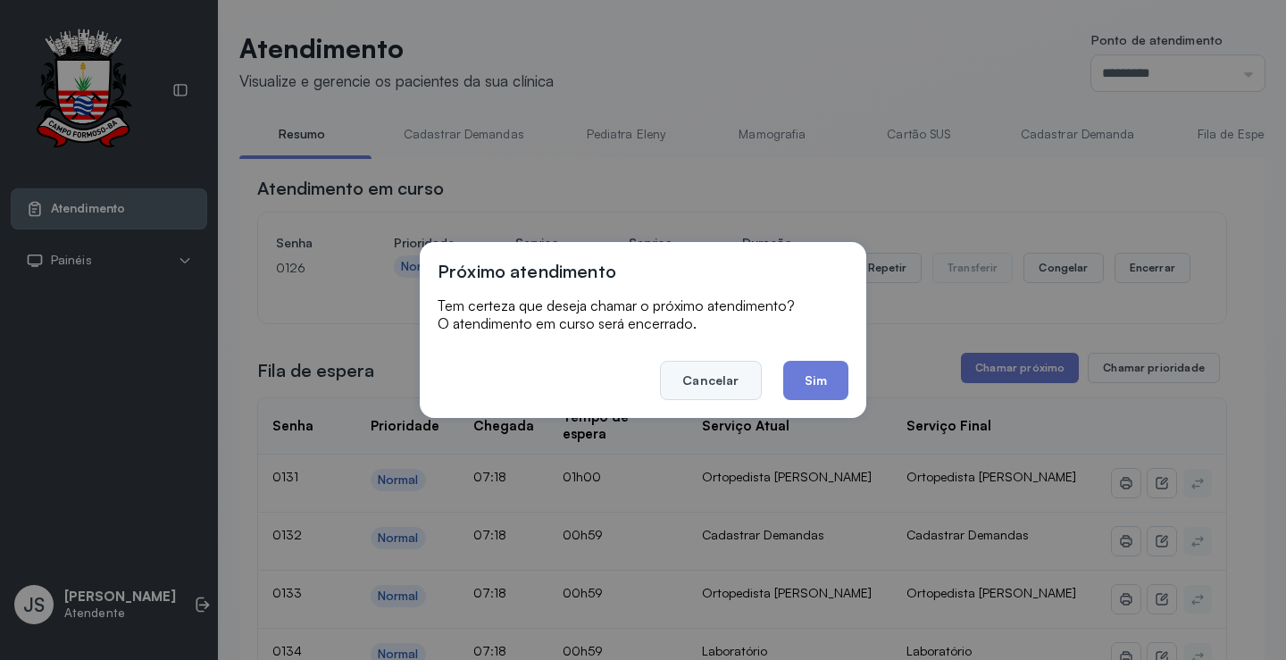
click at [718, 377] on button "Cancelar" at bounding box center [710, 380] width 101 height 39
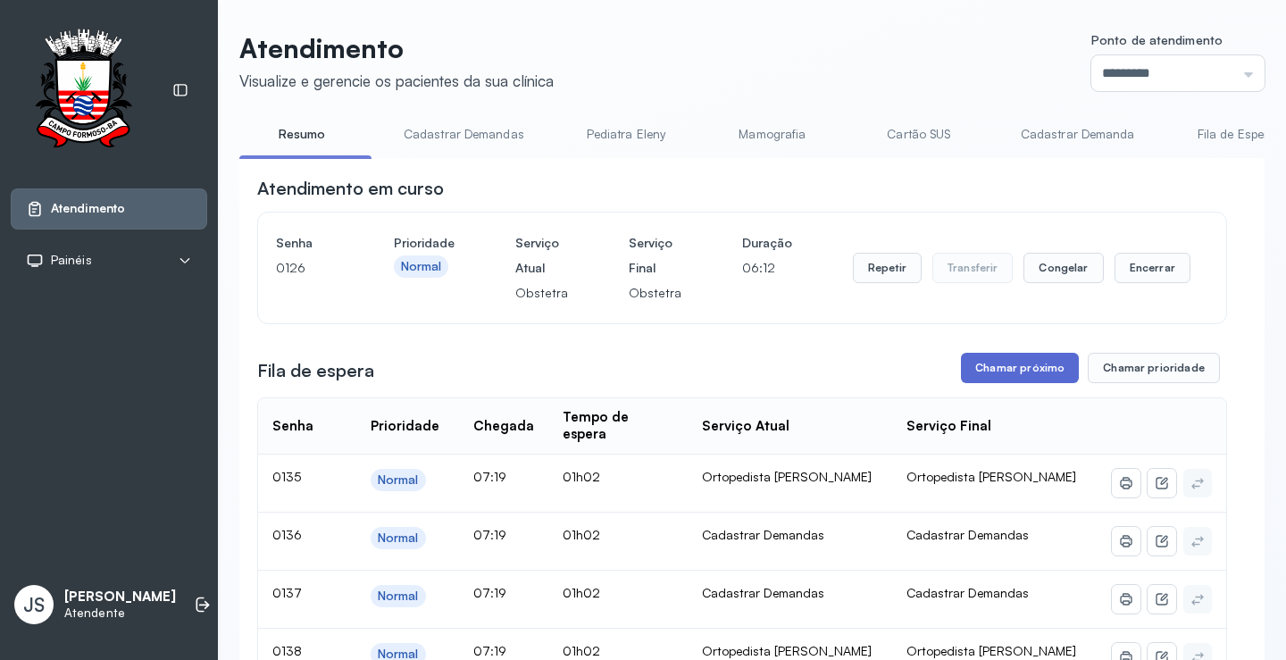
click at [1027, 368] on button "Chamar próximo" at bounding box center [1020, 368] width 118 height 30
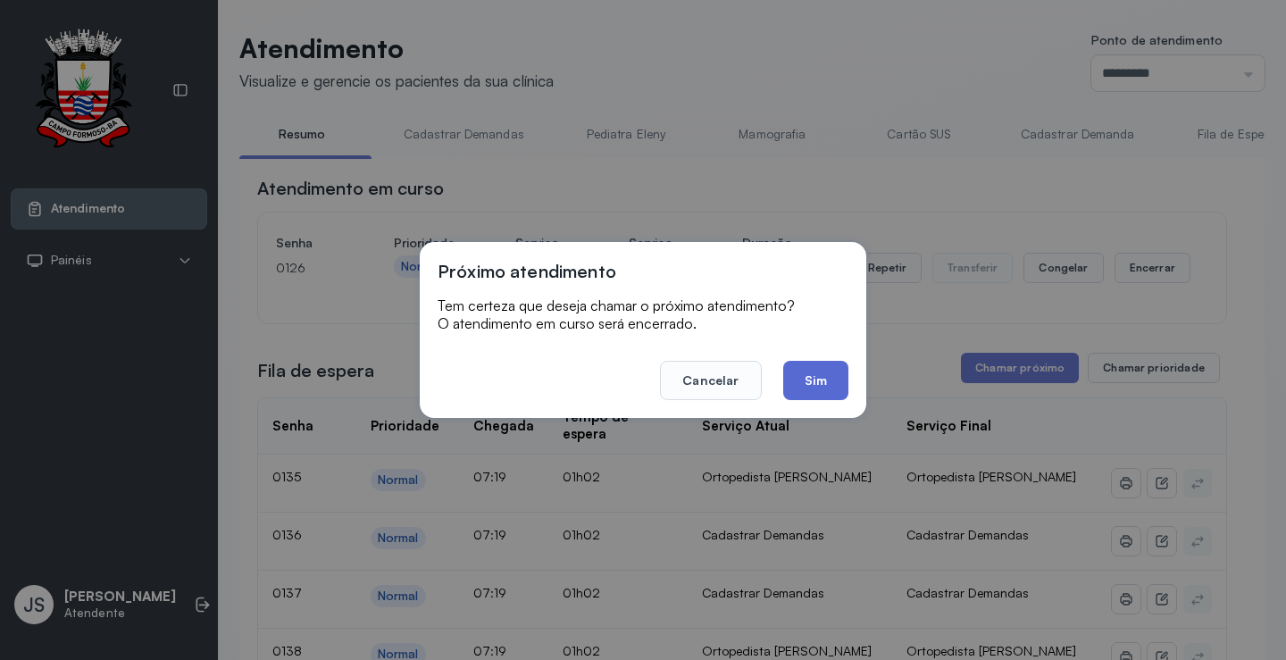
click at [832, 372] on button "Sim" at bounding box center [815, 380] width 65 height 39
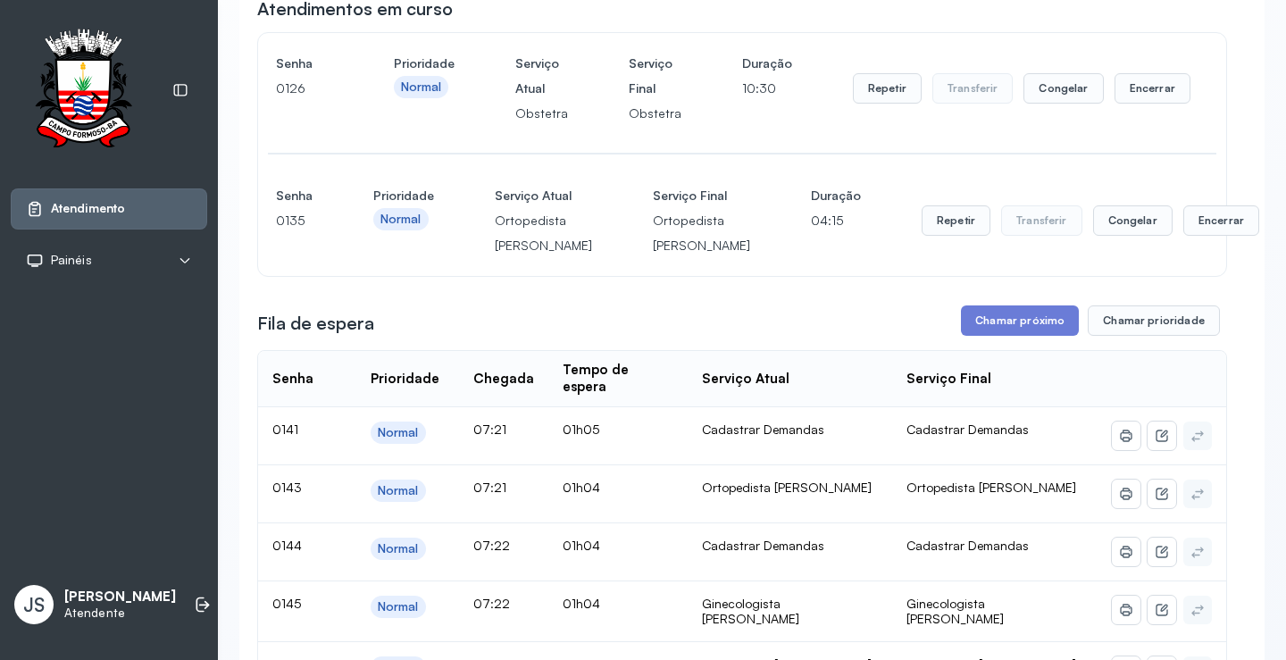
scroll to position [179, 0]
click at [1141, 92] on button "Encerrar" at bounding box center [1153, 89] width 76 height 30
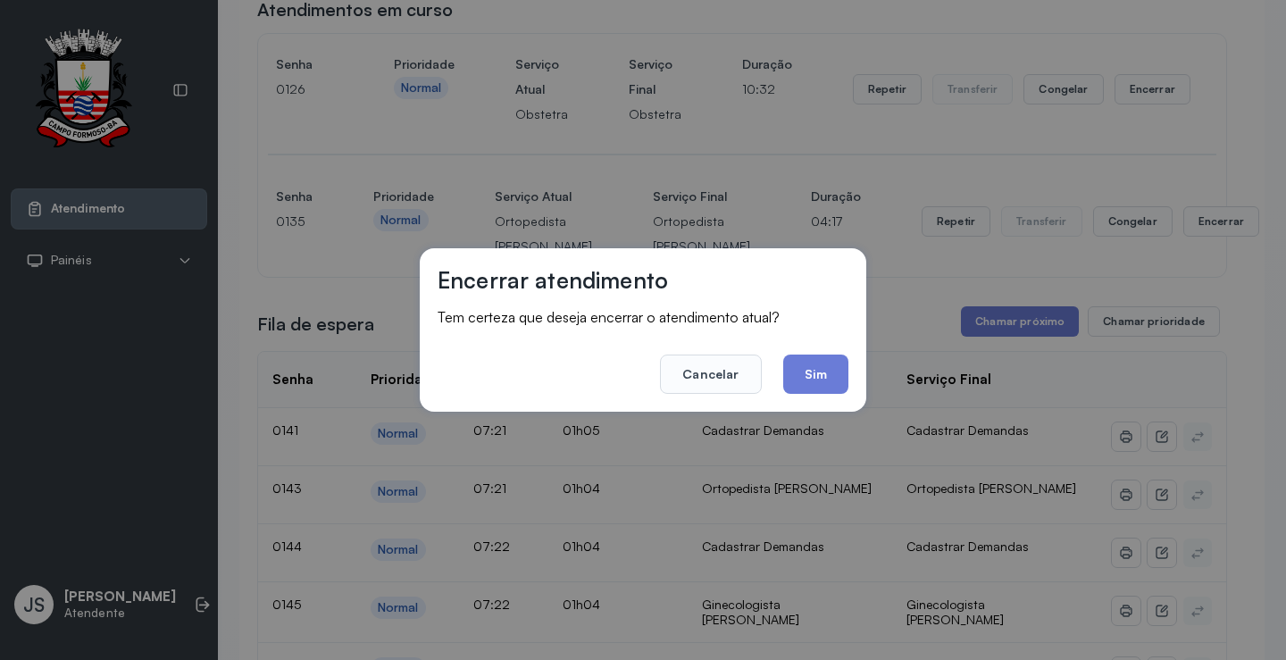
click at [827, 372] on button "Sim" at bounding box center [815, 374] width 65 height 39
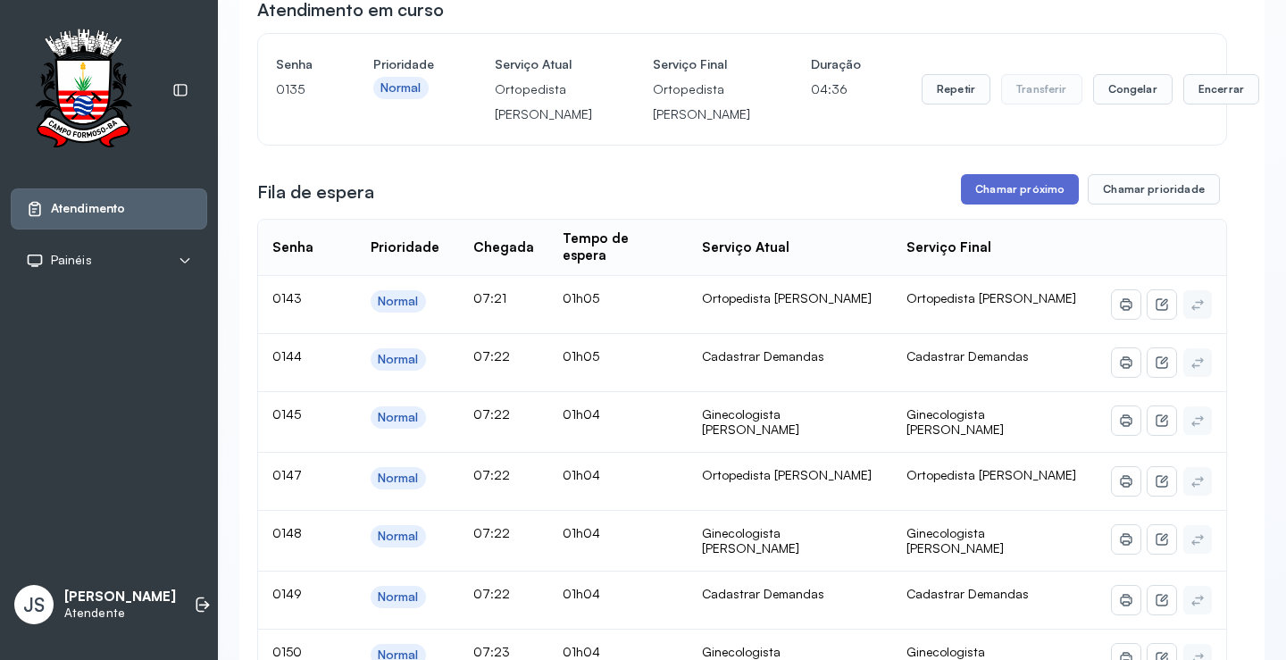
click at [1031, 205] on button "Chamar próximo" at bounding box center [1020, 189] width 118 height 30
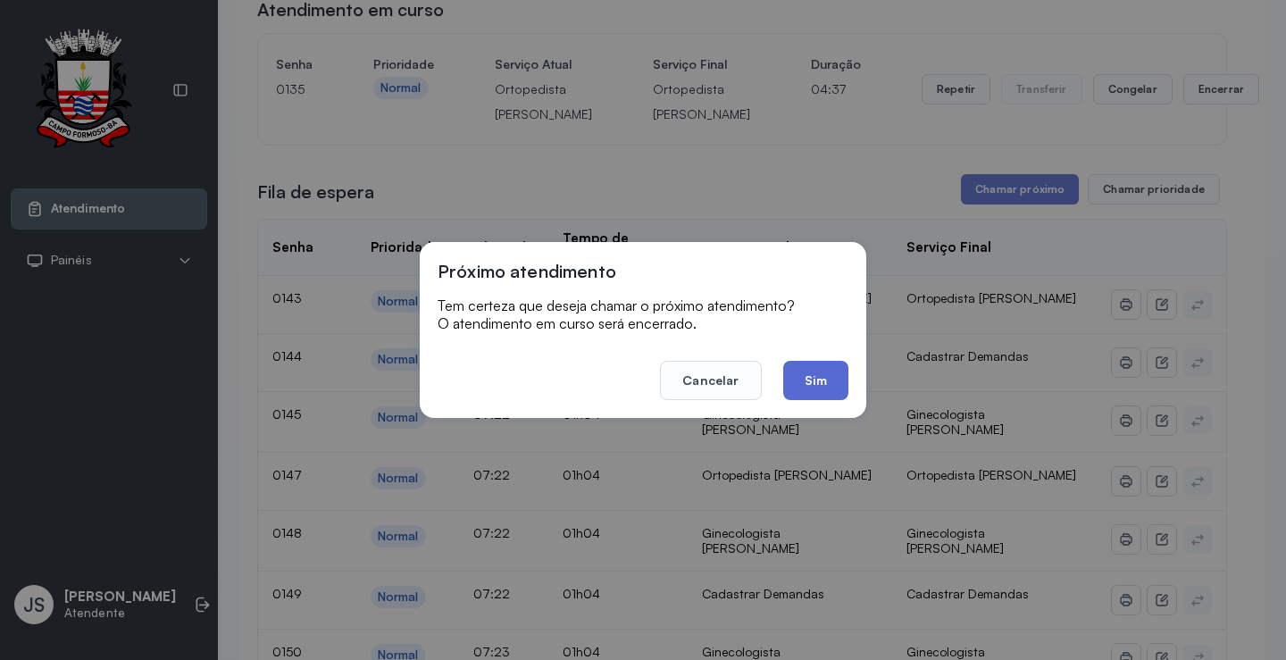
click at [830, 371] on button "Sim" at bounding box center [815, 380] width 65 height 39
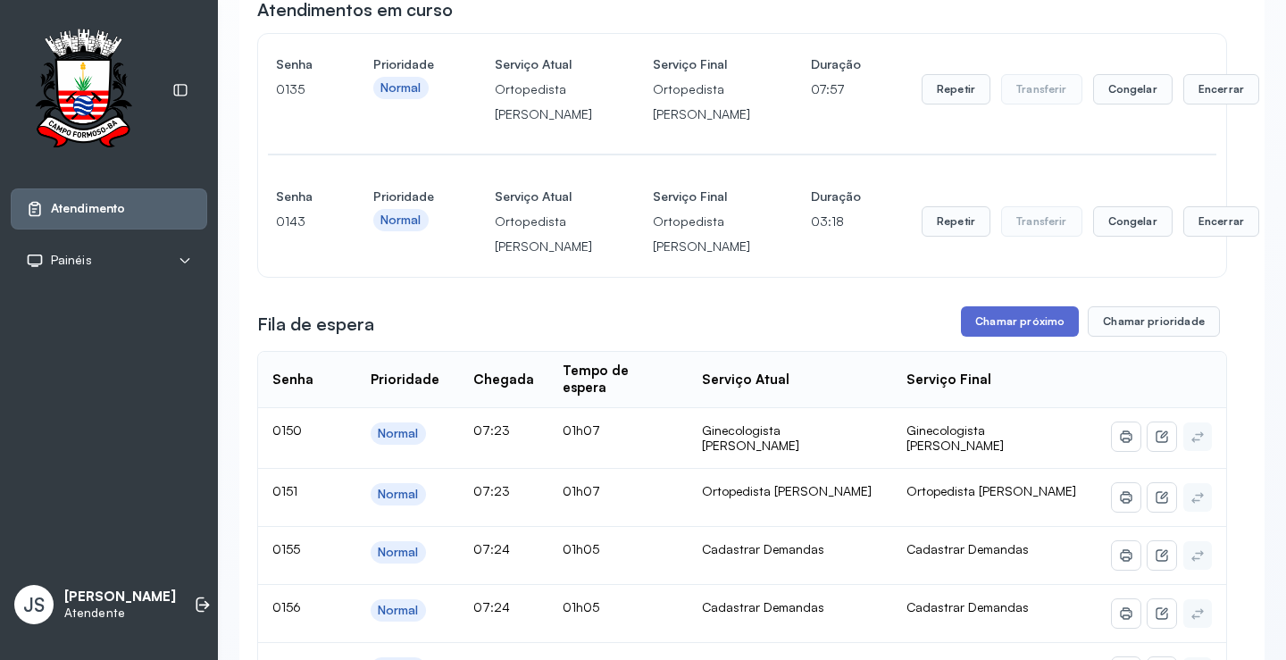
click at [1035, 337] on button "Chamar próximo" at bounding box center [1020, 321] width 118 height 30
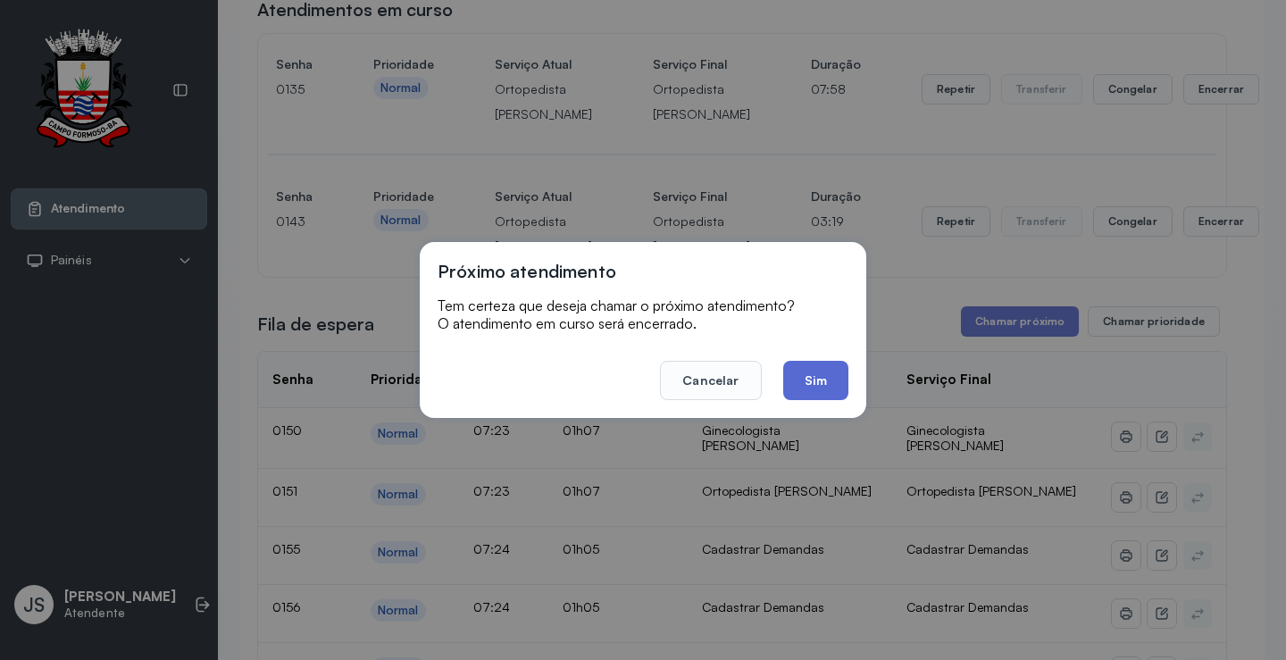
click at [807, 374] on button "Sim" at bounding box center [815, 380] width 65 height 39
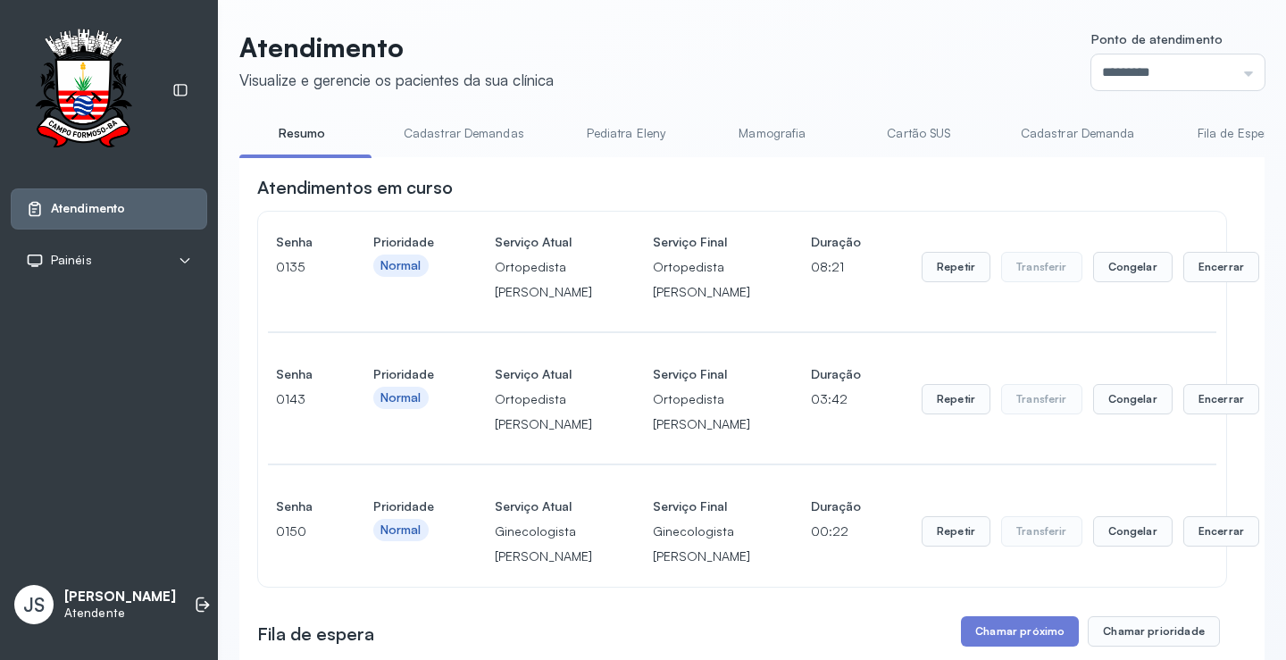
scroll to position [447, 0]
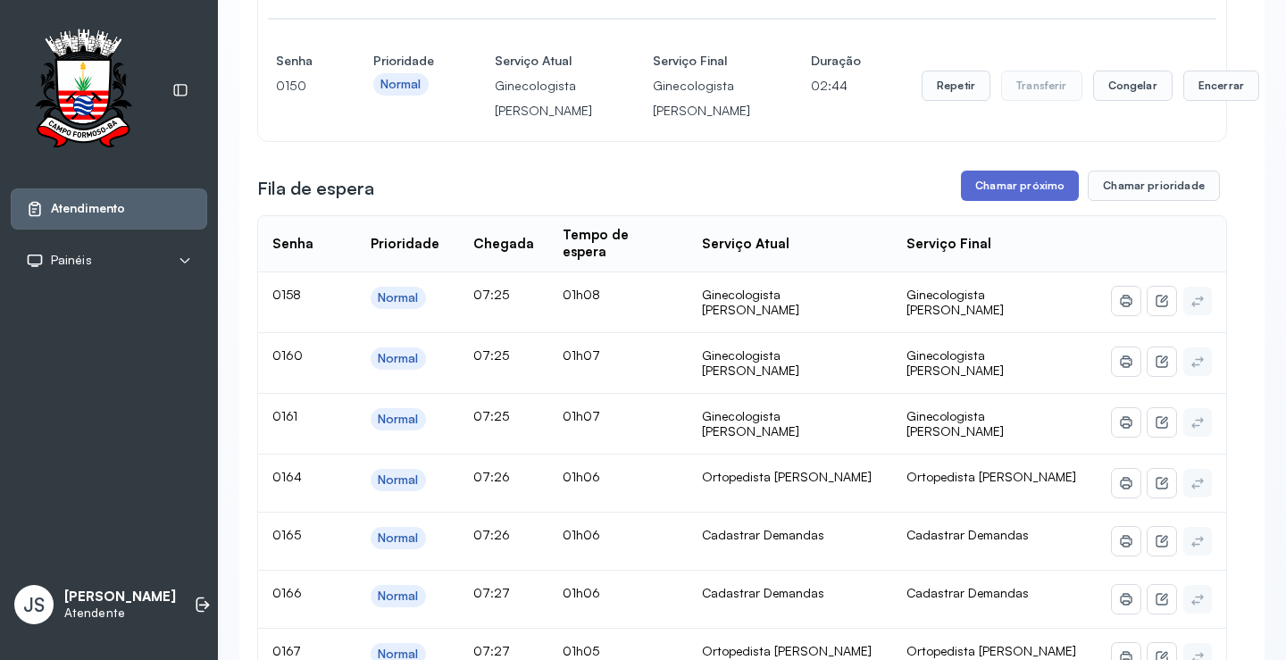
click at [1019, 201] on button "Chamar próximo" at bounding box center [1020, 186] width 118 height 30
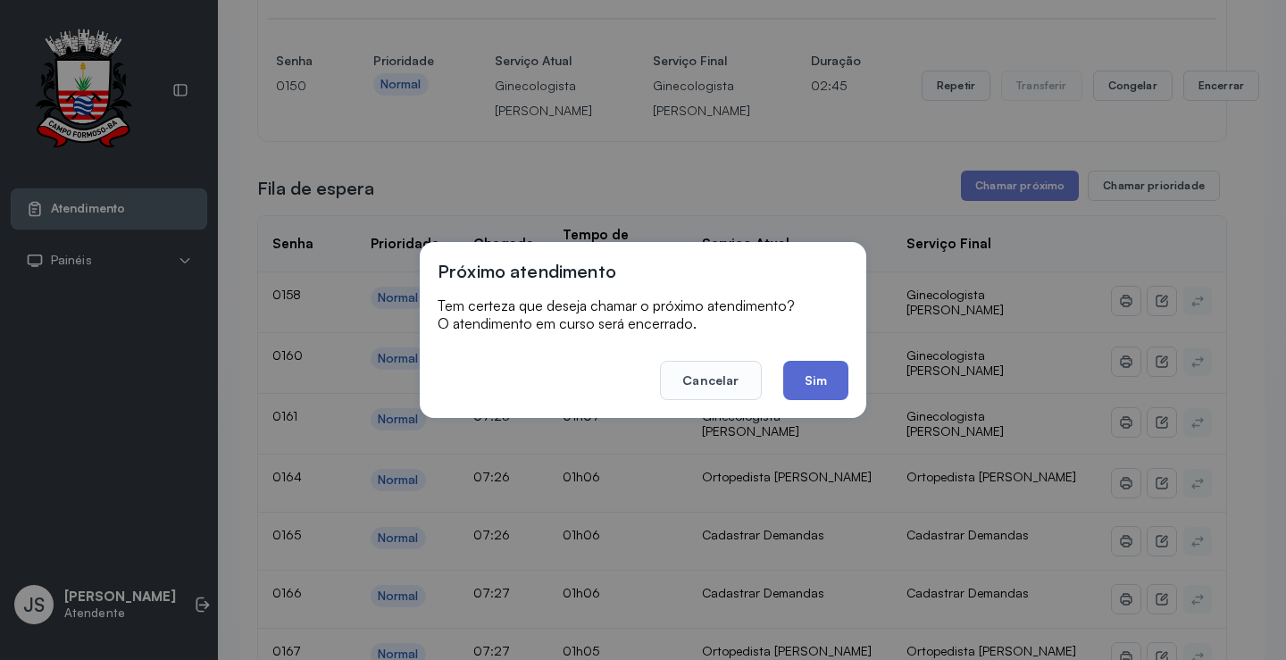
click at [802, 377] on button "Sim" at bounding box center [815, 380] width 65 height 39
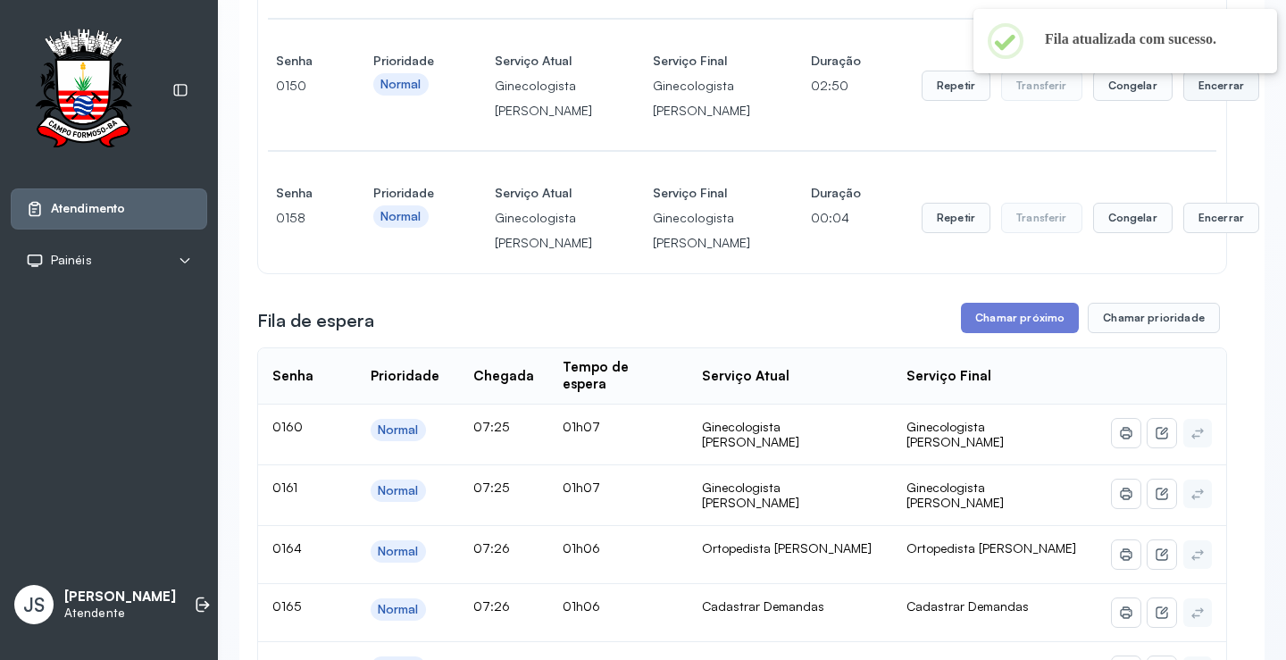
click at [1183, 101] on button "Encerrar" at bounding box center [1221, 86] width 76 height 30
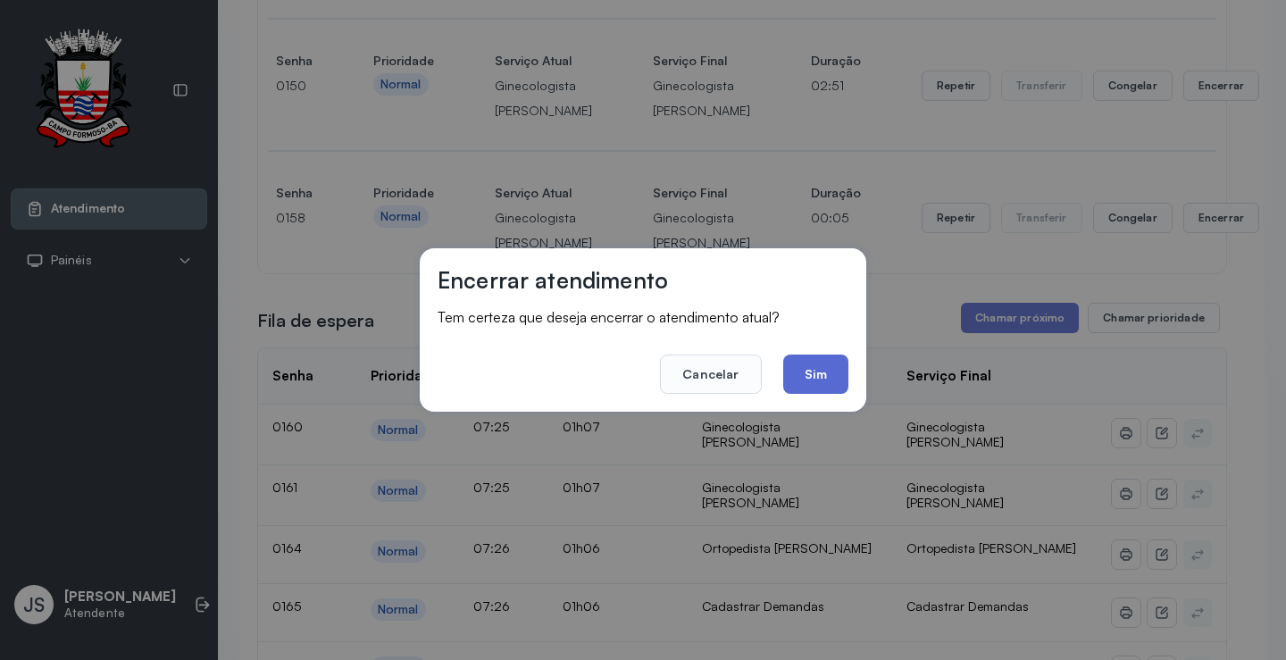
click at [813, 367] on button "Sim" at bounding box center [815, 374] width 65 height 39
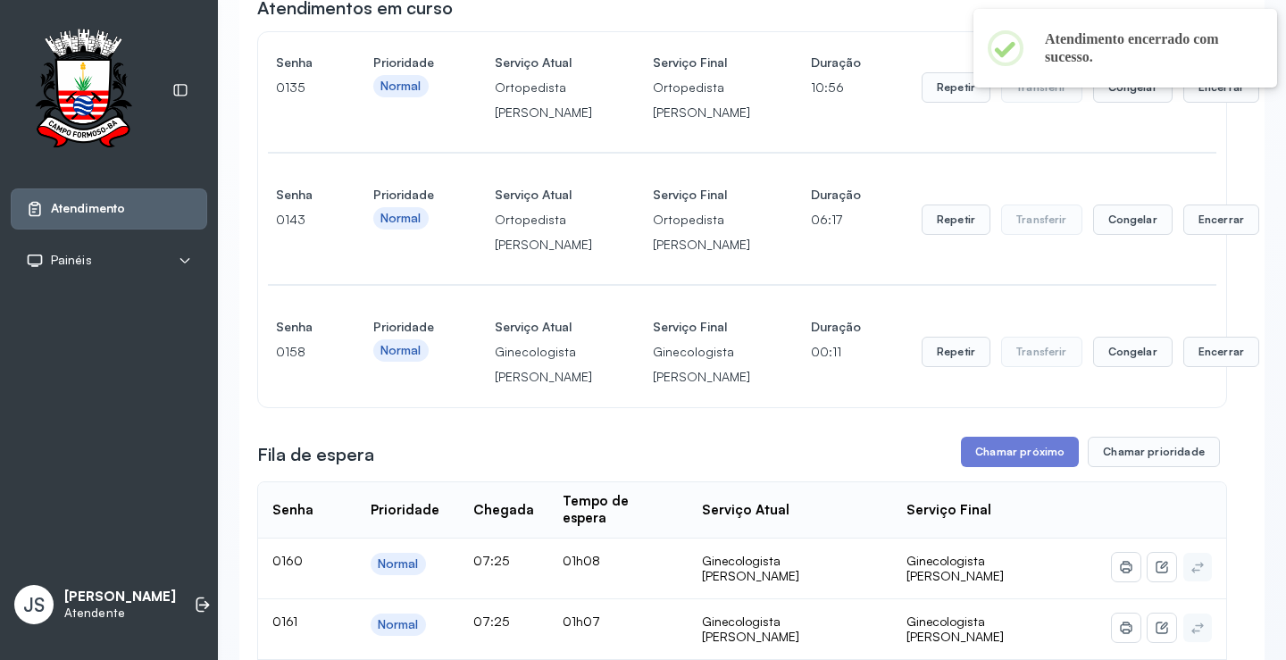
scroll to position [179, 0]
click at [1183, 237] on button "Encerrar" at bounding box center [1221, 221] width 76 height 30
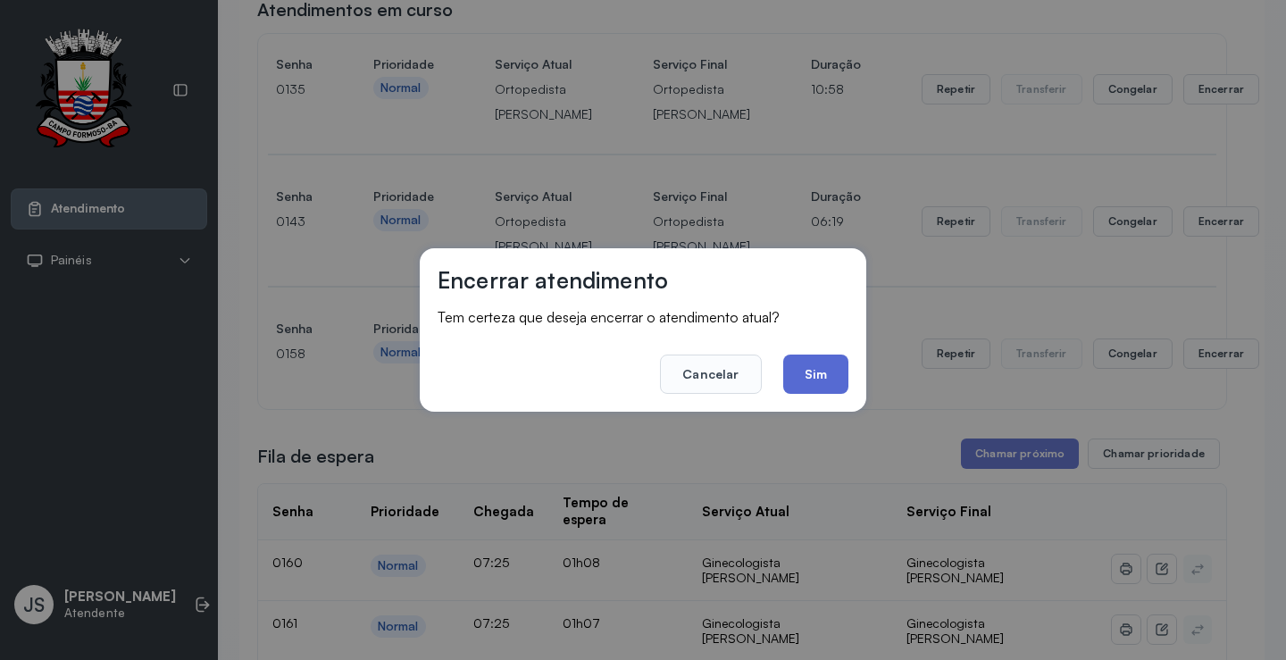
click at [822, 356] on button "Sim" at bounding box center [815, 374] width 65 height 39
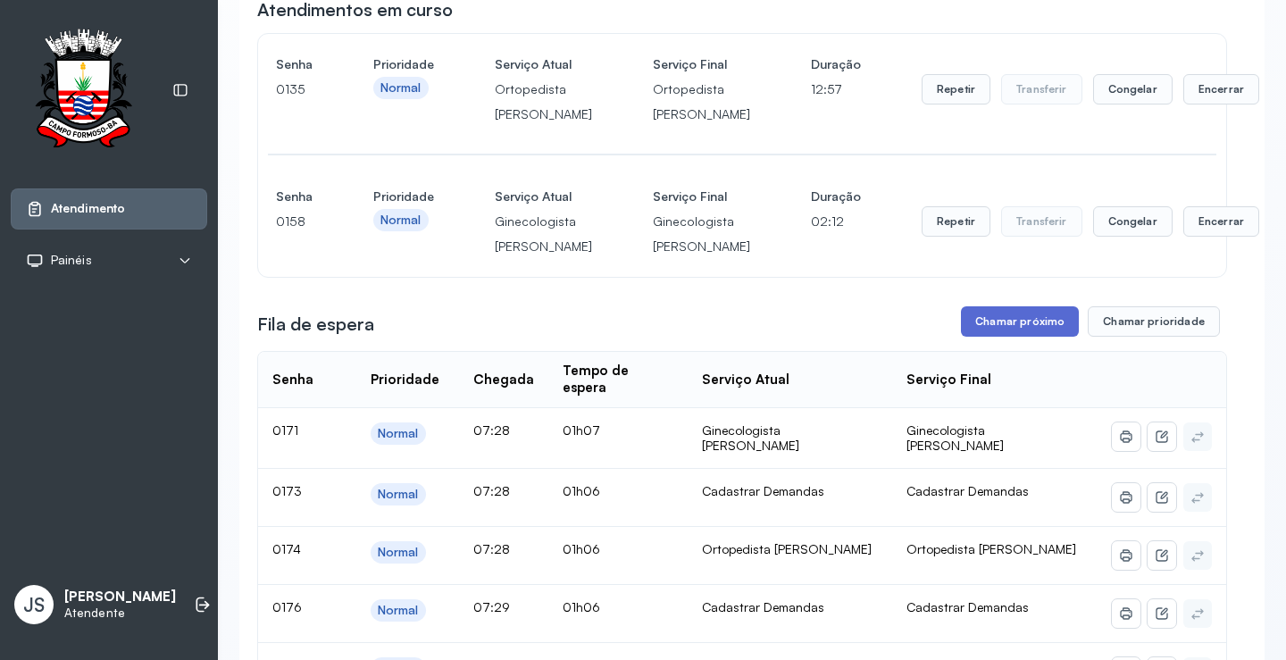
click at [1044, 337] on button "Chamar próximo" at bounding box center [1020, 321] width 118 height 30
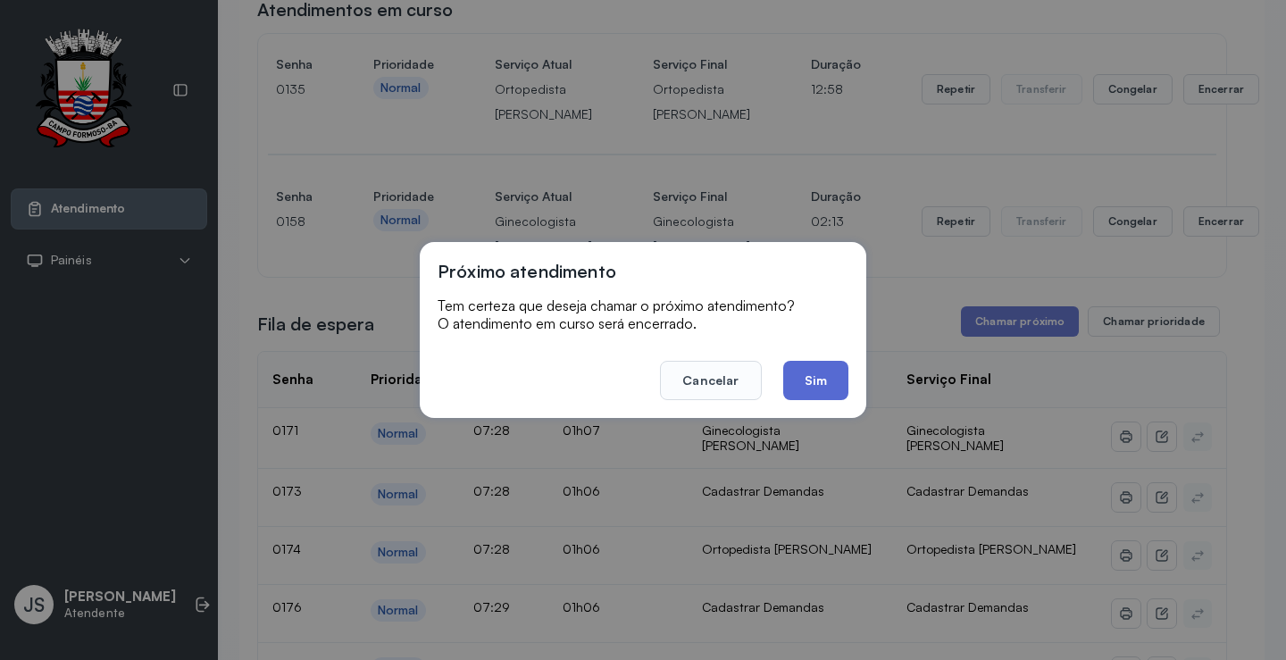
click at [828, 387] on button "Sim" at bounding box center [815, 380] width 65 height 39
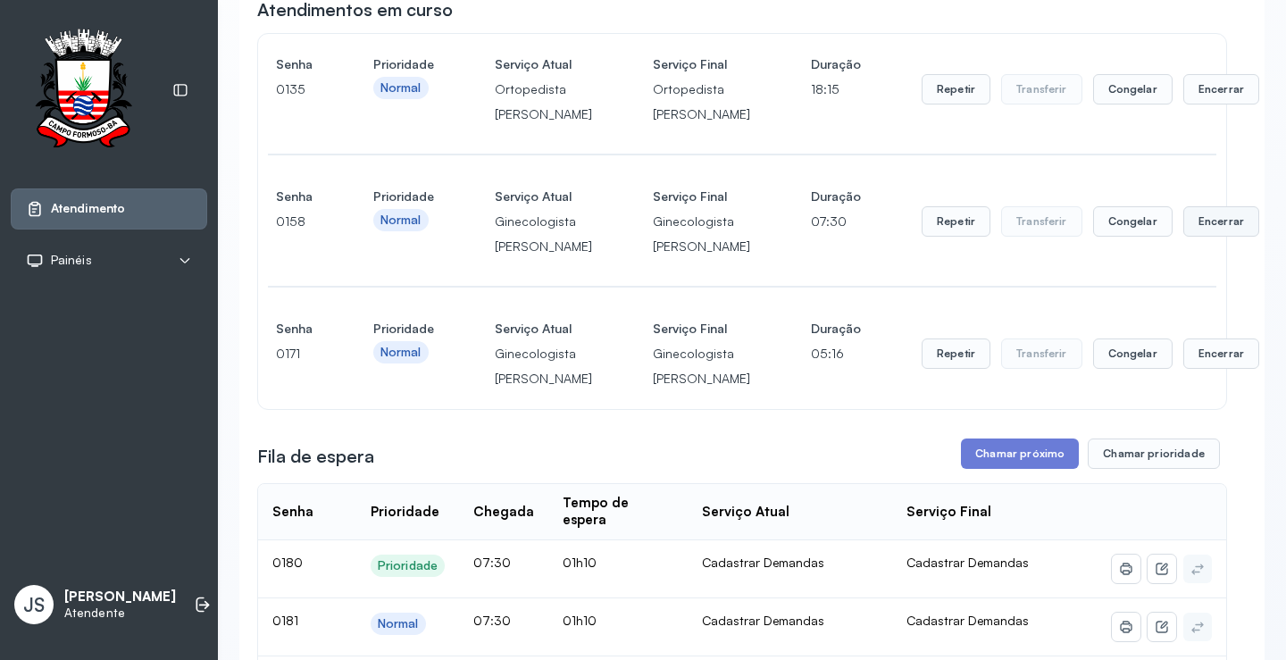
click at [1183, 237] on button "Encerrar" at bounding box center [1221, 221] width 76 height 30
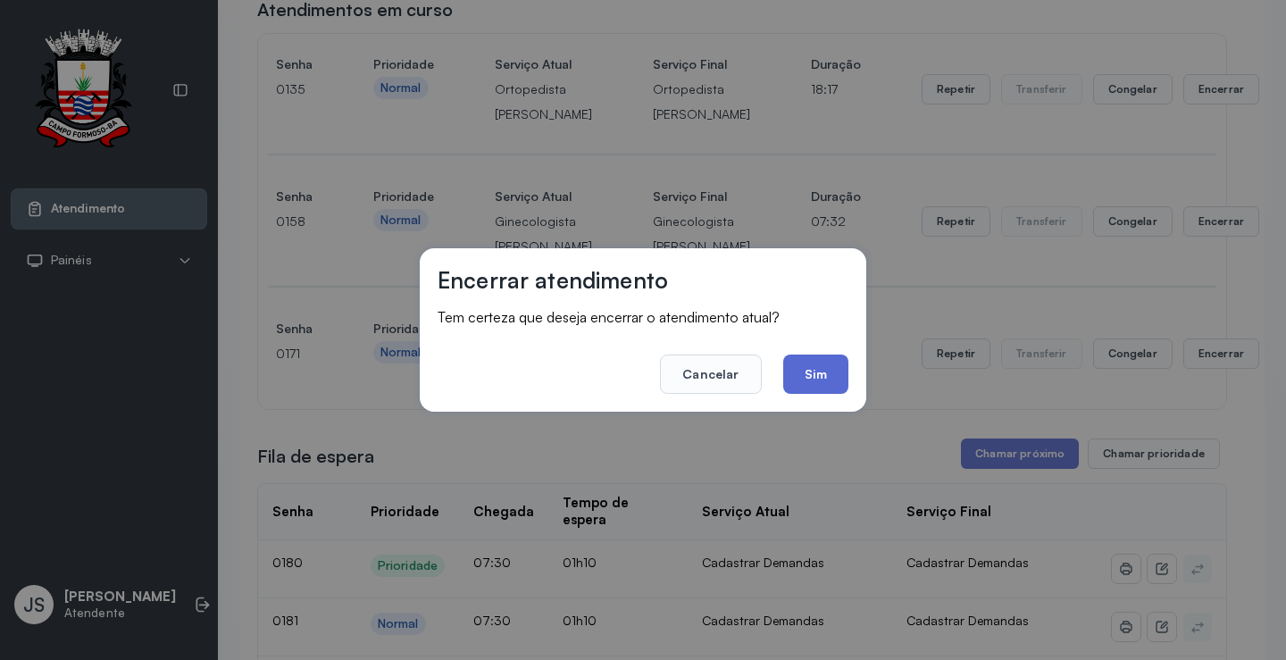
click at [817, 374] on button "Sim" at bounding box center [815, 374] width 65 height 39
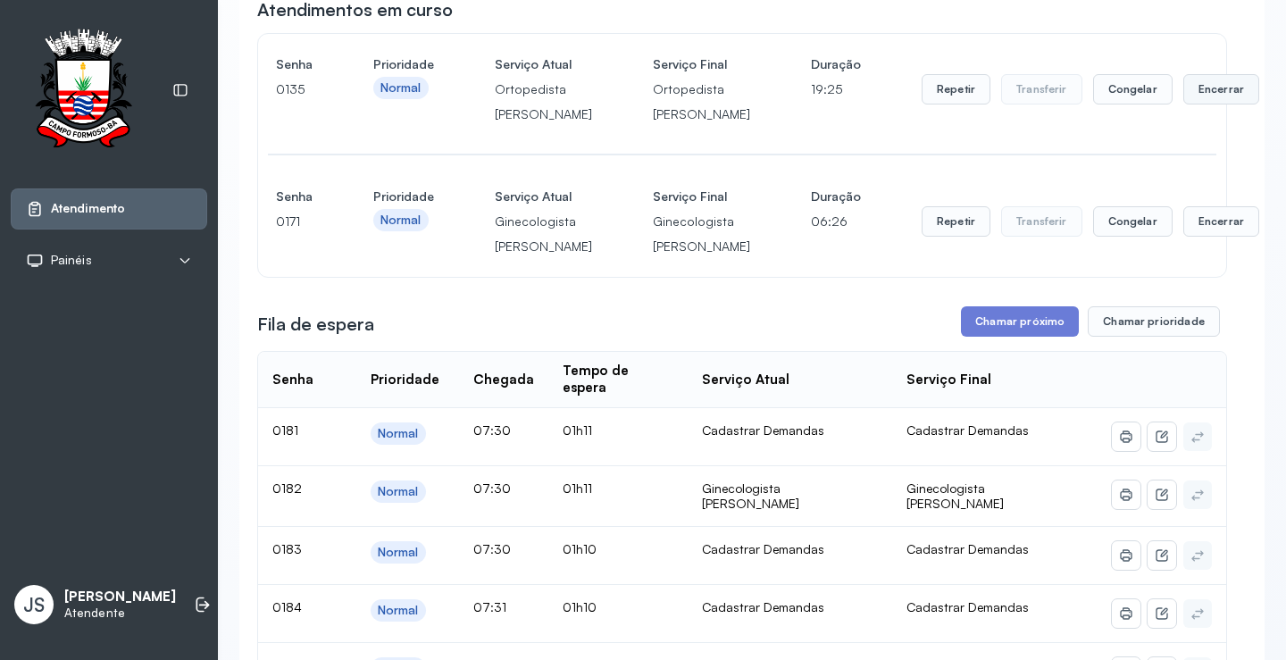
click at [1183, 104] on button "Encerrar" at bounding box center [1221, 89] width 76 height 30
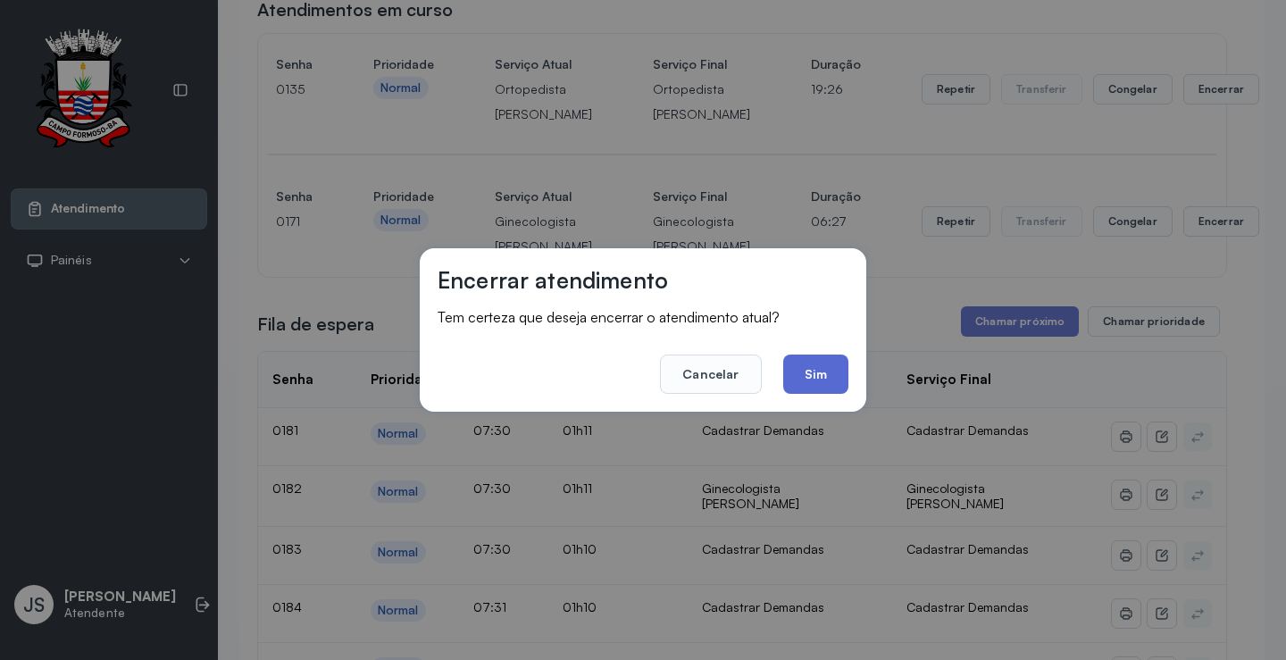
click at [812, 376] on button "Sim" at bounding box center [815, 374] width 65 height 39
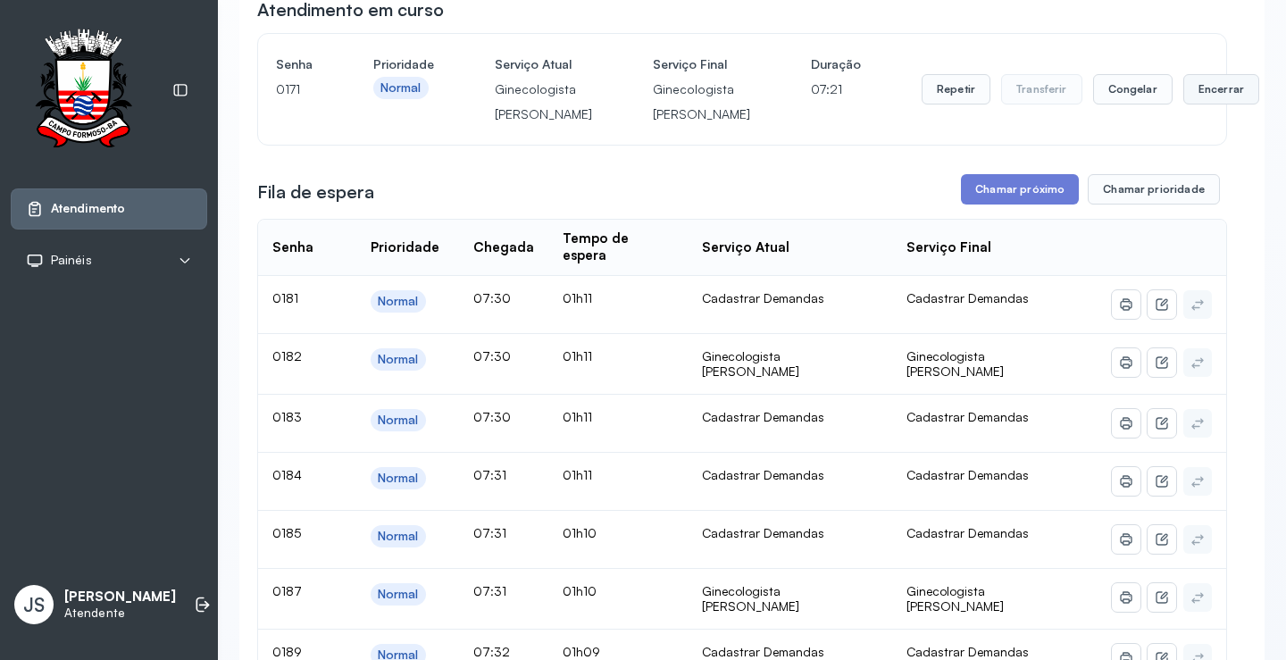
click at [1183, 104] on button "Encerrar" at bounding box center [1221, 89] width 76 height 30
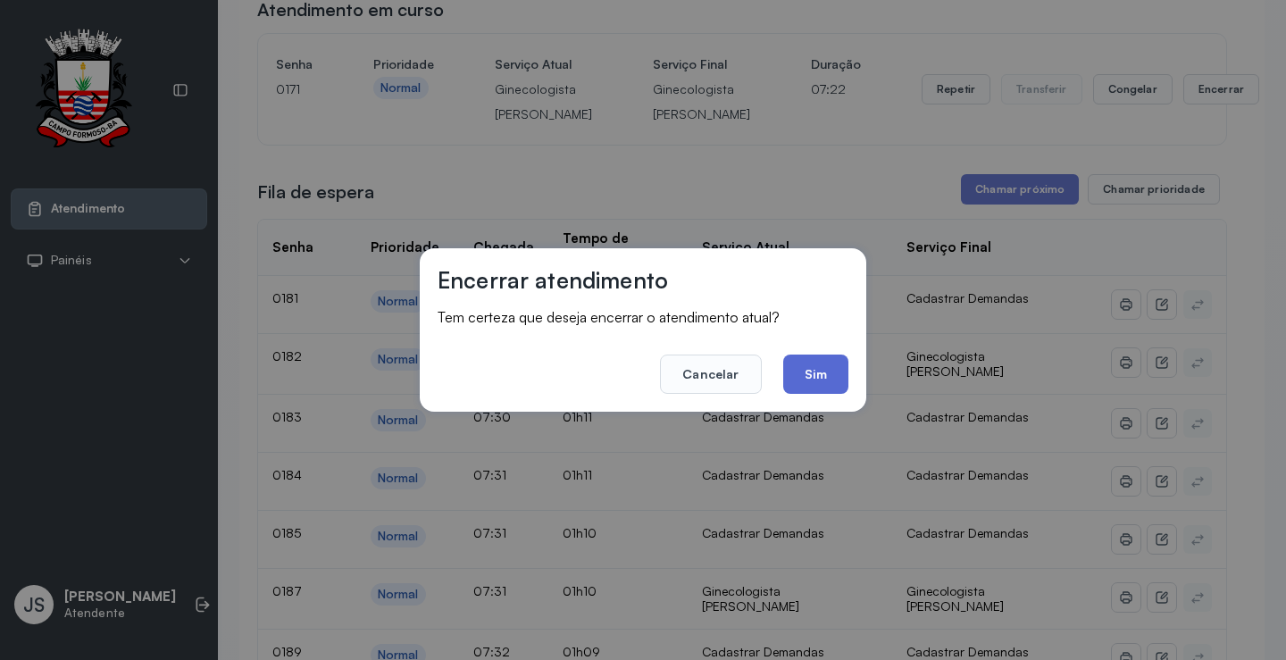
click at [823, 355] on button "Sim" at bounding box center [815, 374] width 65 height 39
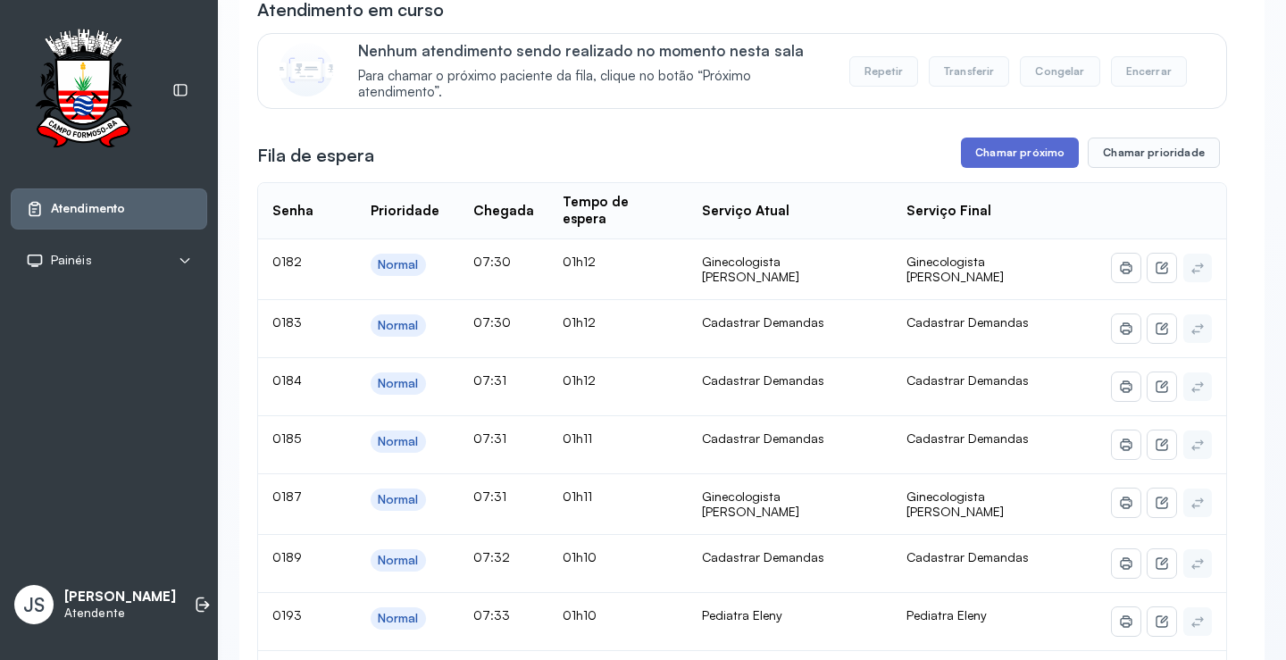
click at [1024, 155] on button "Chamar próximo" at bounding box center [1020, 153] width 118 height 30
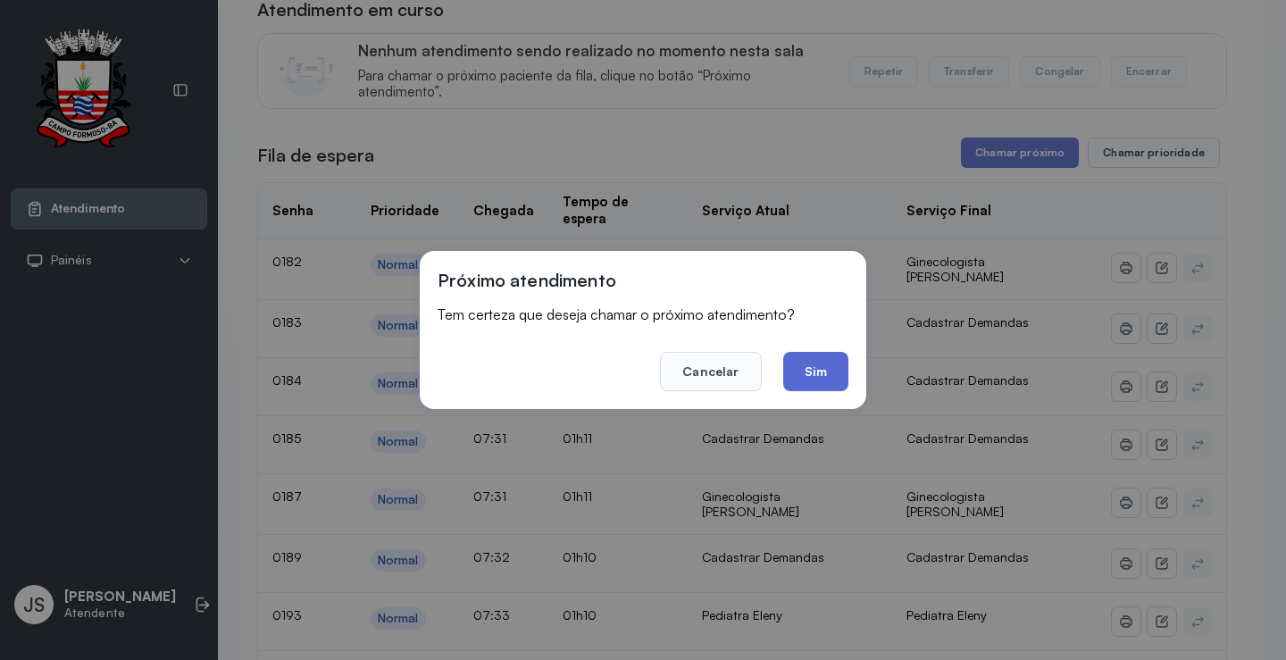
click at [813, 365] on button "Sim" at bounding box center [815, 371] width 65 height 39
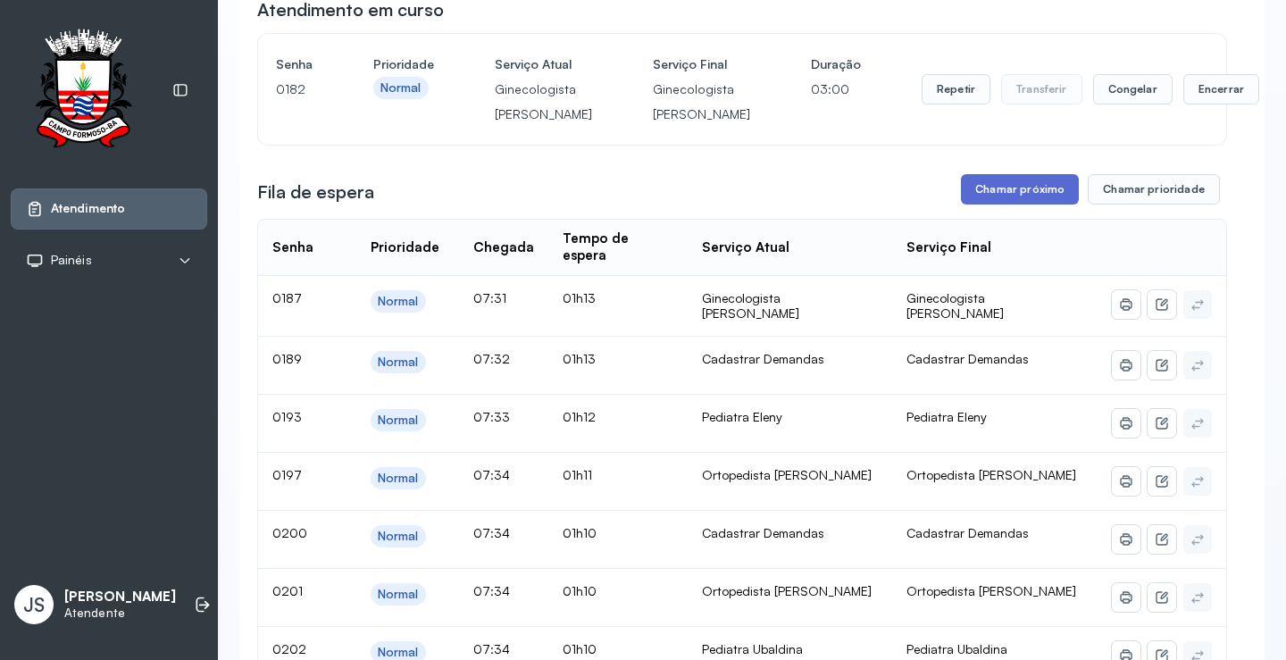
click at [1009, 205] on button "Chamar próximo" at bounding box center [1020, 189] width 118 height 30
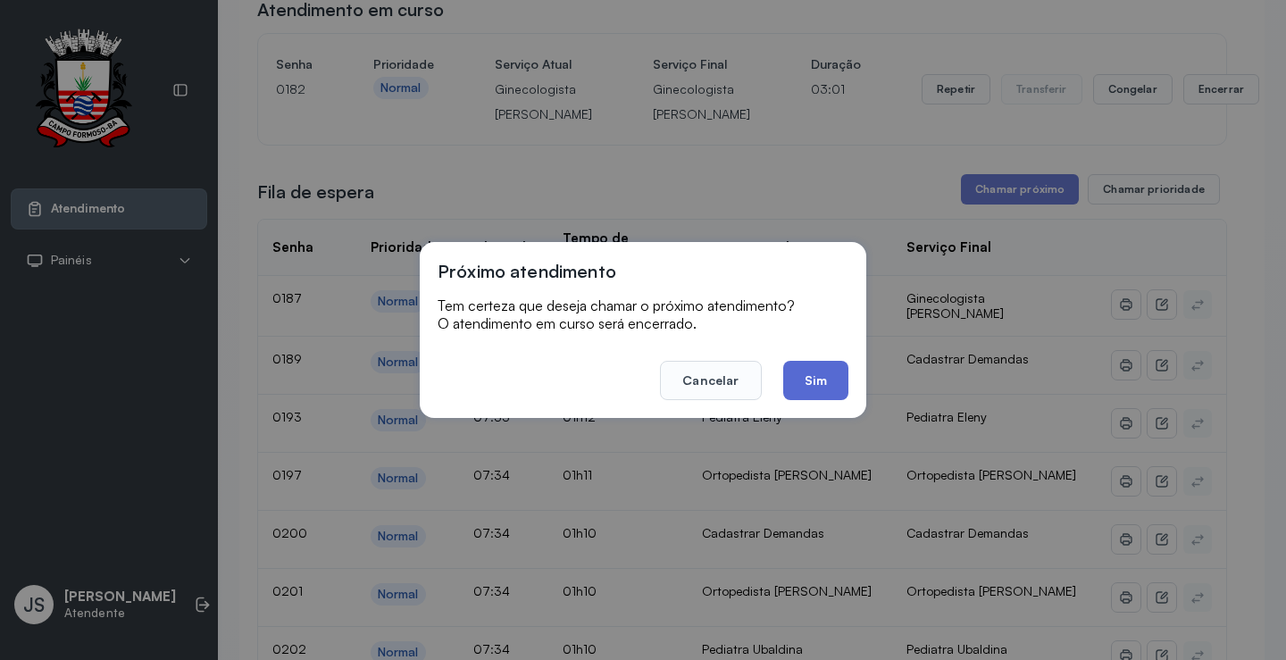
click at [817, 375] on button "Sim" at bounding box center [815, 380] width 65 height 39
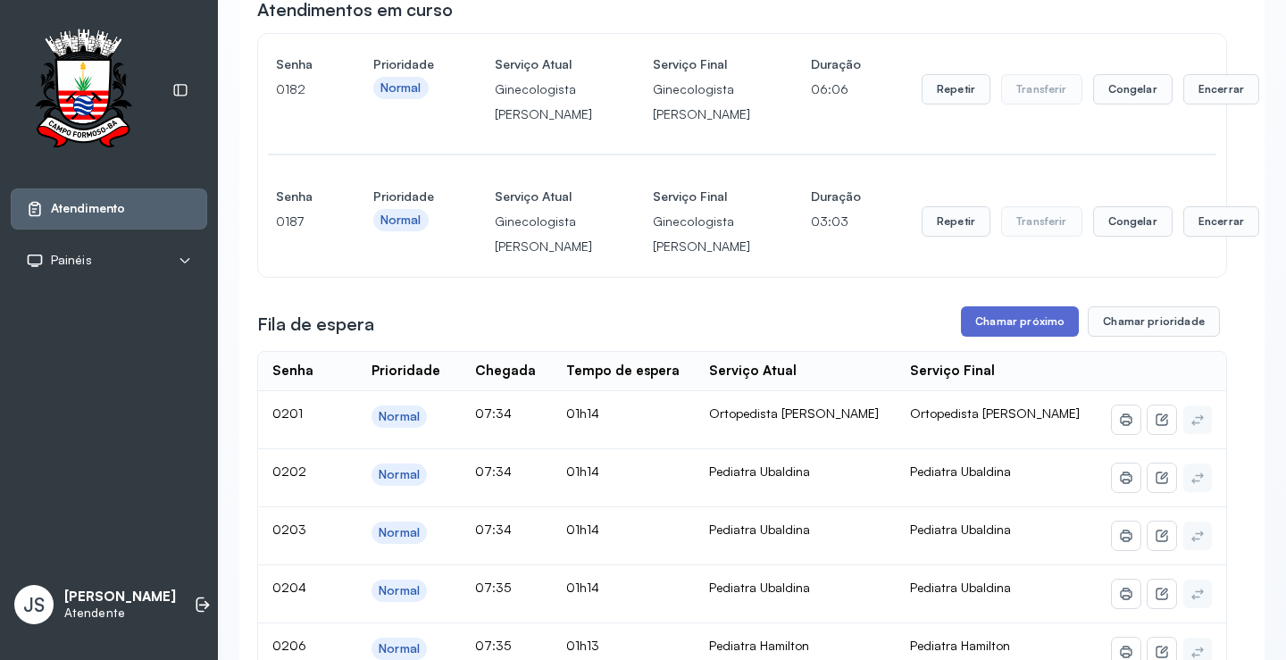
click at [1035, 337] on button "Chamar próximo" at bounding box center [1020, 321] width 118 height 30
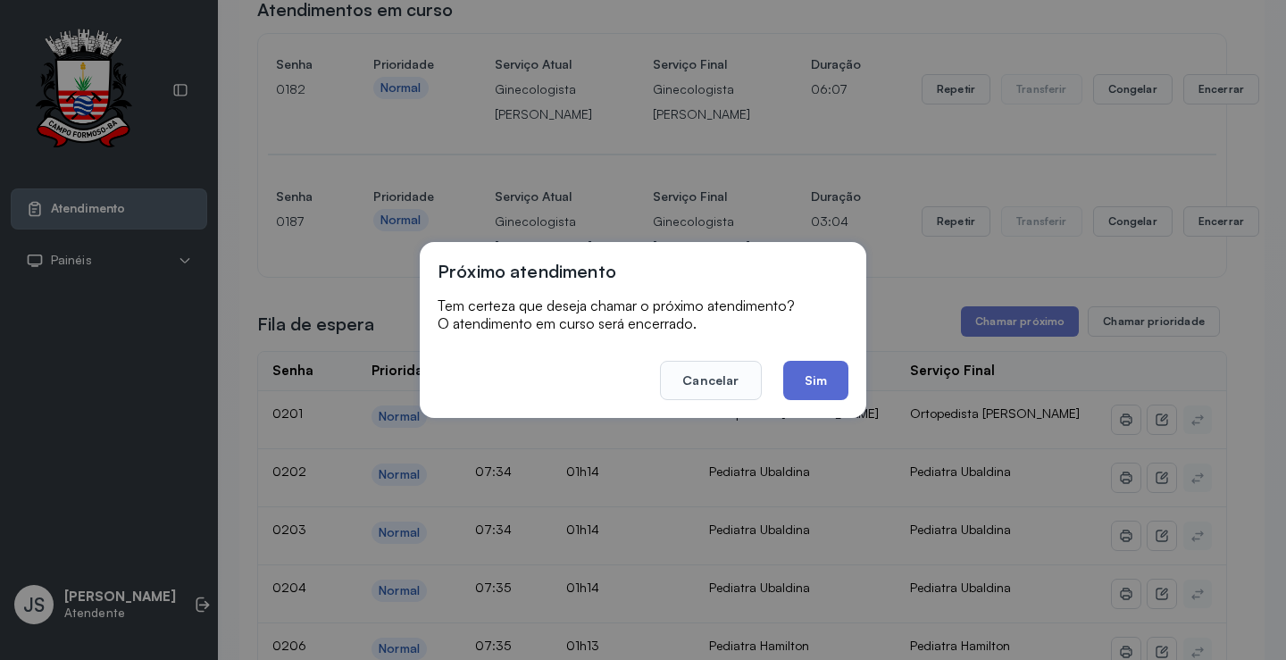
click at [826, 374] on button "Sim" at bounding box center [815, 380] width 65 height 39
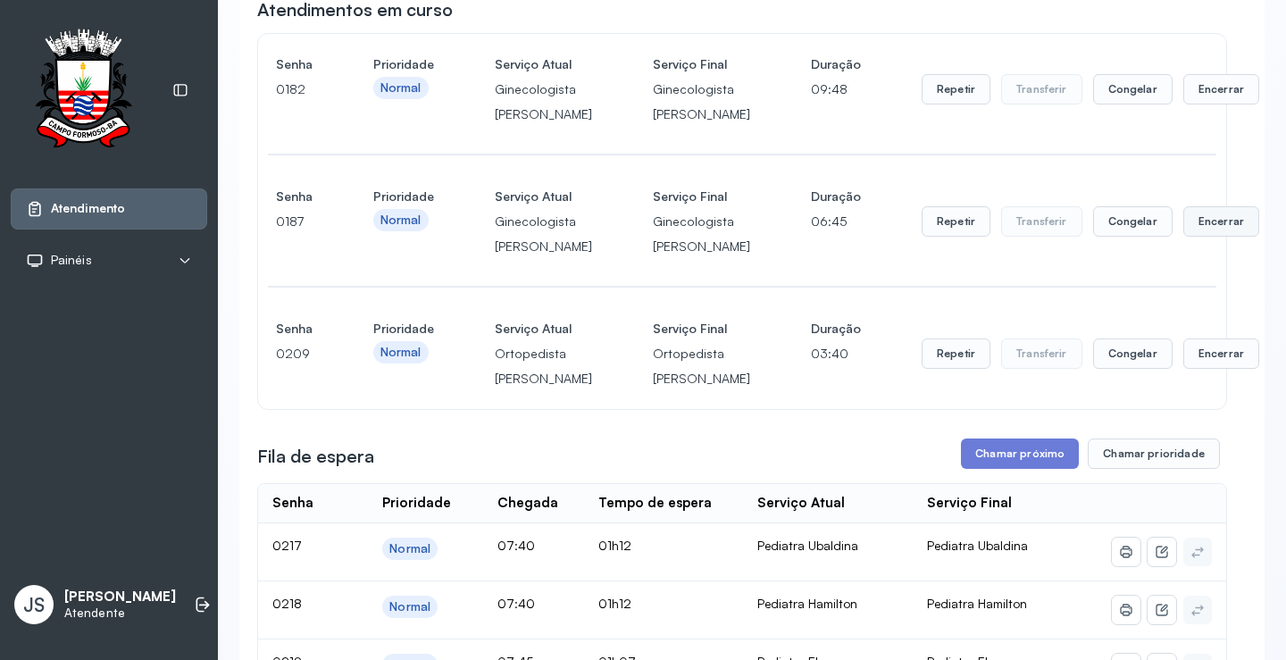
click at [1184, 237] on button "Encerrar" at bounding box center [1221, 221] width 76 height 30
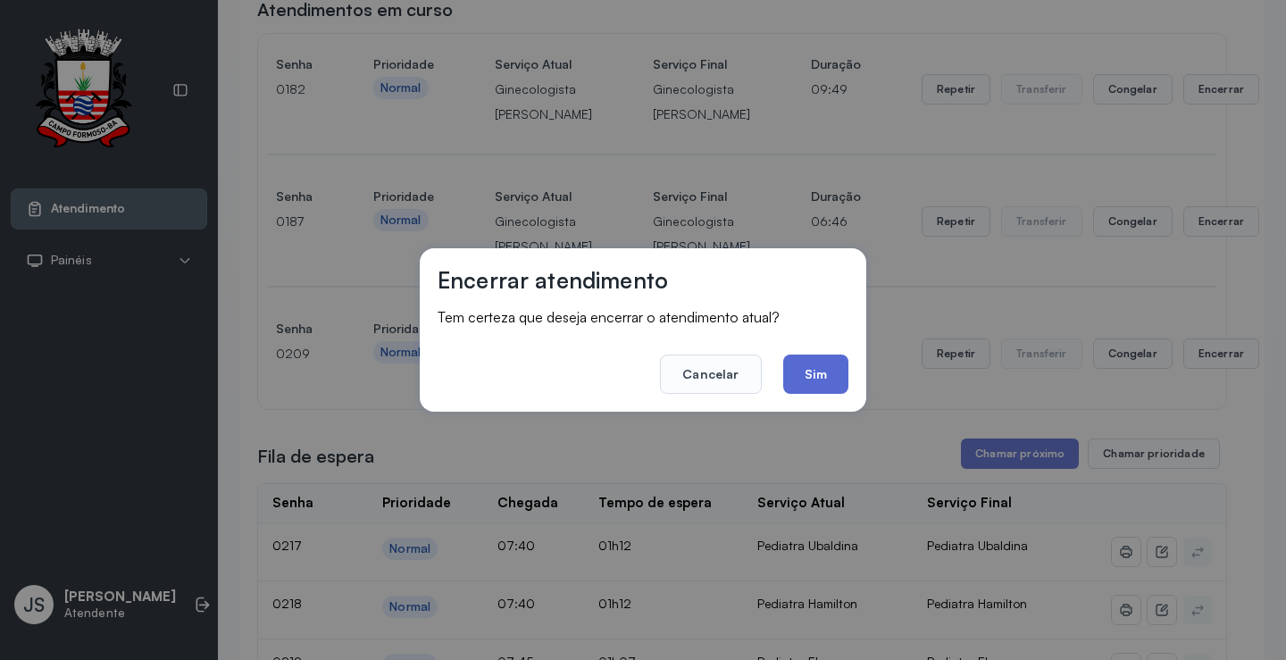
click at [842, 374] on button "Sim" at bounding box center [815, 374] width 65 height 39
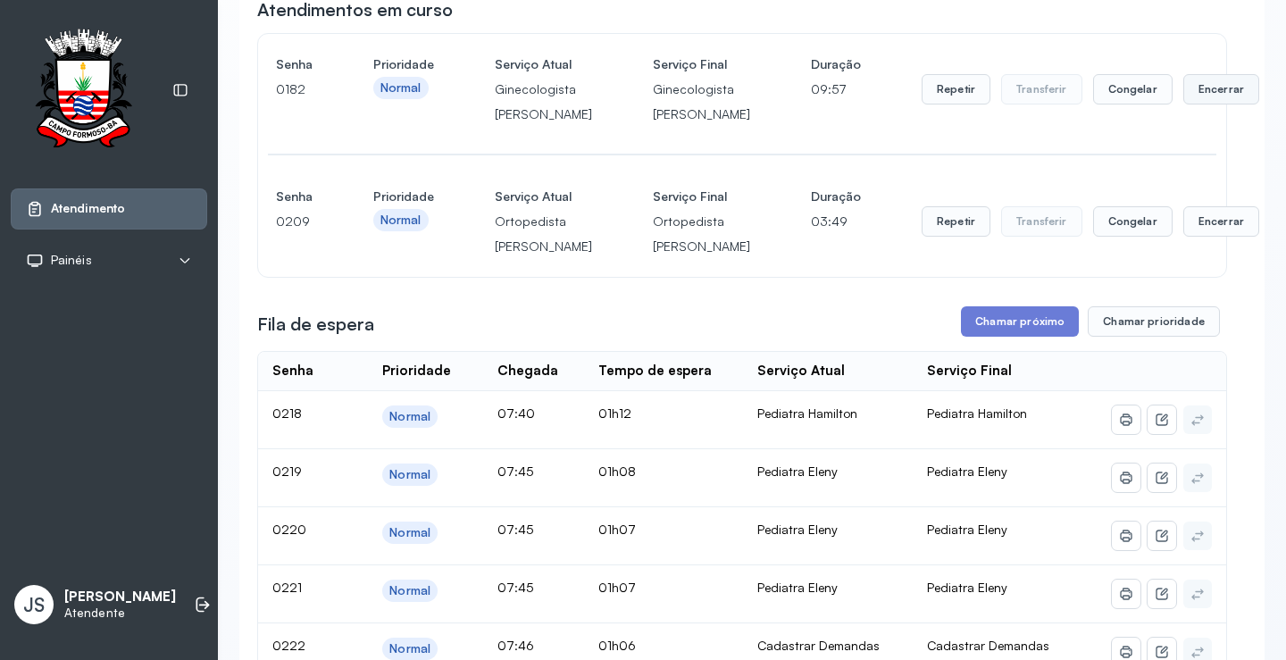
click at [1183, 104] on button "Encerrar" at bounding box center [1221, 89] width 76 height 30
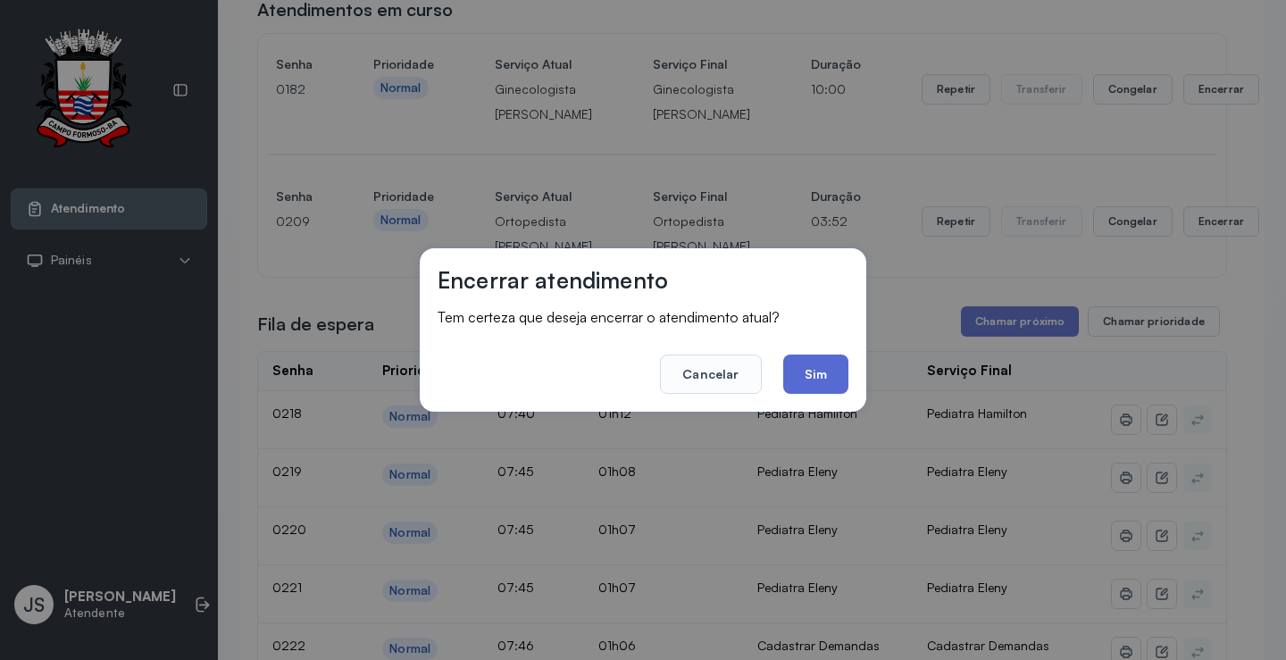
click at [815, 366] on button "Sim" at bounding box center [815, 374] width 65 height 39
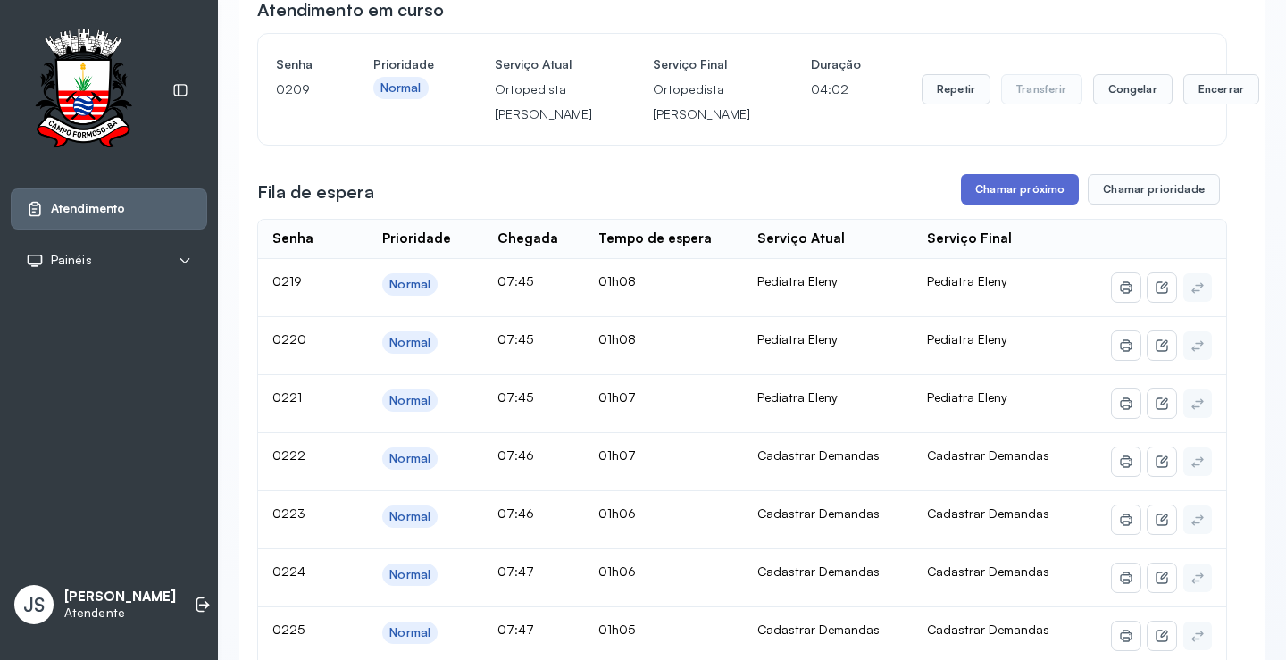
click at [1030, 205] on button "Chamar próximo" at bounding box center [1020, 189] width 118 height 30
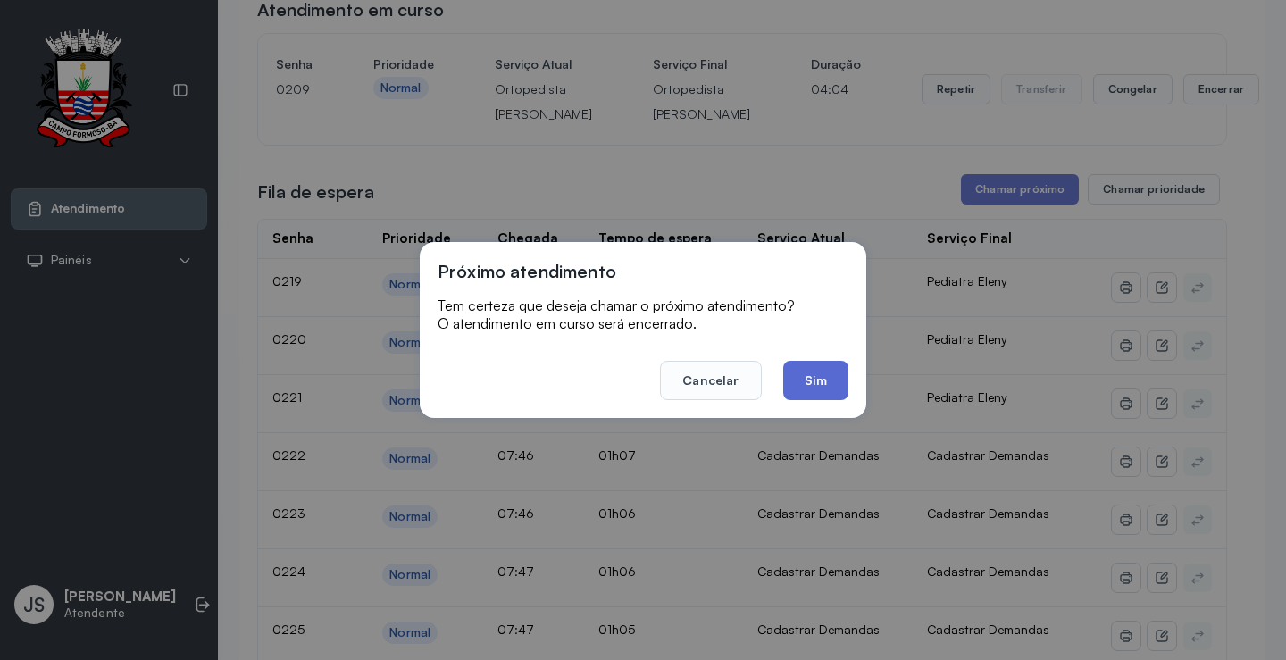
click at [822, 375] on button "Sim" at bounding box center [815, 380] width 65 height 39
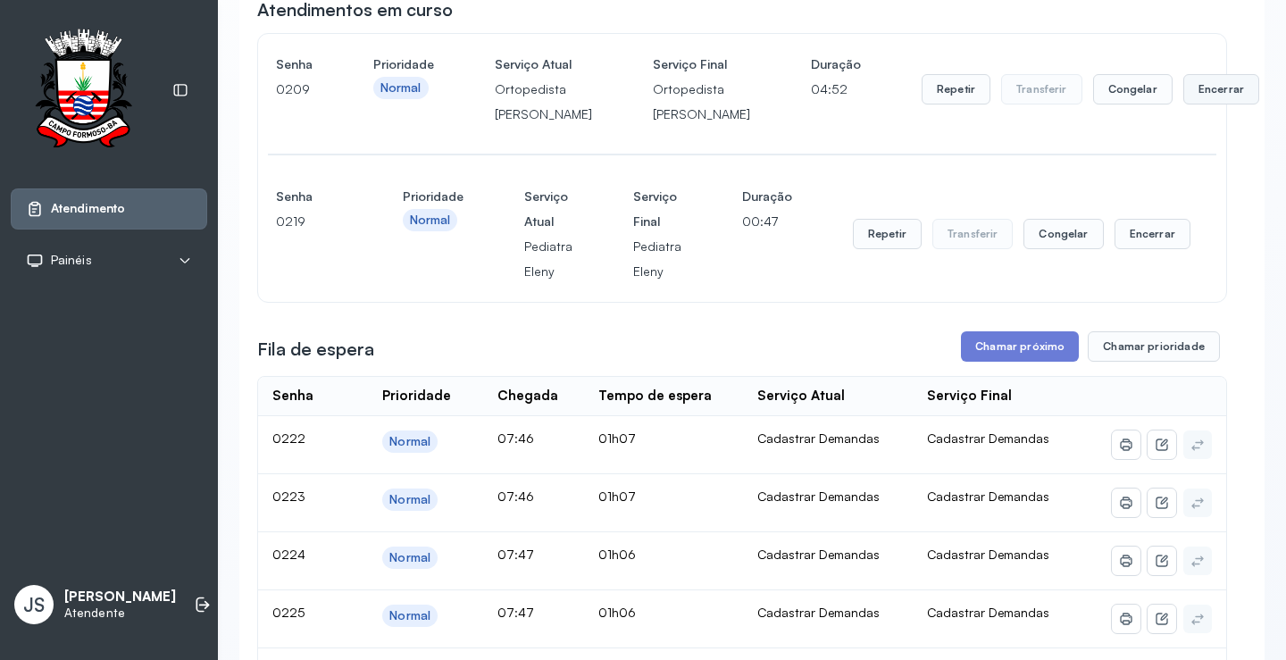
click at [1183, 104] on button "Encerrar" at bounding box center [1221, 89] width 76 height 30
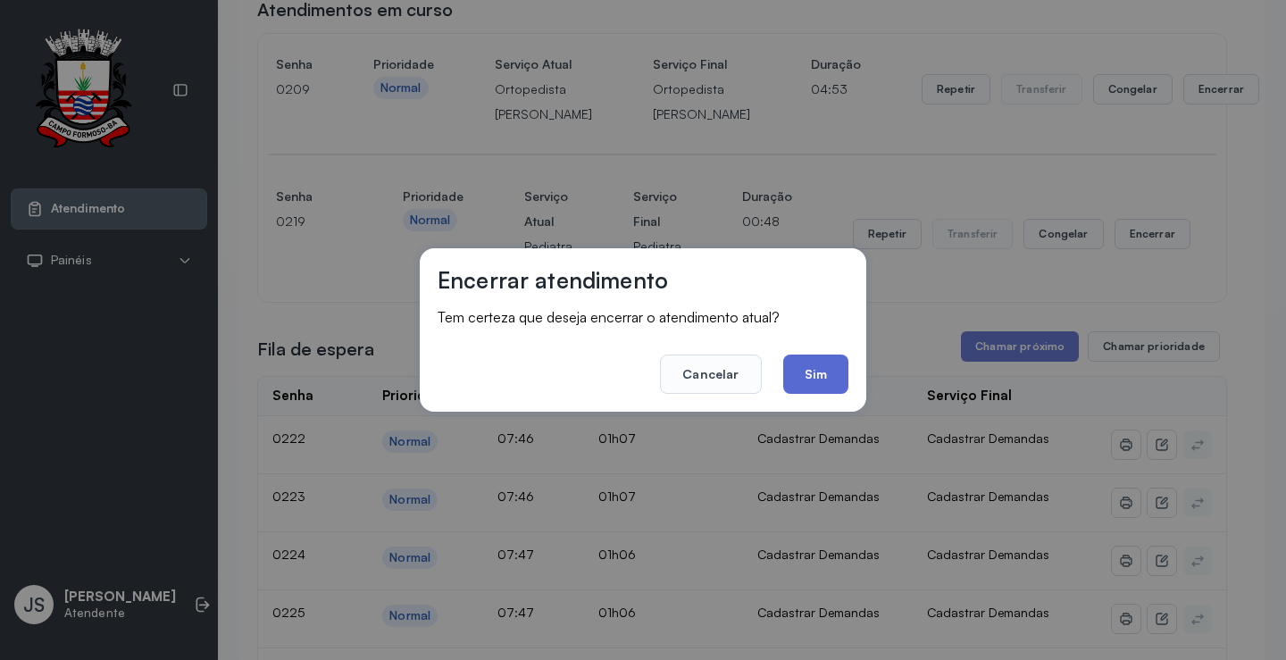
click at [816, 380] on button "Sim" at bounding box center [815, 374] width 65 height 39
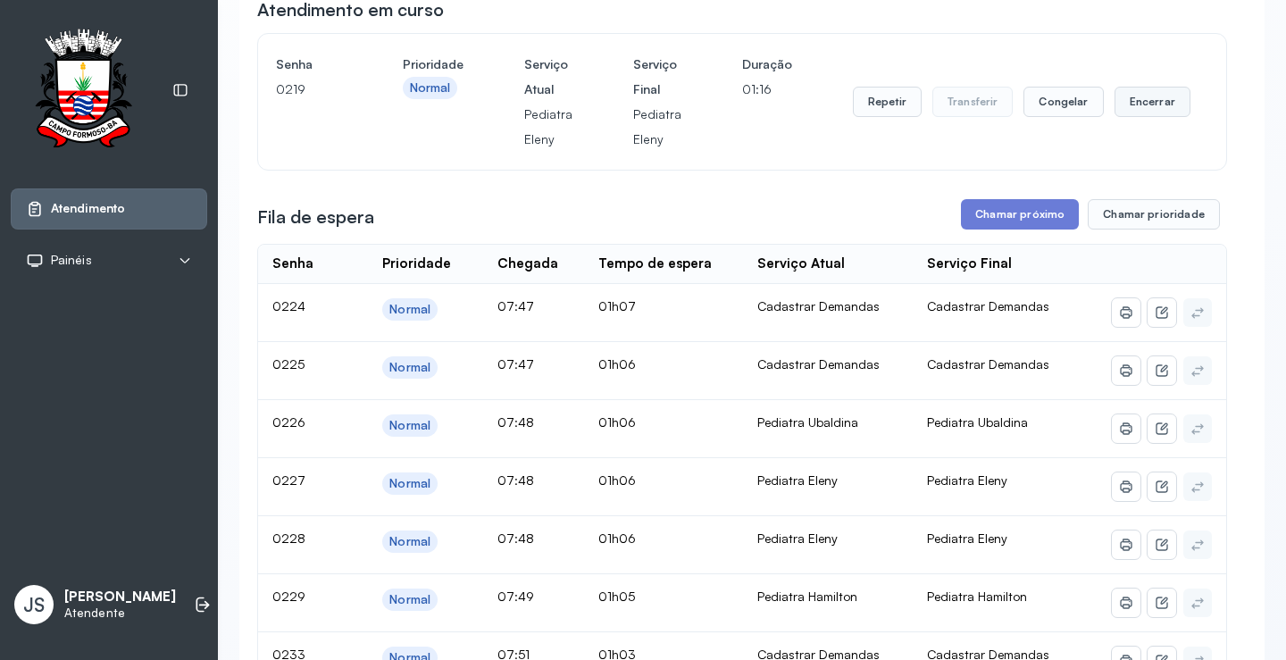
click at [1135, 97] on button "Encerrar" at bounding box center [1153, 102] width 76 height 30
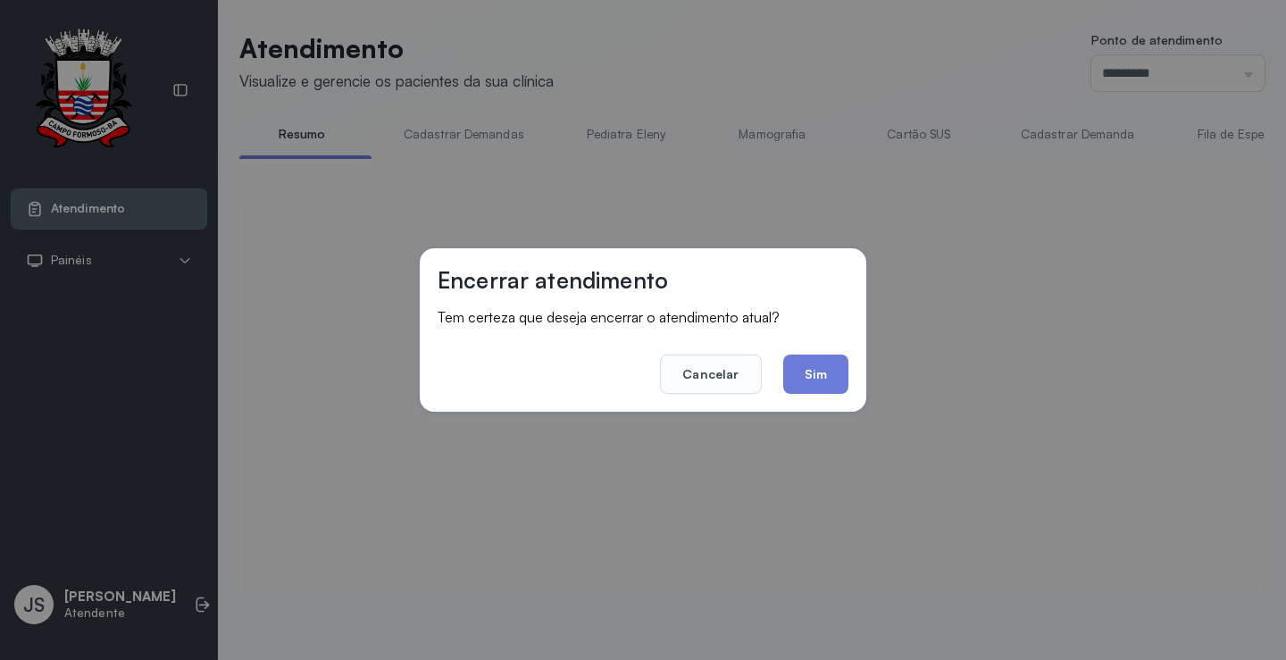
scroll to position [1, 0]
click at [809, 369] on button "Sim" at bounding box center [815, 374] width 65 height 39
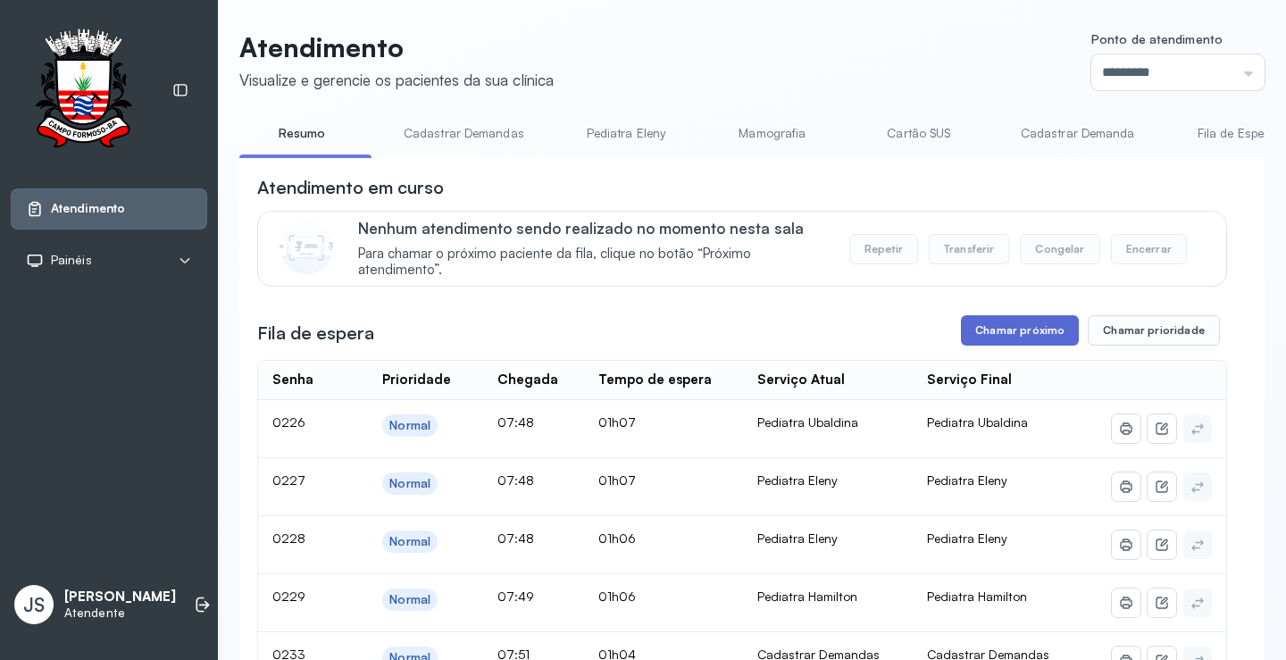
click at [1033, 340] on button "Chamar próximo" at bounding box center [1020, 330] width 118 height 30
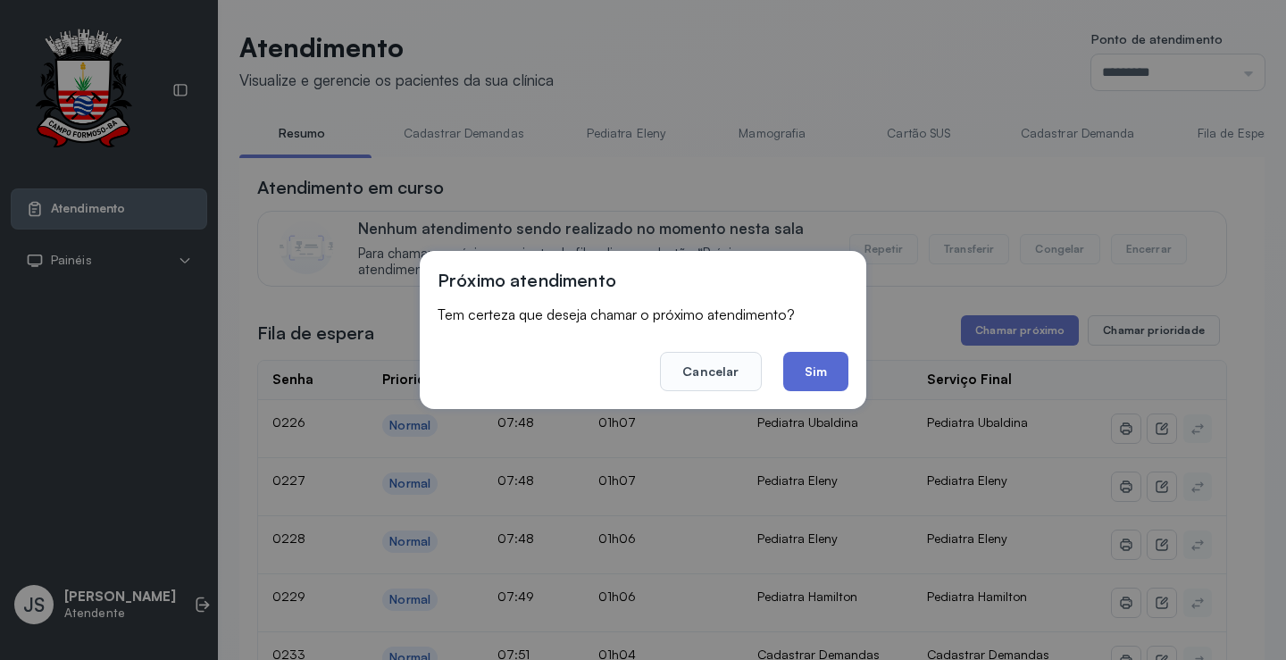
click at [827, 368] on button "Sim" at bounding box center [815, 371] width 65 height 39
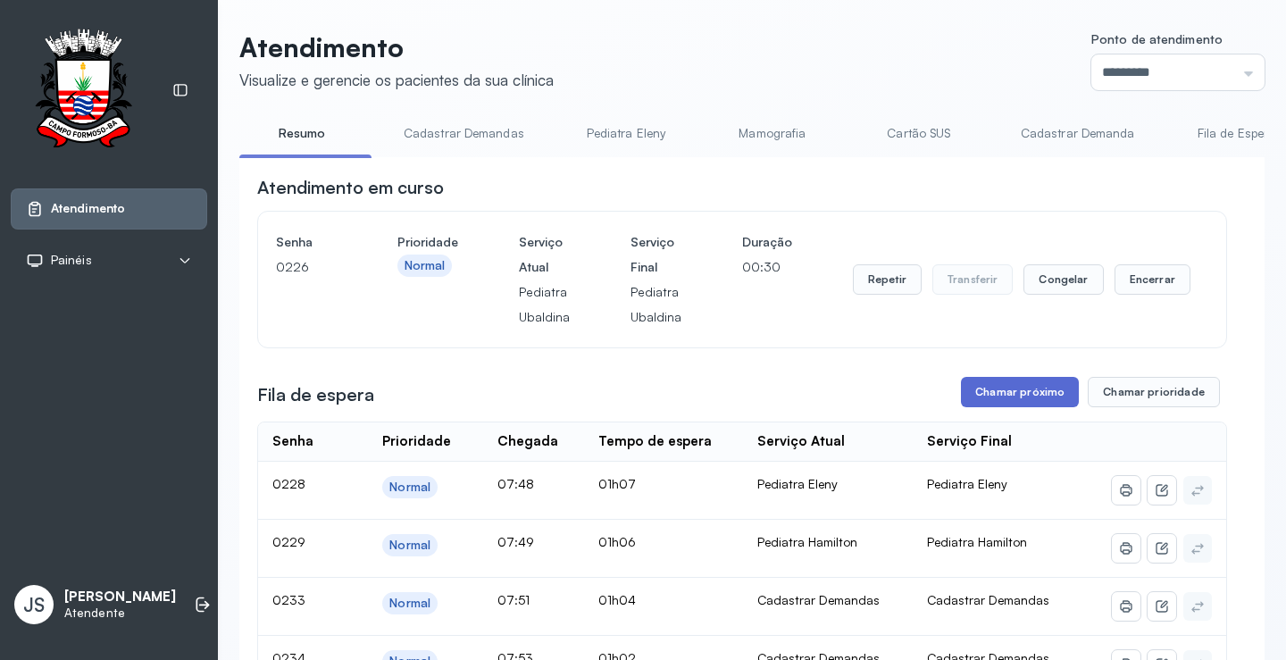
click at [1038, 387] on button "Chamar próximo" at bounding box center [1020, 392] width 118 height 30
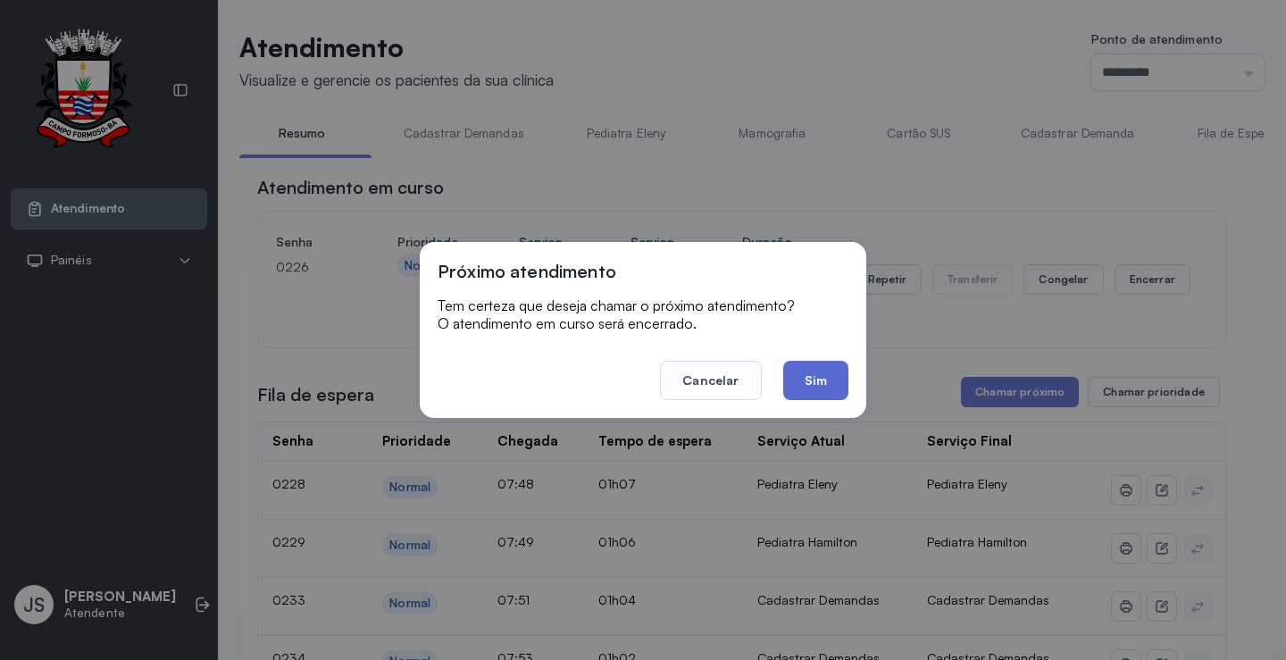
click at [837, 376] on button "Sim" at bounding box center [815, 380] width 65 height 39
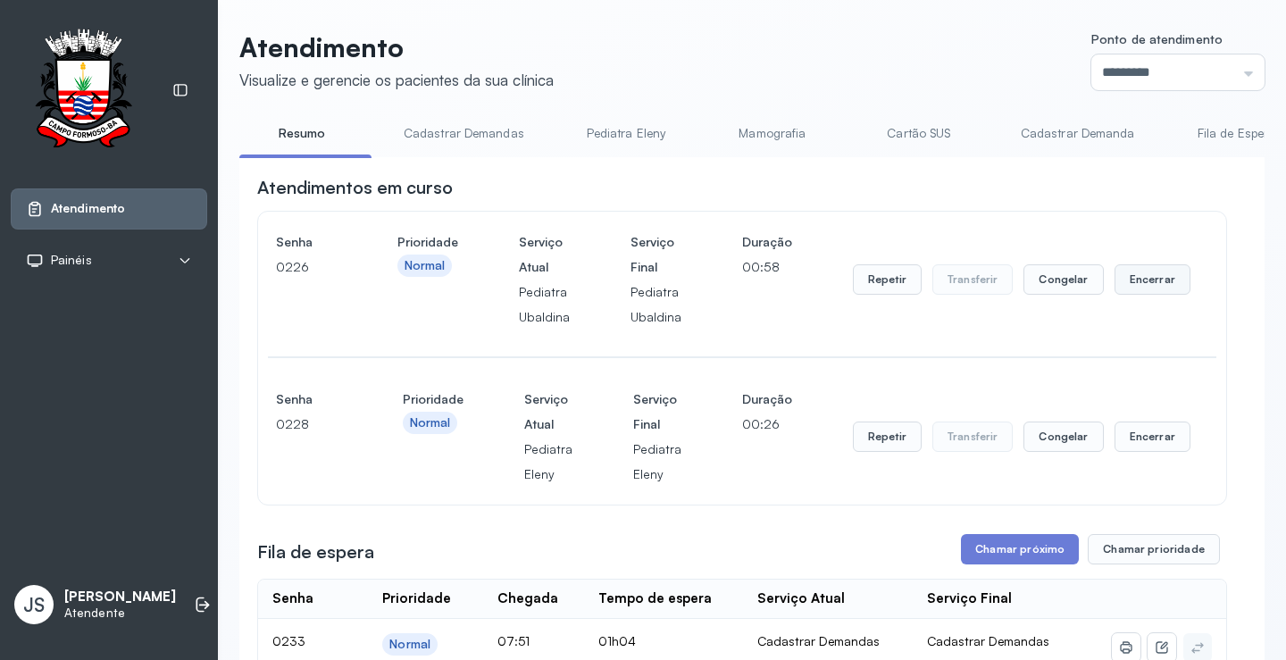
click at [1150, 288] on button "Encerrar" at bounding box center [1153, 279] width 76 height 30
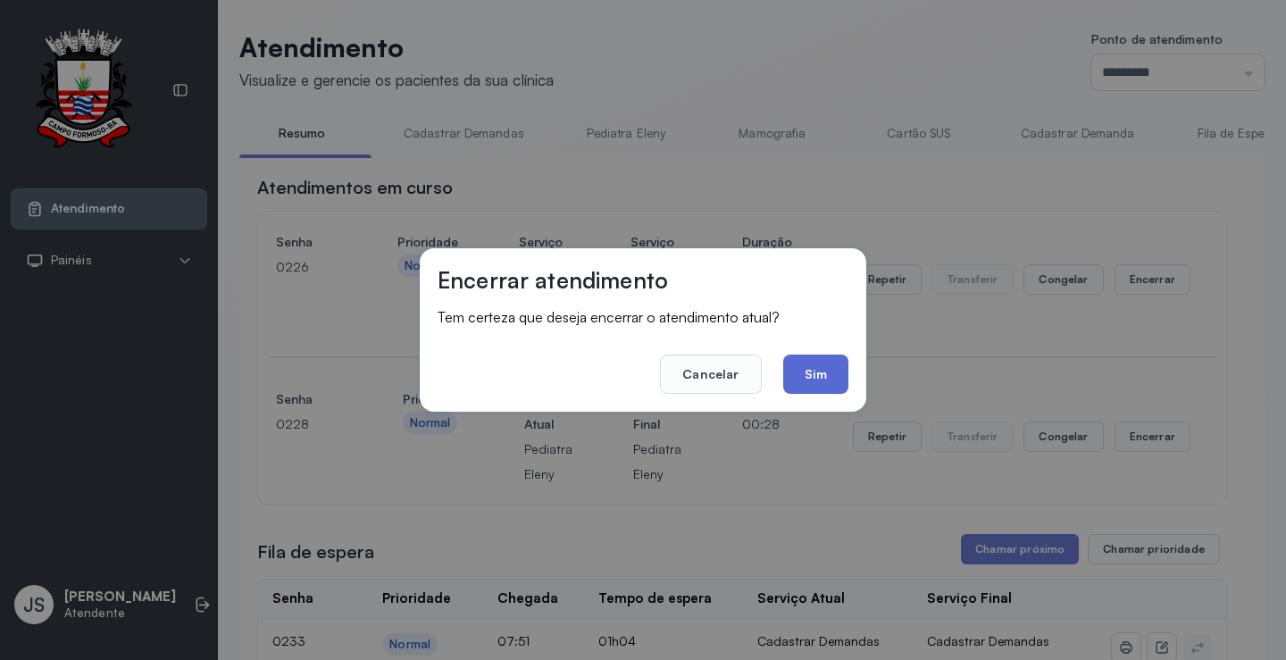
click at [840, 375] on button "Sim" at bounding box center [815, 374] width 65 height 39
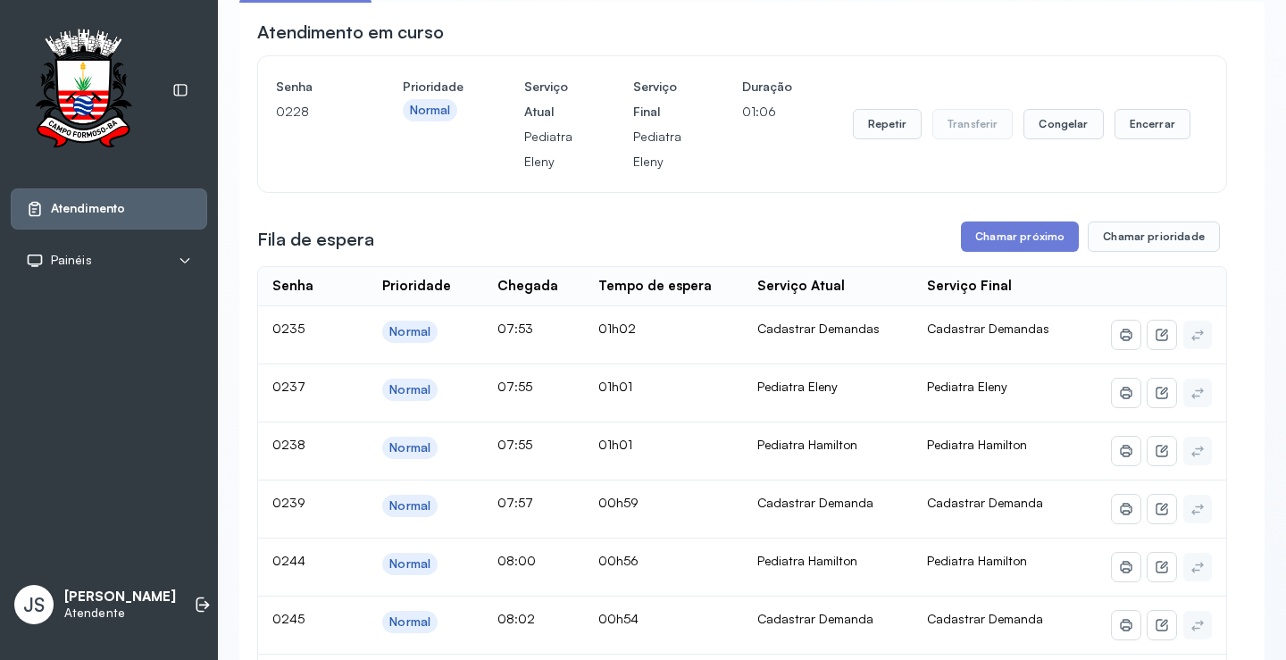
scroll to position [180, 0]
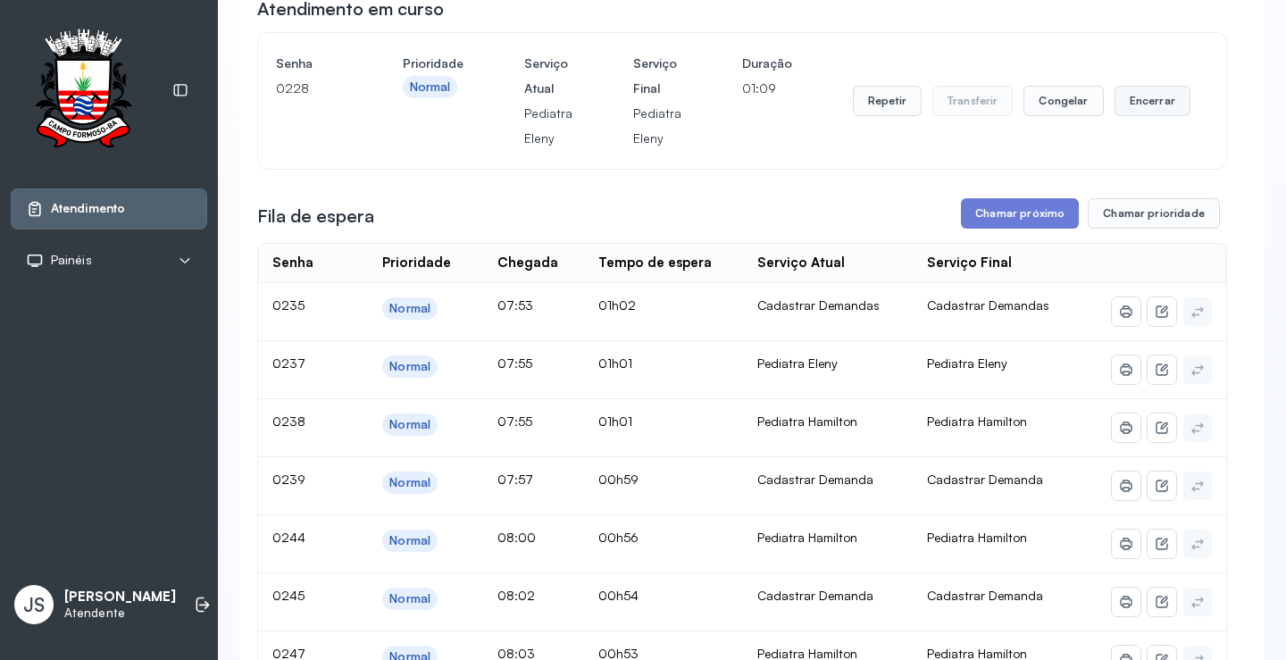
click at [1149, 96] on button "Encerrar" at bounding box center [1153, 101] width 76 height 30
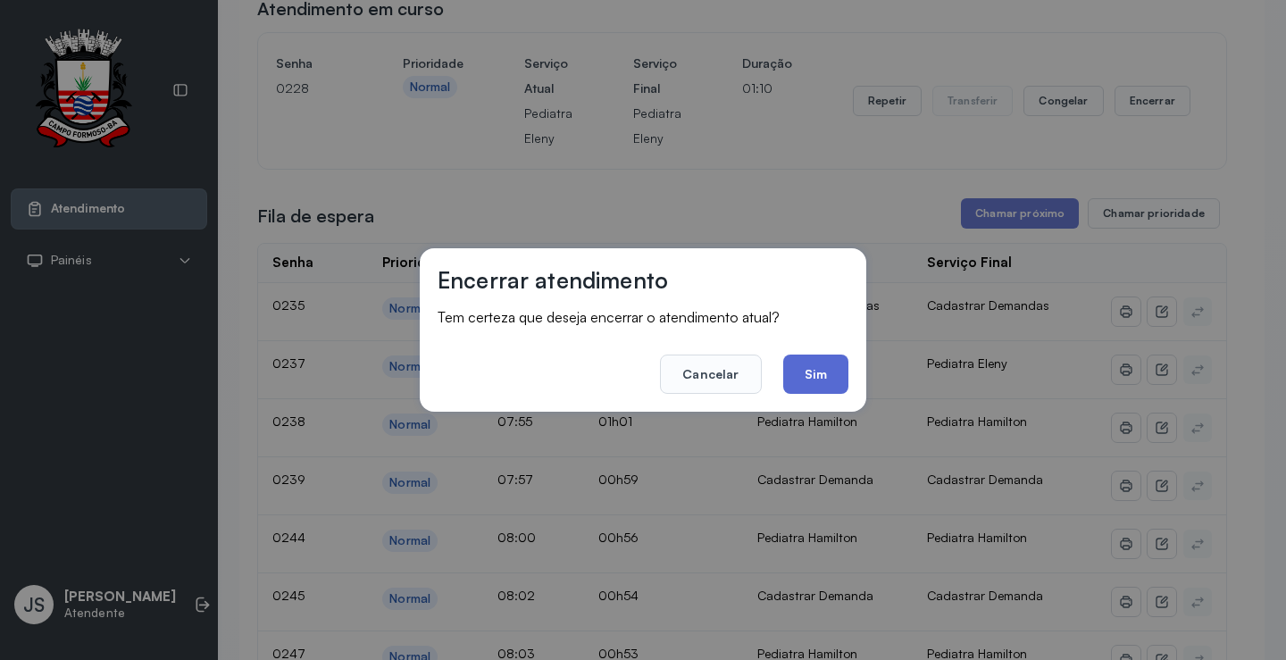
click at [811, 375] on button "Sim" at bounding box center [815, 374] width 65 height 39
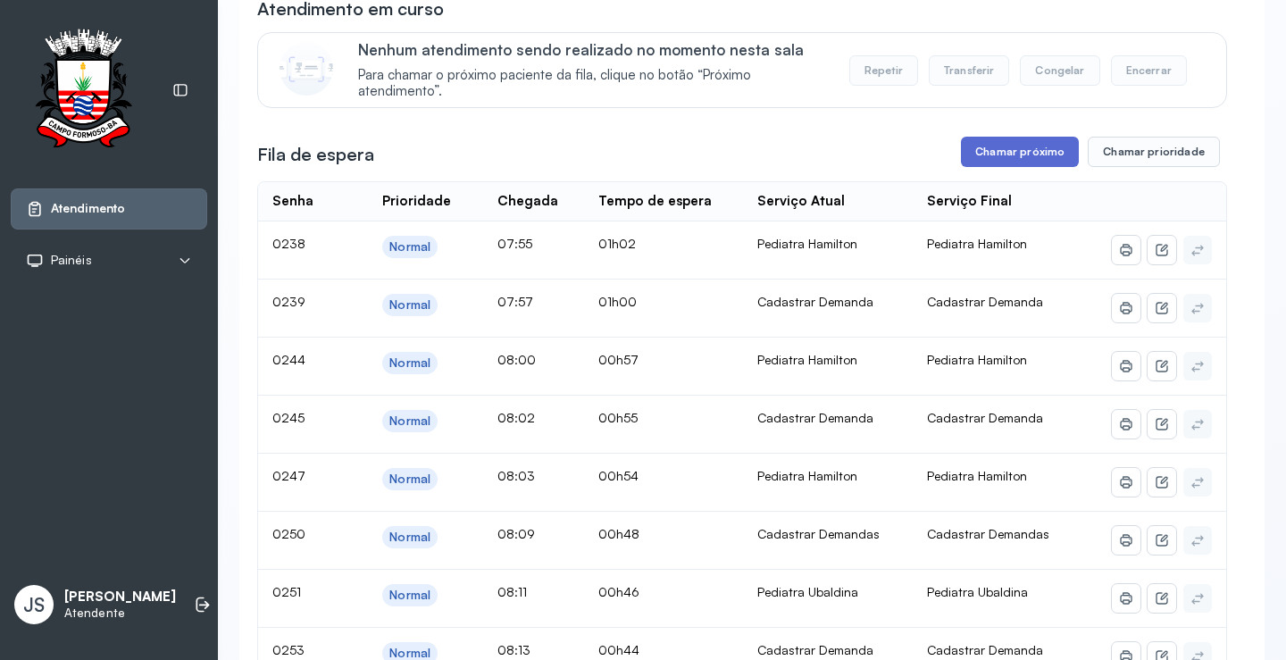
click at [1030, 155] on button "Chamar próximo" at bounding box center [1020, 152] width 118 height 30
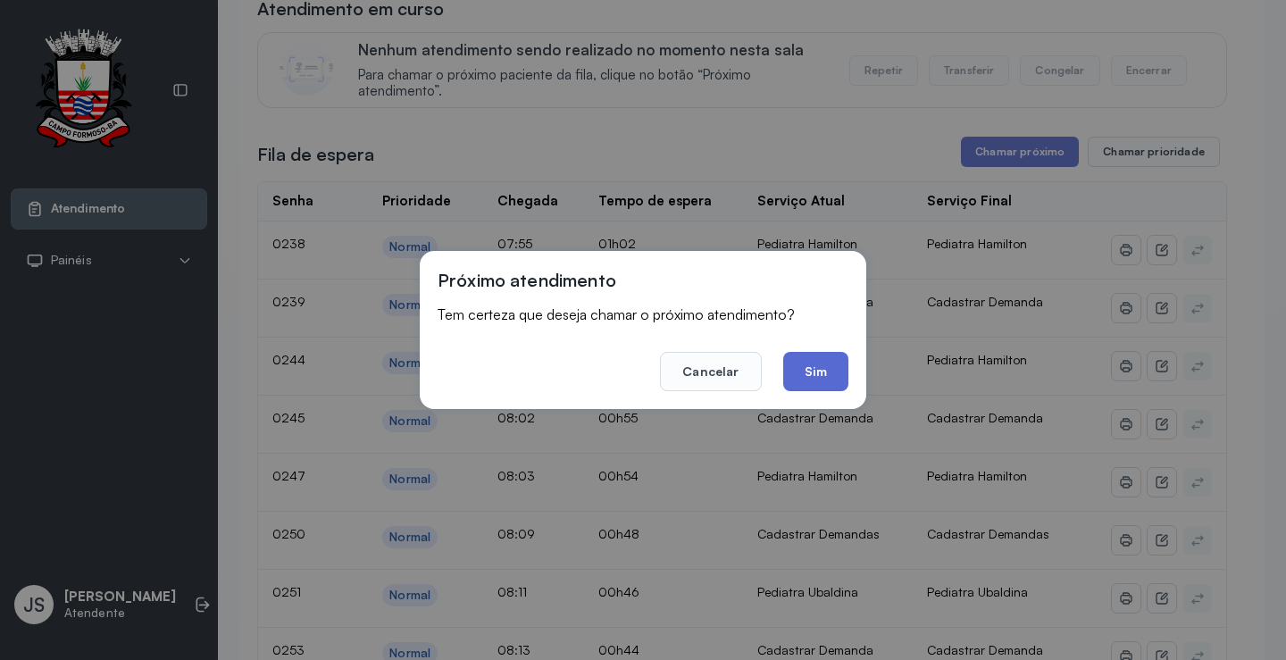
click at [832, 355] on button "Sim" at bounding box center [815, 371] width 65 height 39
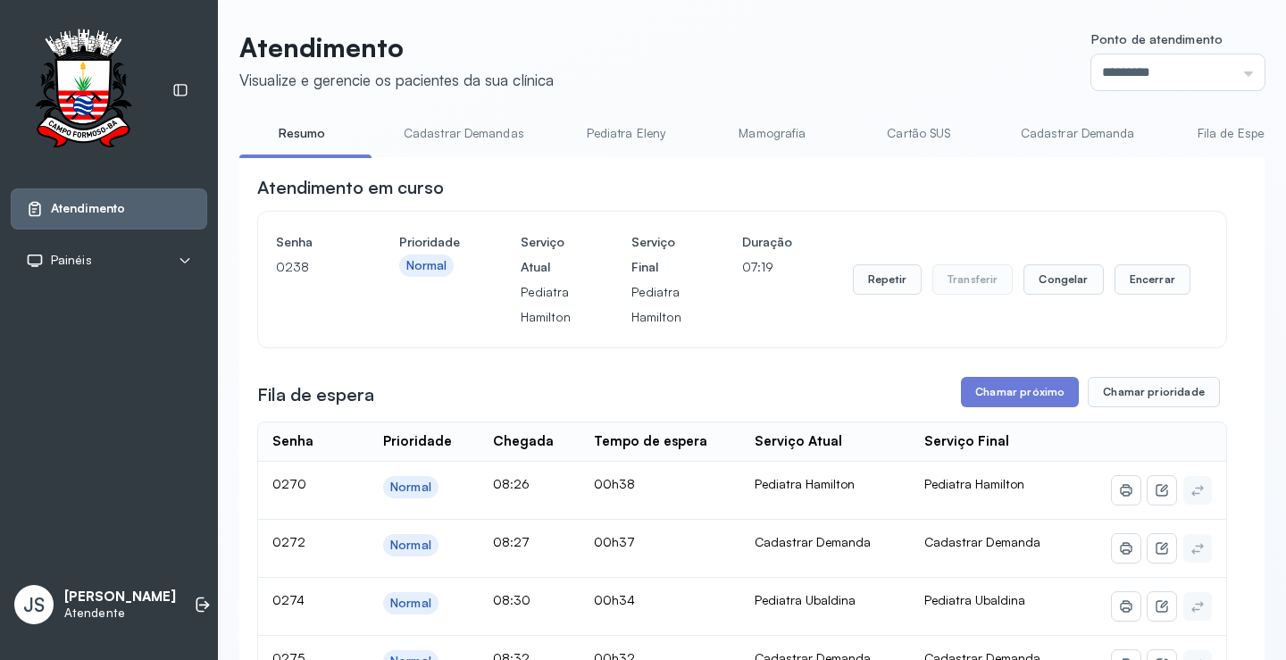
scroll to position [269, 0]
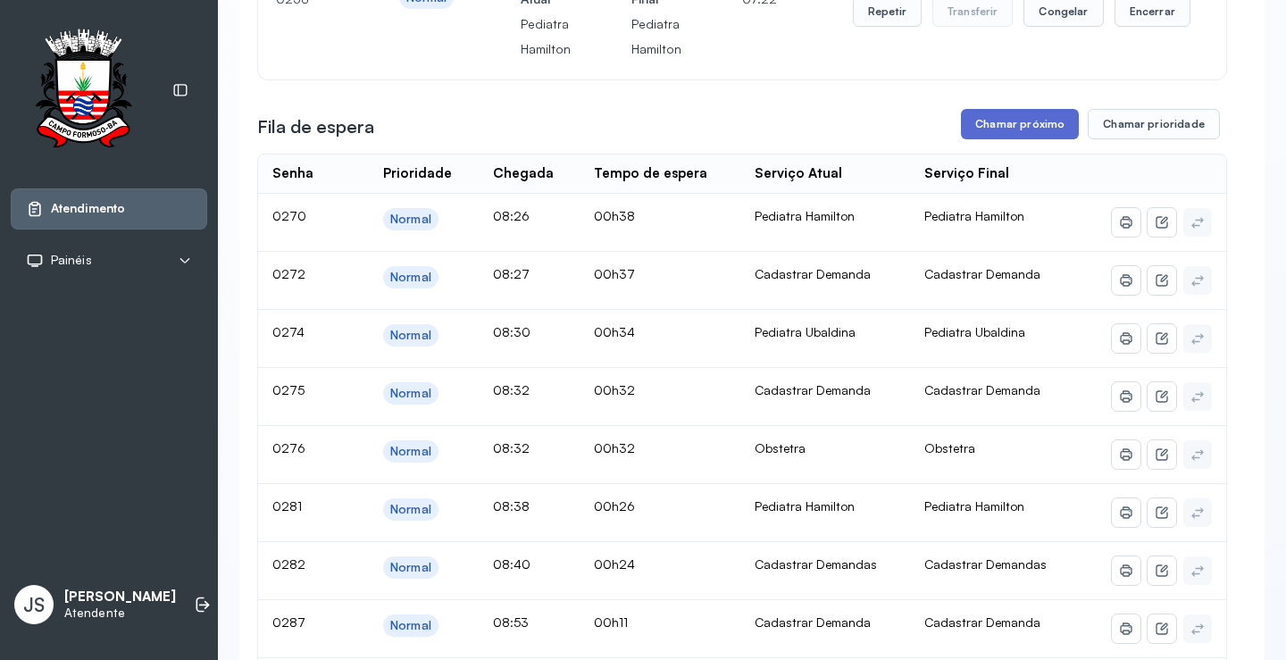
click at [1034, 130] on button "Chamar próximo" at bounding box center [1020, 124] width 118 height 30
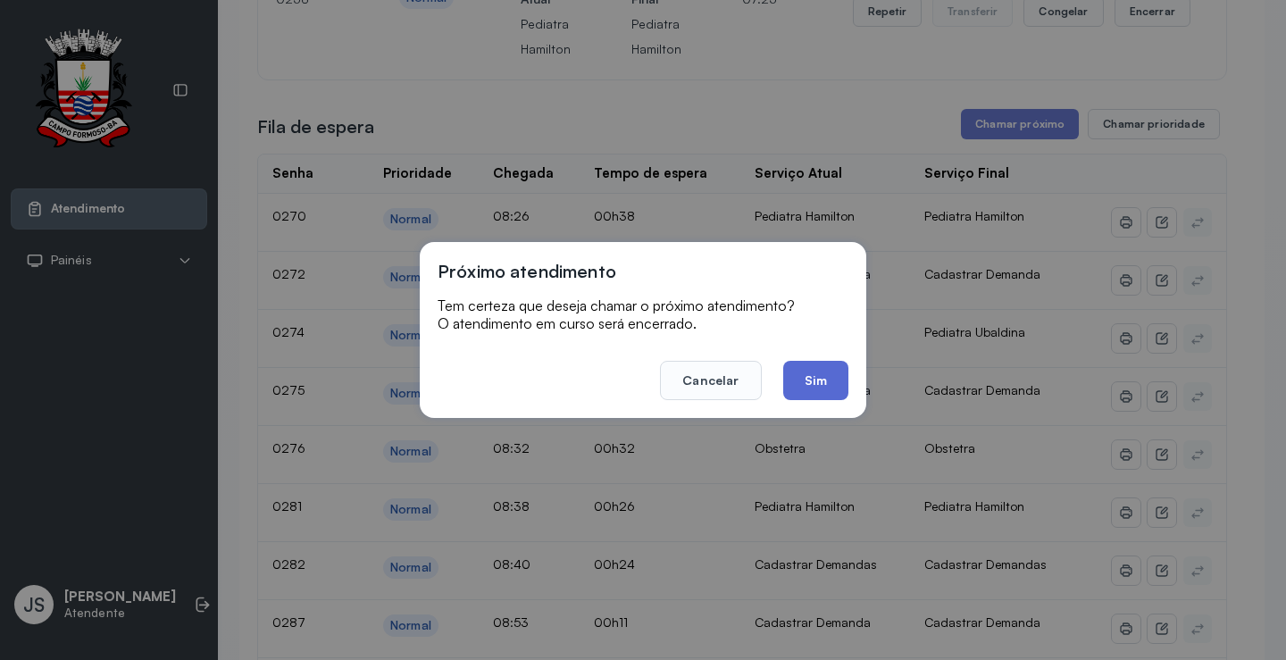
click at [821, 375] on button "Sim" at bounding box center [815, 380] width 65 height 39
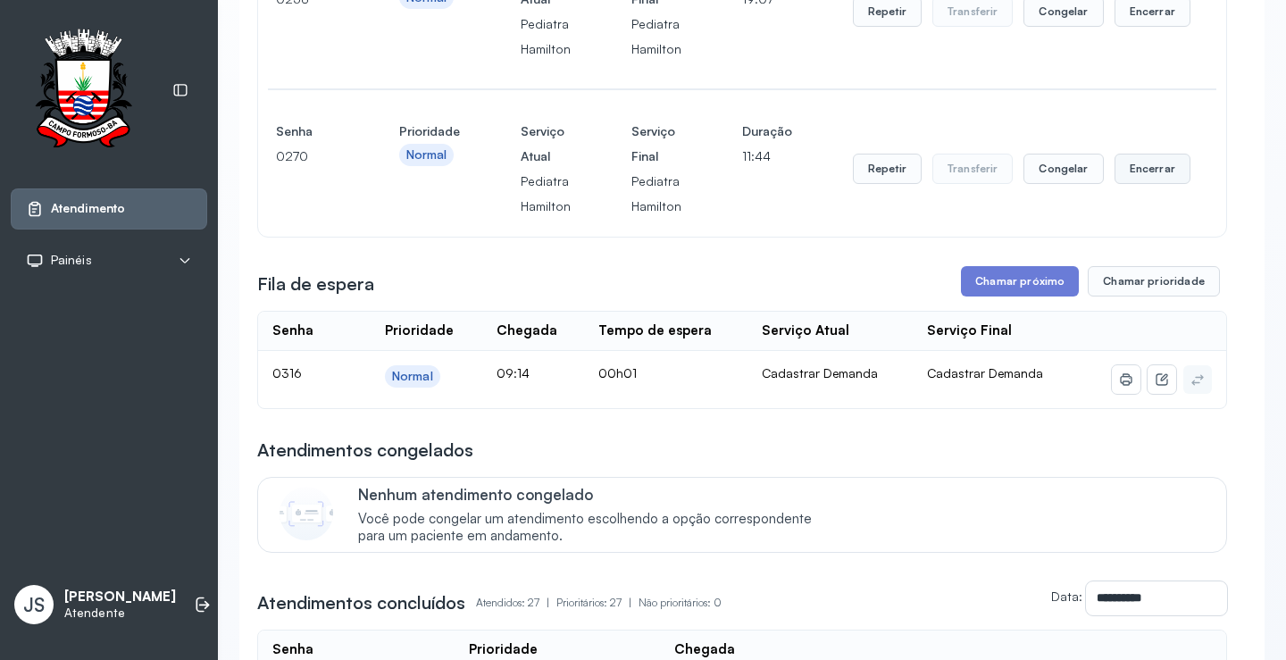
click at [1151, 173] on button "Encerrar" at bounding box center [1153, 169] width 76 height 30
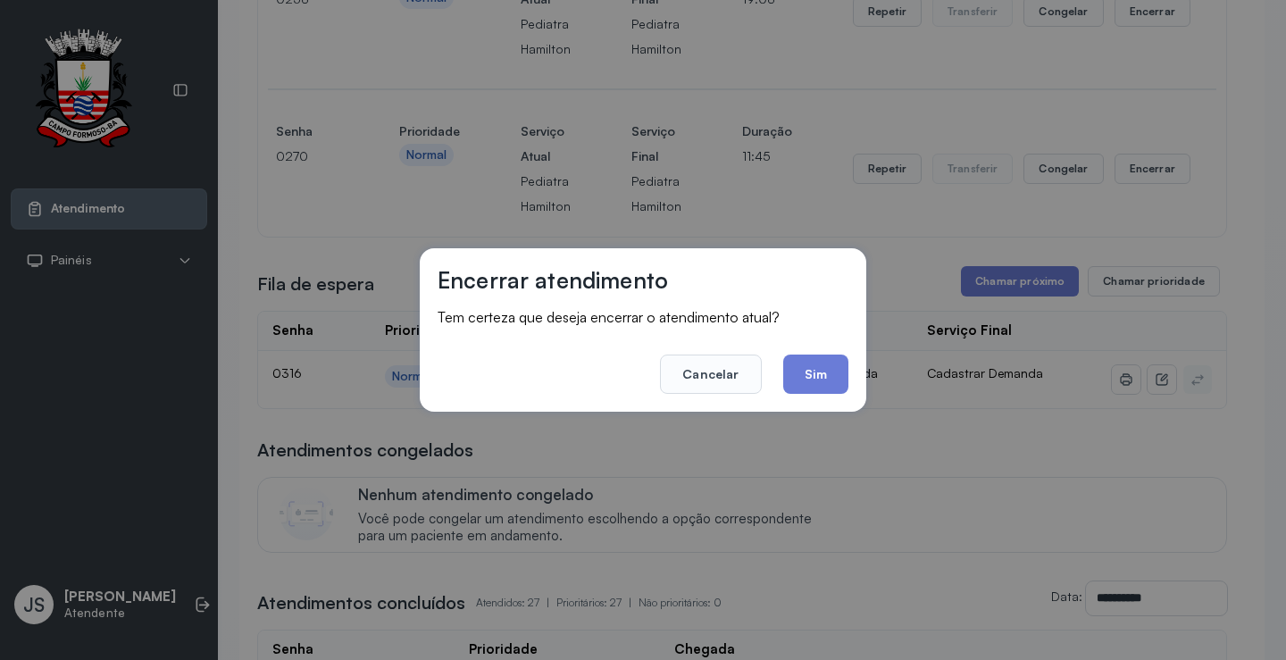
drag, startPoint x: 823, startPoint y: 363, endPoint x: 846, endPoint y: 341, distance: 31.6
click at [832, 354] on footer "Cancelar Sim" at bounding box center [643, 362] width 411 height 64
click at [834, 371] on button "Sim" at bounding box center [815, 374] width 65 height 39
click at [834, 371] on div "Cadastrar Demanda" at bounding box center [831, 373] width 138 height 16
